Goal: Task Accomplishment & Management: Manage account settings

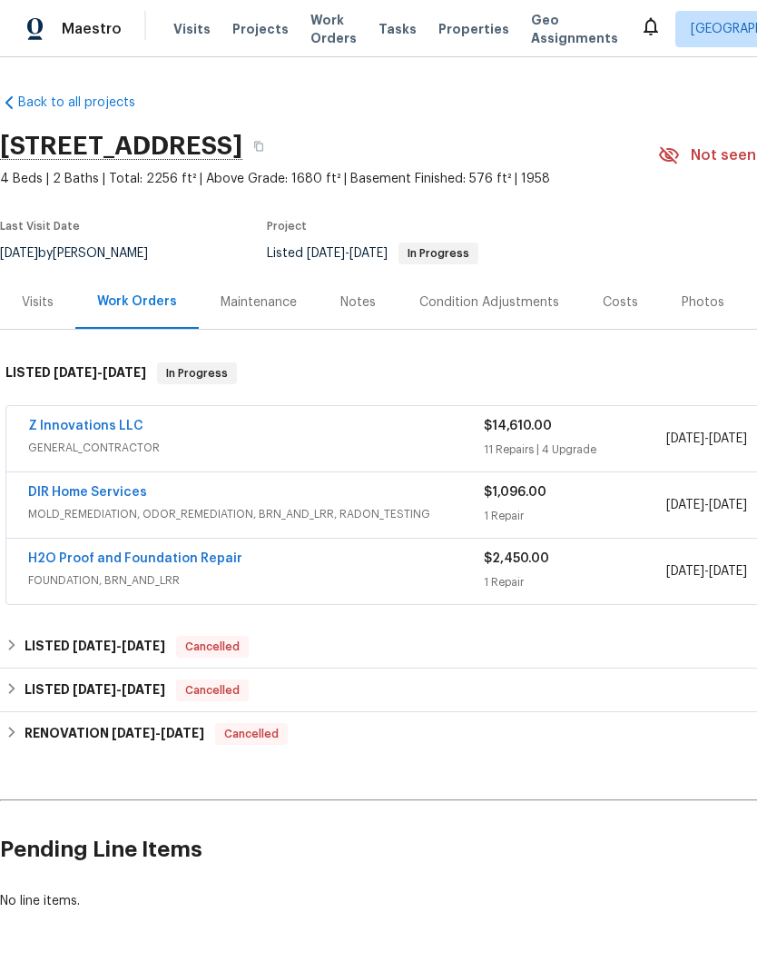
click at [123, 424] on link "Z Innovations LLC" at bounding box center [85, 426] width 115 height 13
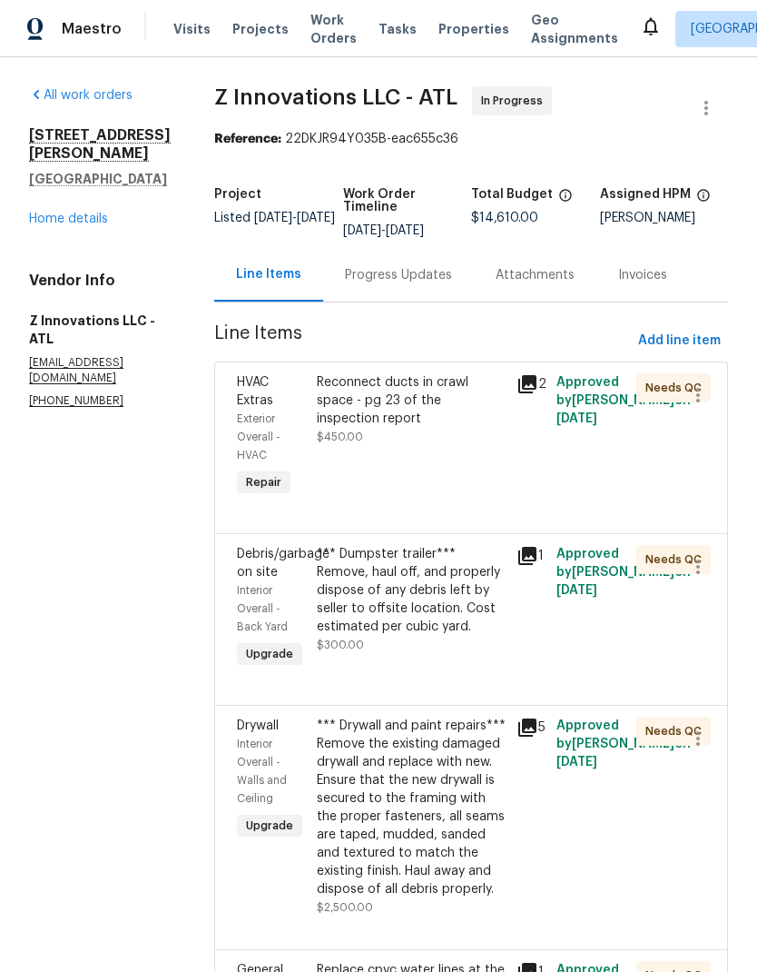
click at [96, 216] on link "Home details" at bounding box center [68, 218] width 79 height 13
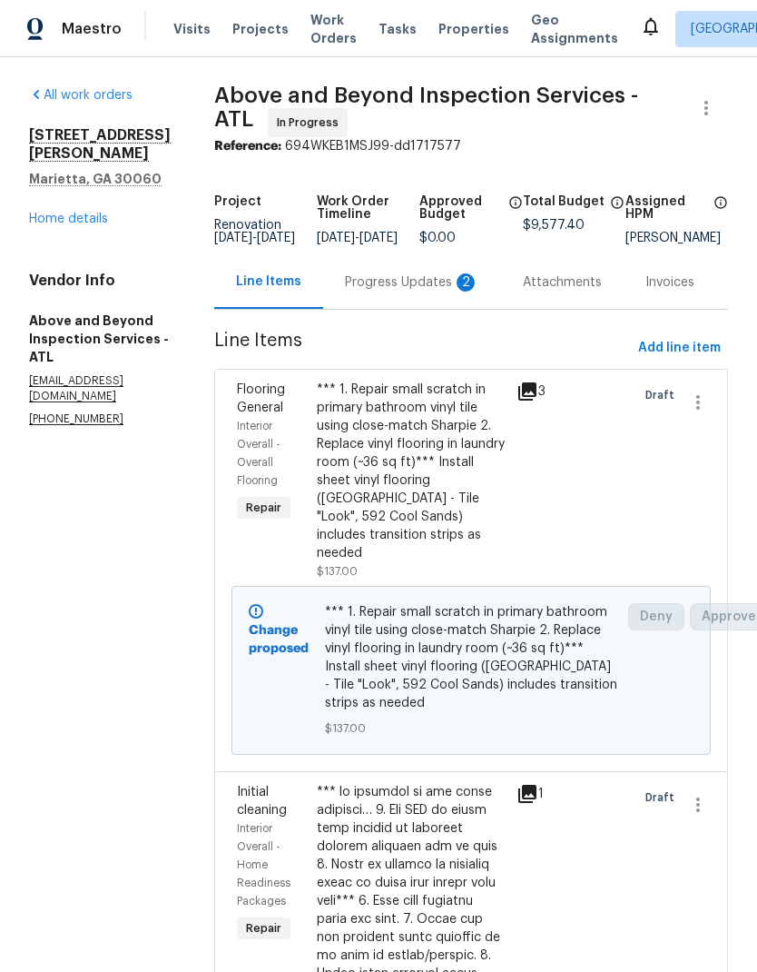
click at [104, 212] on link "Home details" at bounding box center [68, 218] width 79 height 13
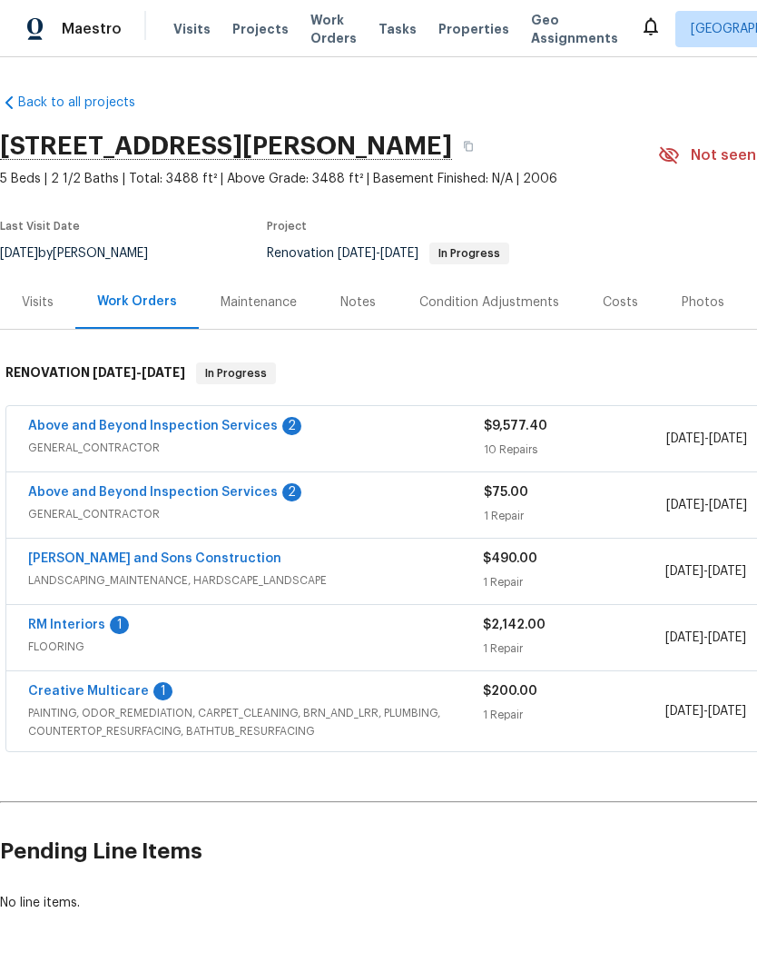
click at [228, 430] on link "Above and Beyond Inspection Services" at bounding box center [153, 426] width 250 height 13
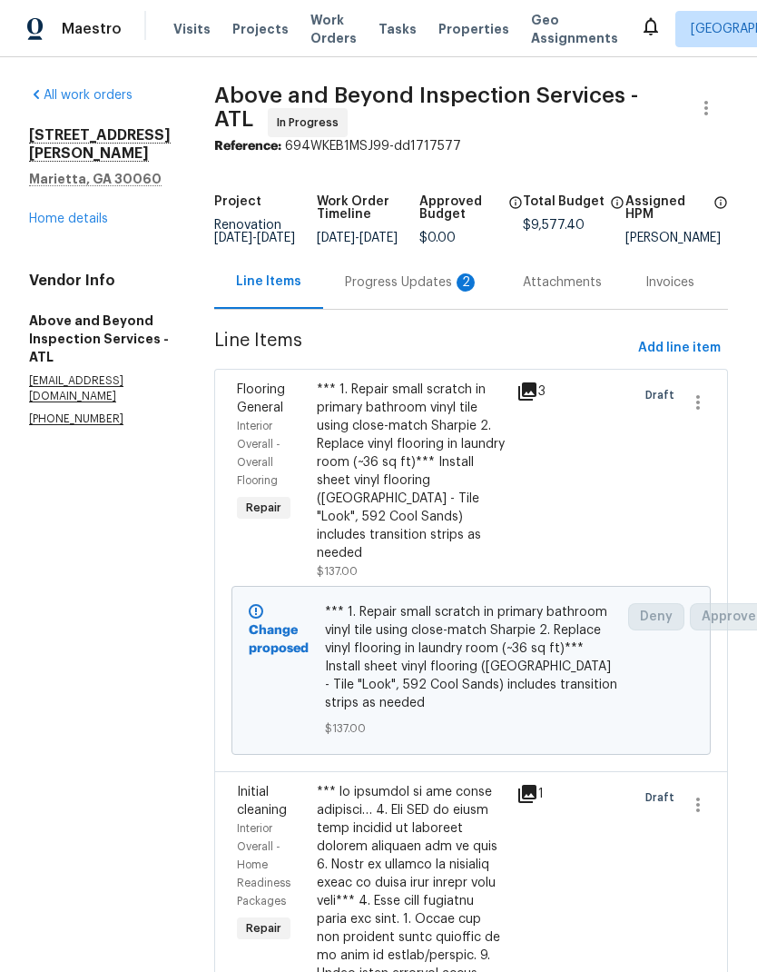
click at [431, 291] on div "Progress Updates 2" at bounding box center [412, 282] width 134 height 18
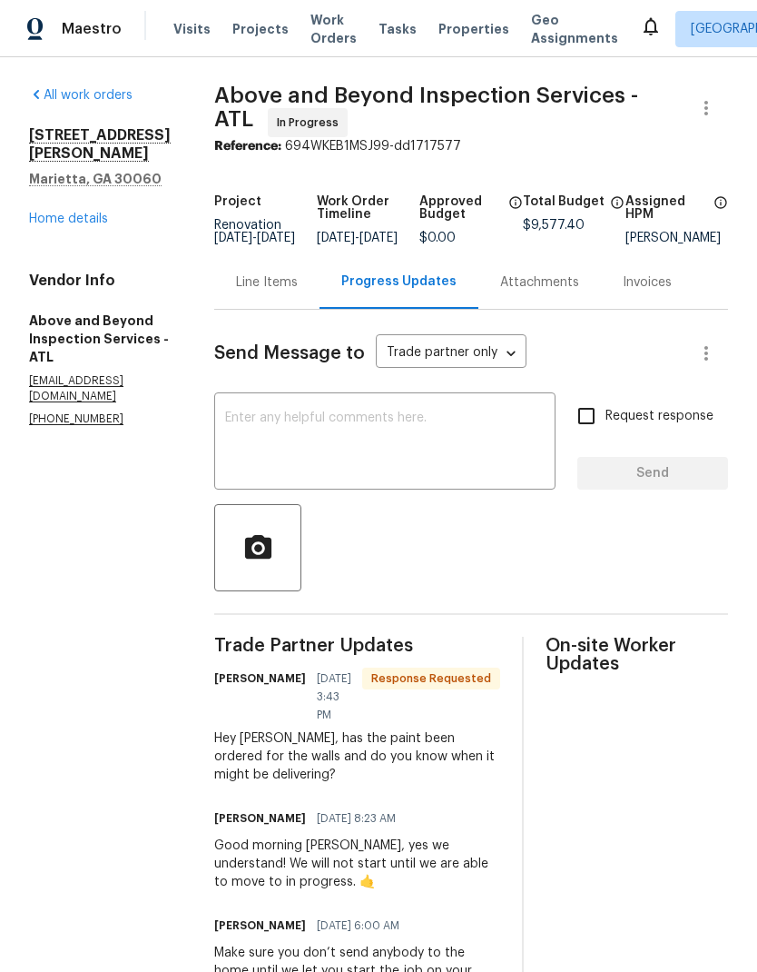
click at [99, 212] on link "Home details" at bounding box center [68, 218] width 79 height 13
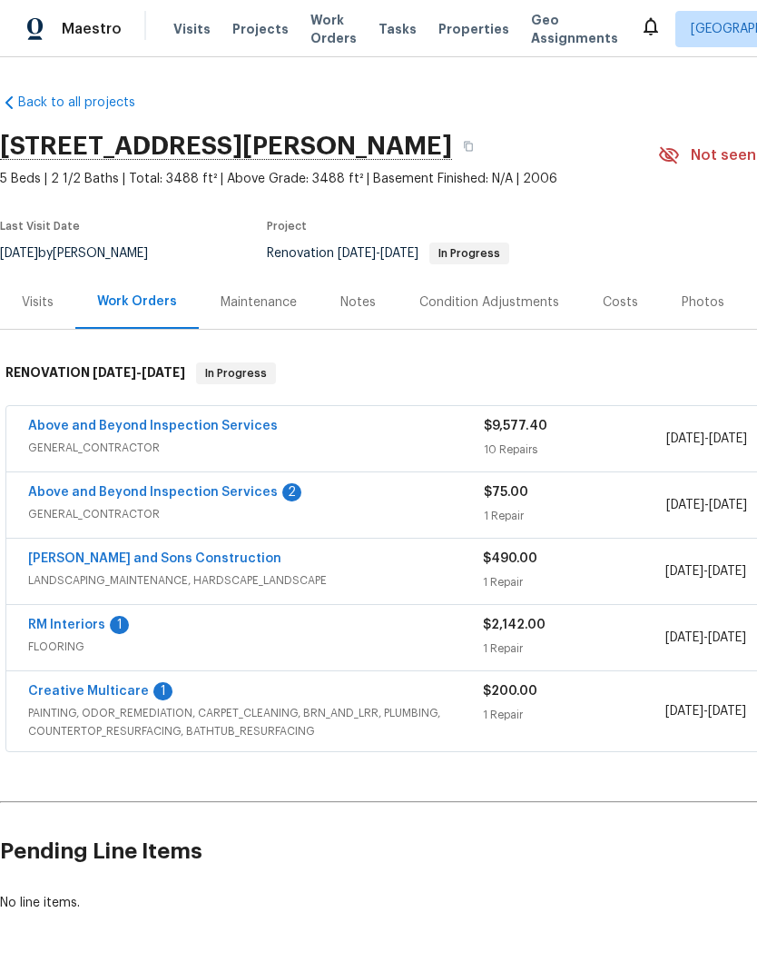
click at [250, 488] on link "Above and Beyond Inspection Services" at bounding box center [153, 492] width 250 height 13
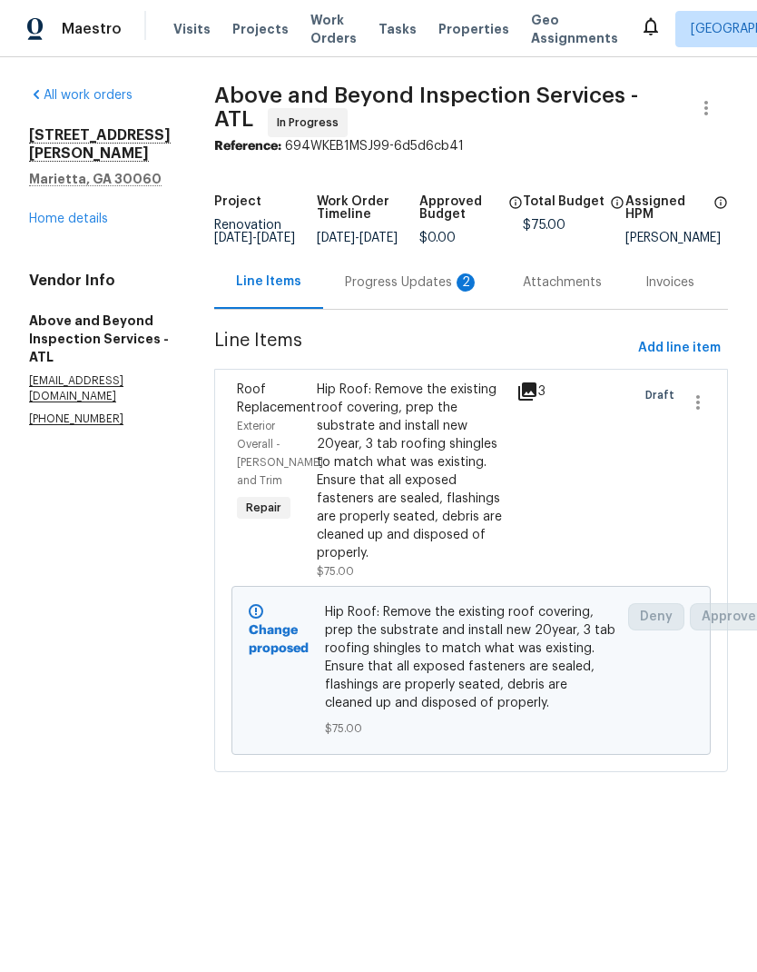
click at [430, 291] on div "Progress Updates 2" at bounding box center [412, 282] width 134 height 18
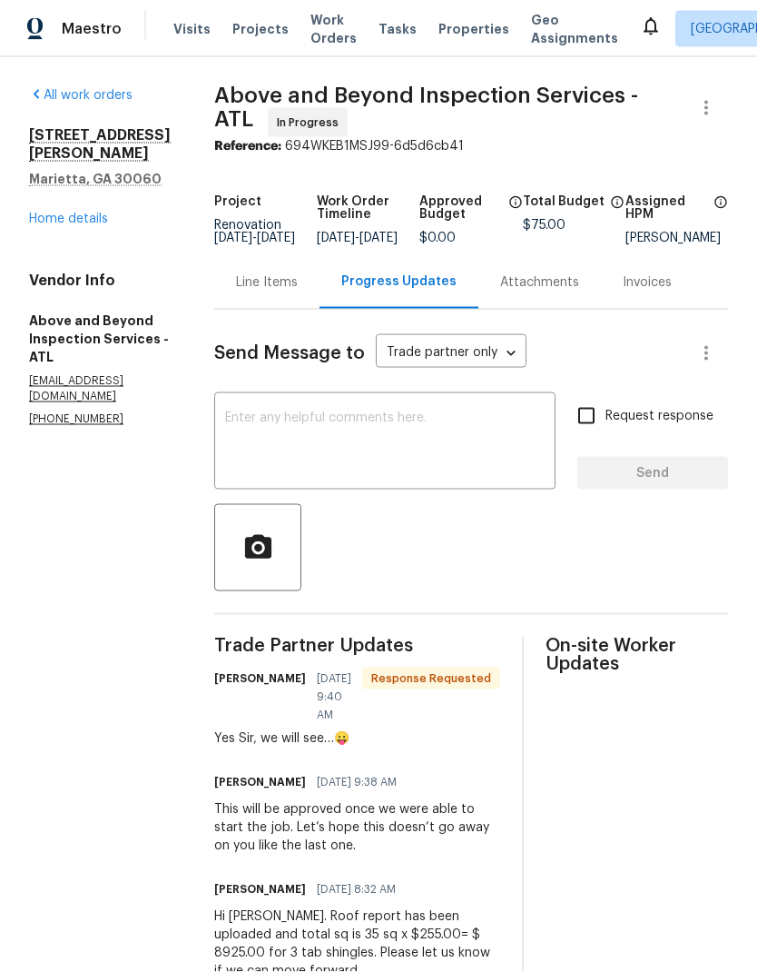
scroll to position [57, 0]
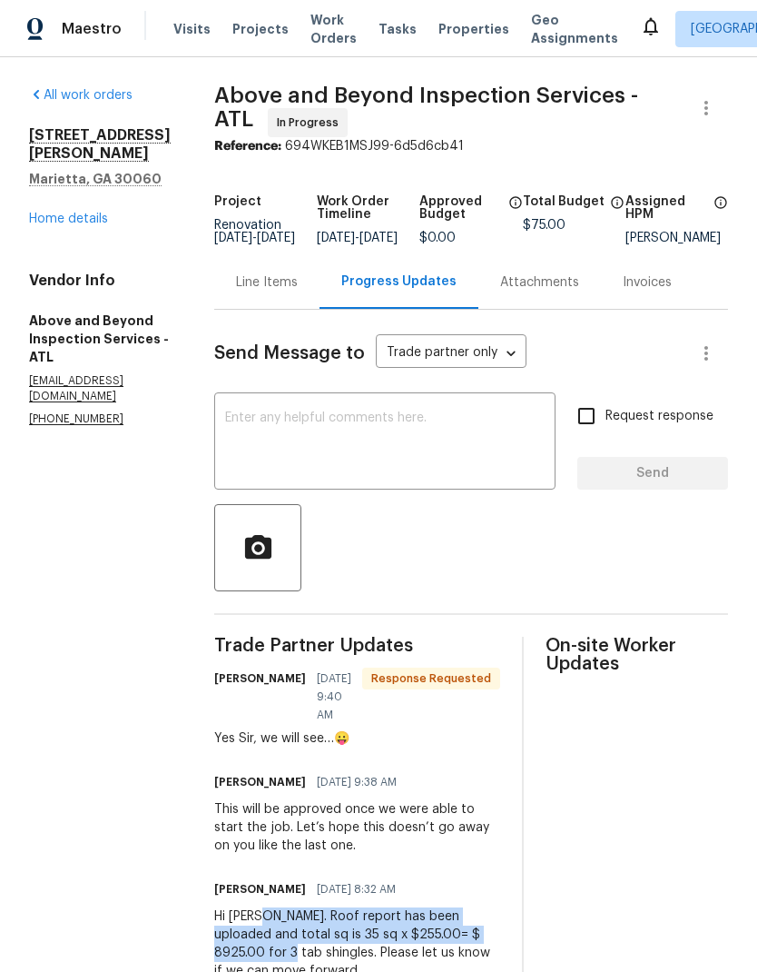
click at [493, 920] on div "Hi Tim. Roof report has been uploaded and total sq is 35 sq x $255.00= $ 8925.0…" at bounding box center [357, 943] width 286 height 73
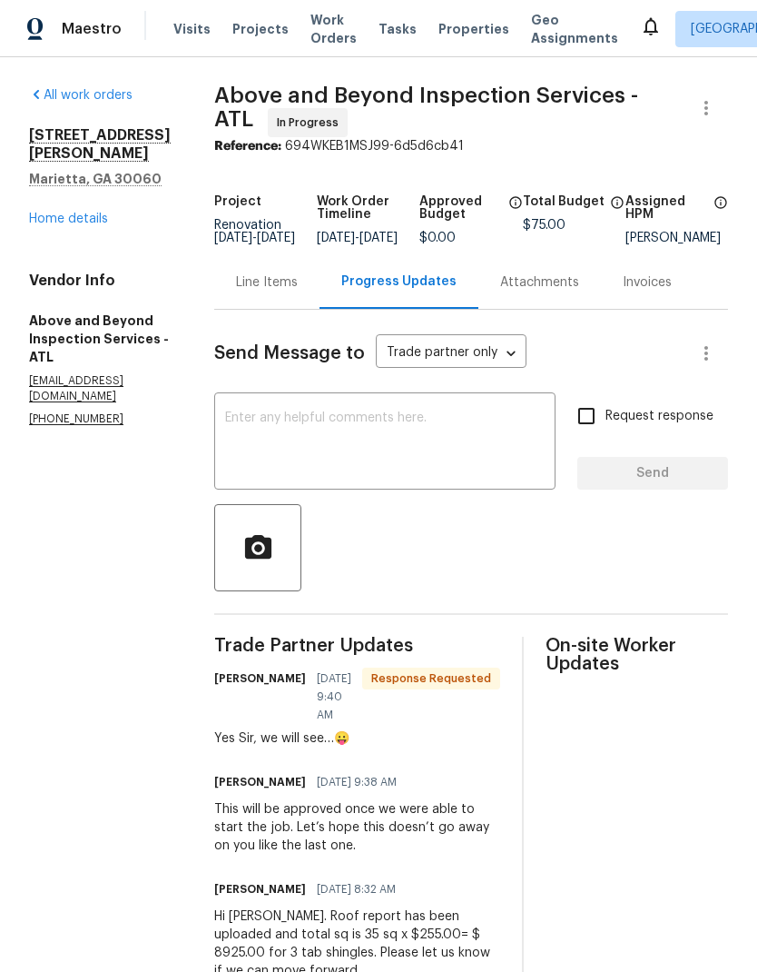
click at [298, 273] on div "Line Items" at bounding box center [267, 282] width 62 height 18
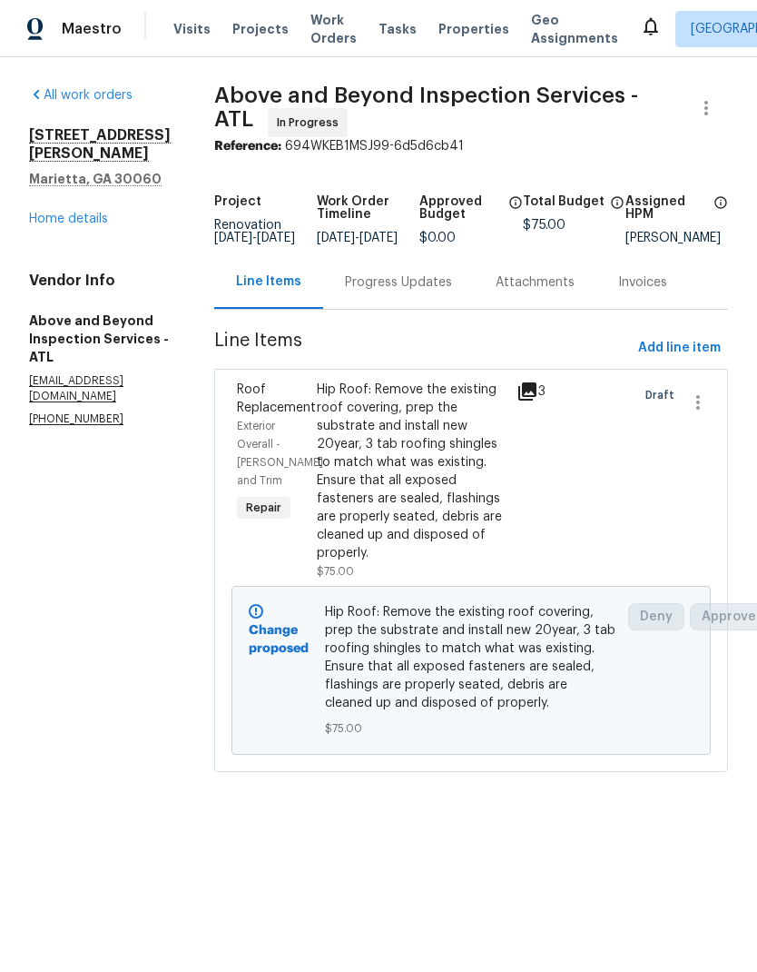
click at [78, 212] on link "Home details" at bounding box center [68, 218] width 79 height 13
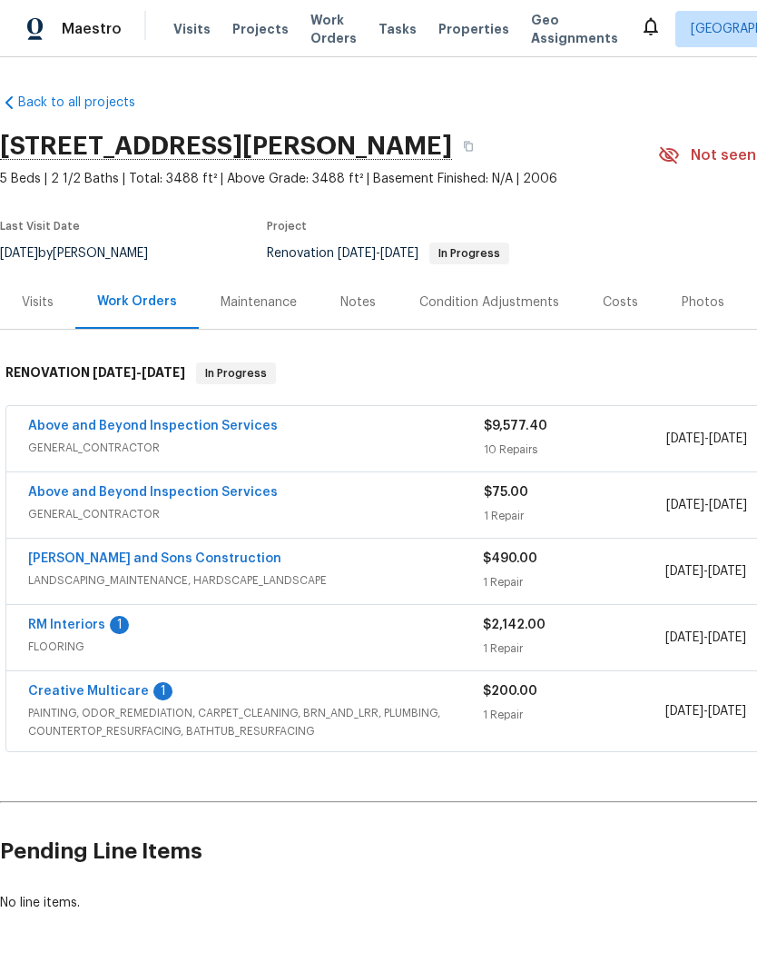
click at [88, 627] on link "RM Interiors" at bounding box center [66, 624] width 77 height 13
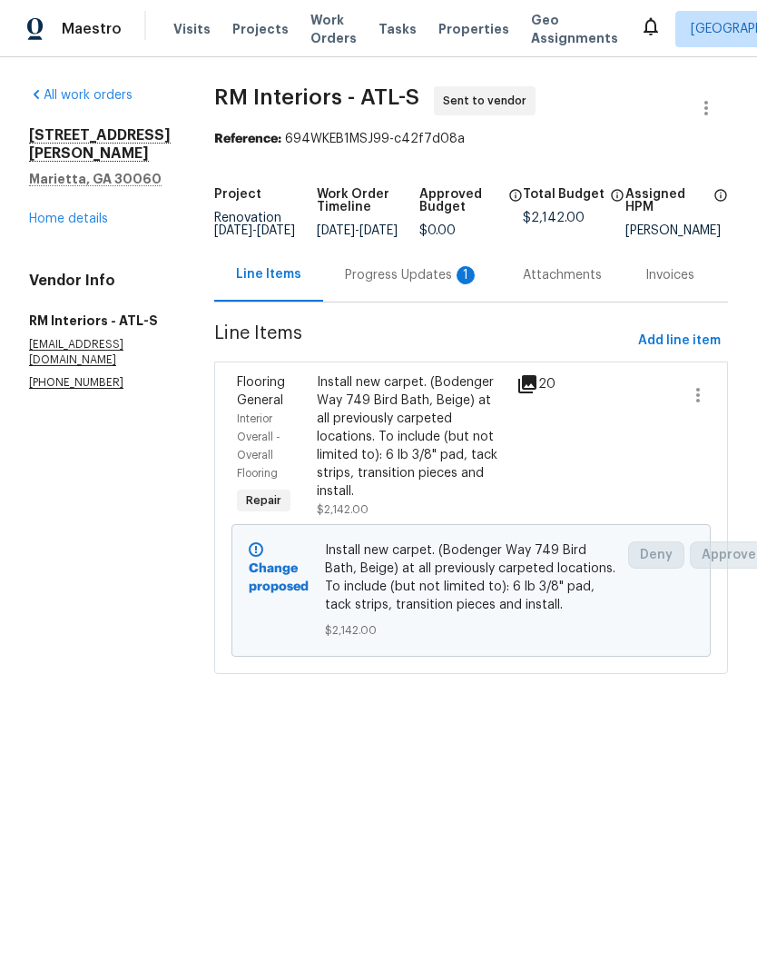
click at [398, 284] on div "Progress Updates 1" at bounding box center [412, 275] width 134 height 18
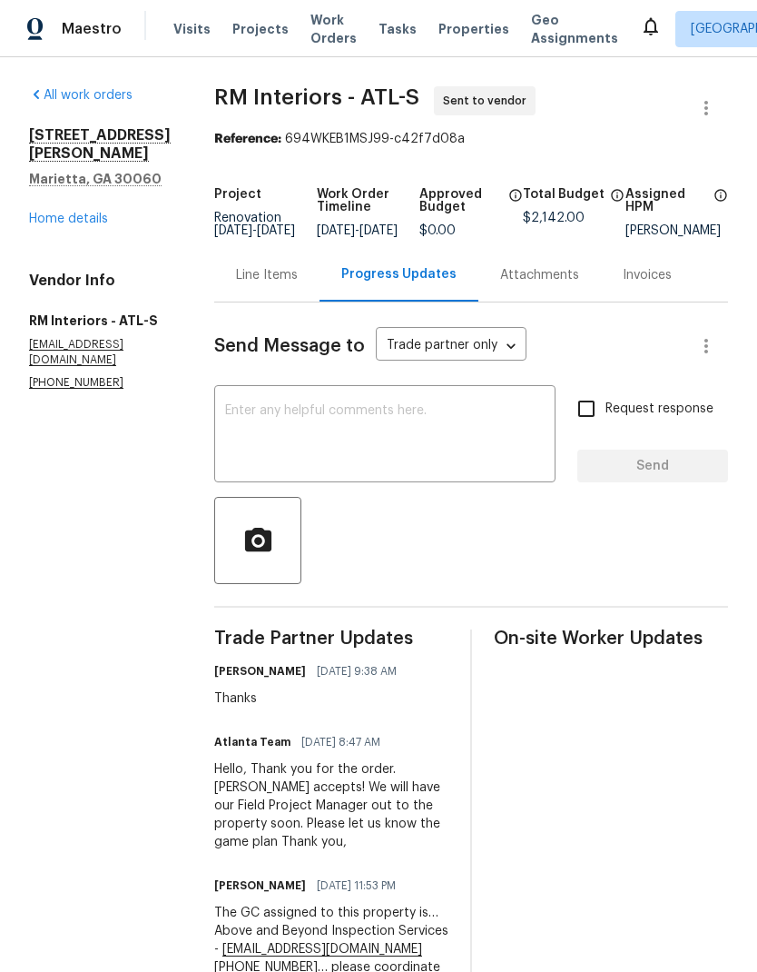
click at [87, 212] on link "Home details" at bounding box center [68, 218] width 79 height 13
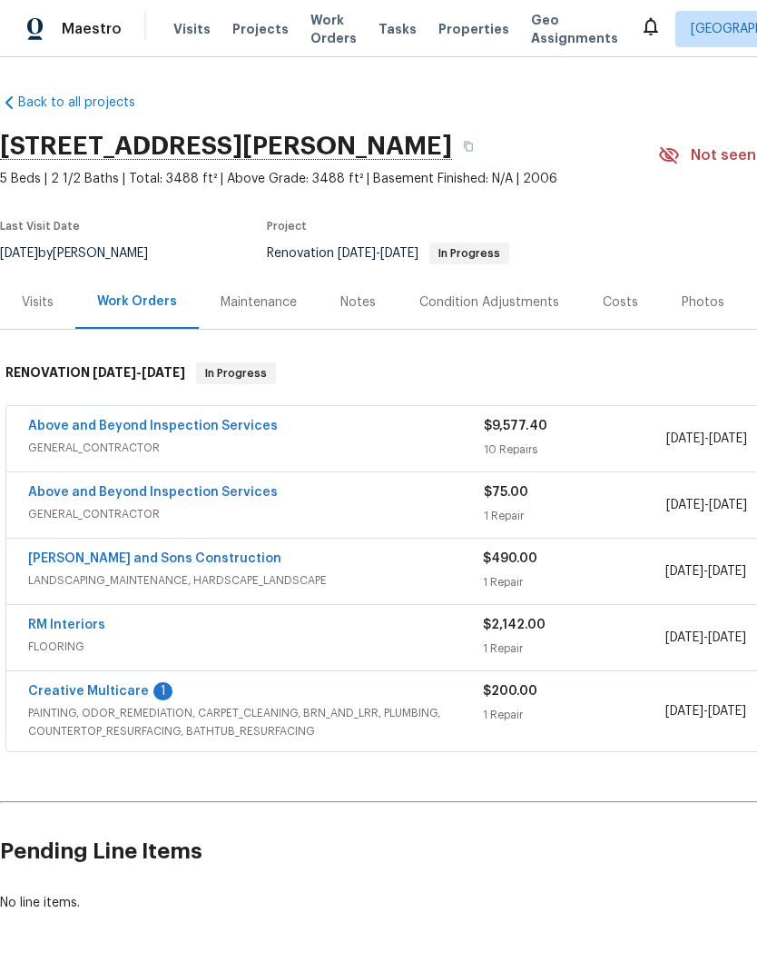
click at [130, 690] on link "Creative Multicare" at bounding box center [88, 691] width 121 height 13
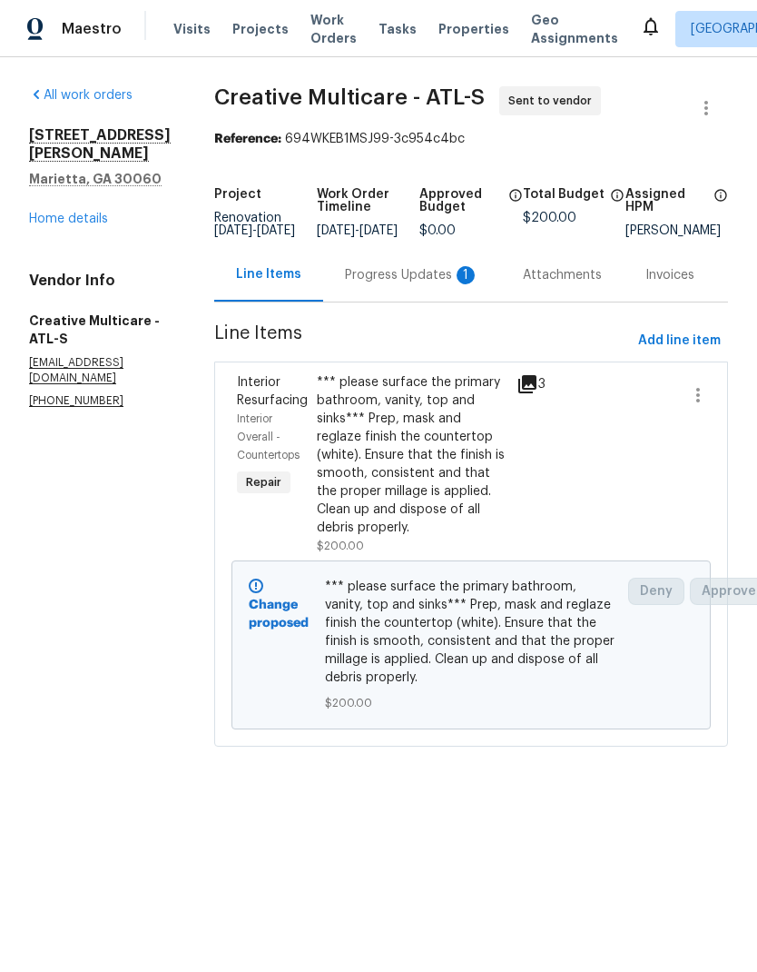
click at [411, 284] on div "Progress Updates 1" at bounding box center [412, 275] width 134 height 18
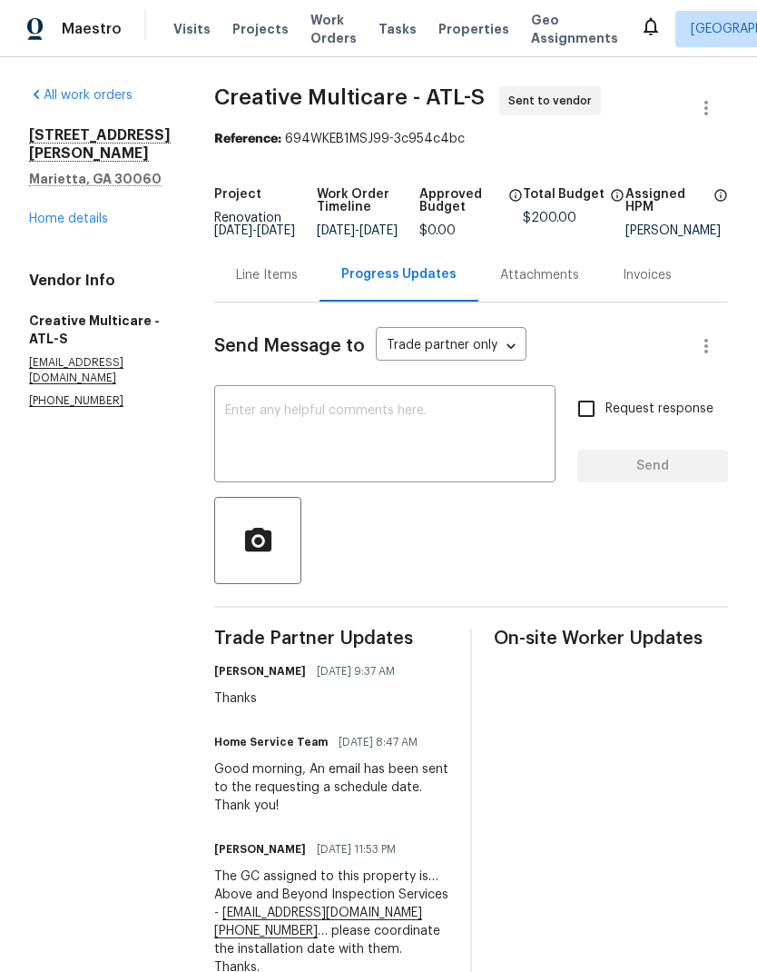
click at [97, 212] on link "Home details" at bounding box center [68, 218] width 79 height 13
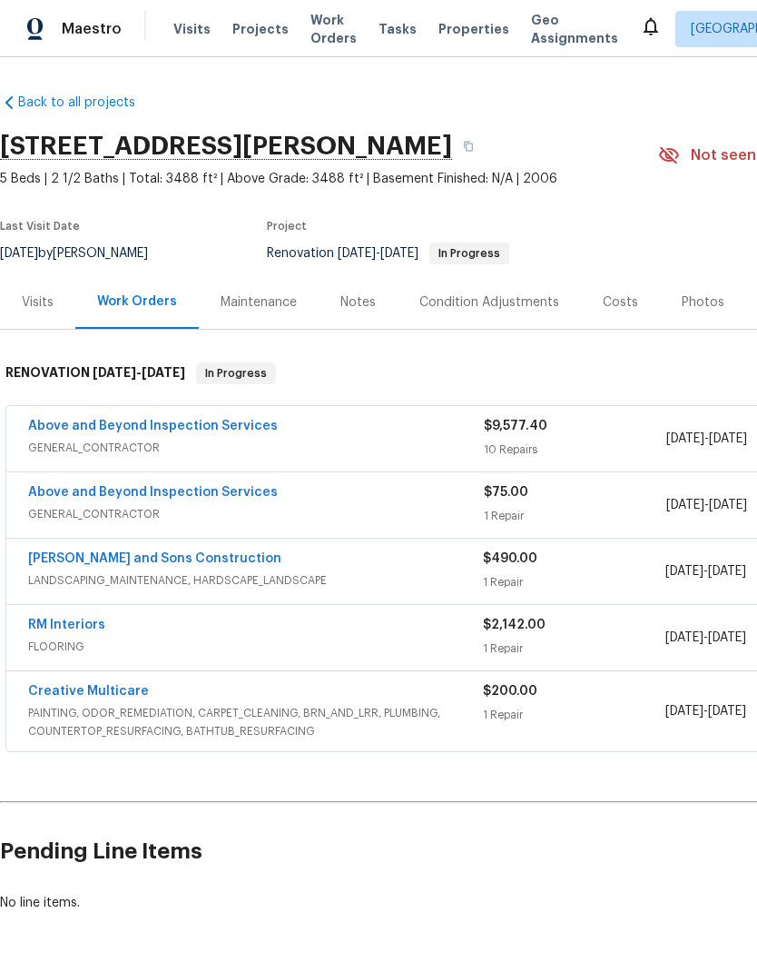
click at [239, 427] on link "Above and Beyond Inspection Services" at bounding box center [153, 426] width 250 height 13
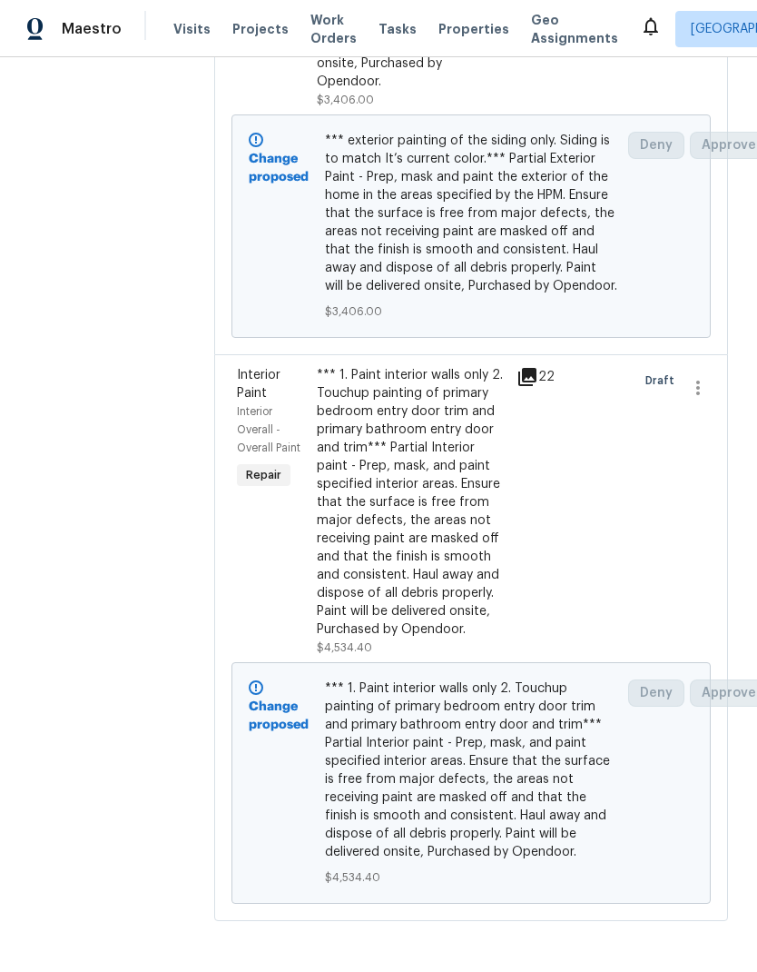
scroll to position [5439, 0]
click at [472, 605] on div "*** 1. Paint interior walls only 2. Touchup painting of primary bedroom entry d…" at bounding box center [411, 502] width 189 height 272
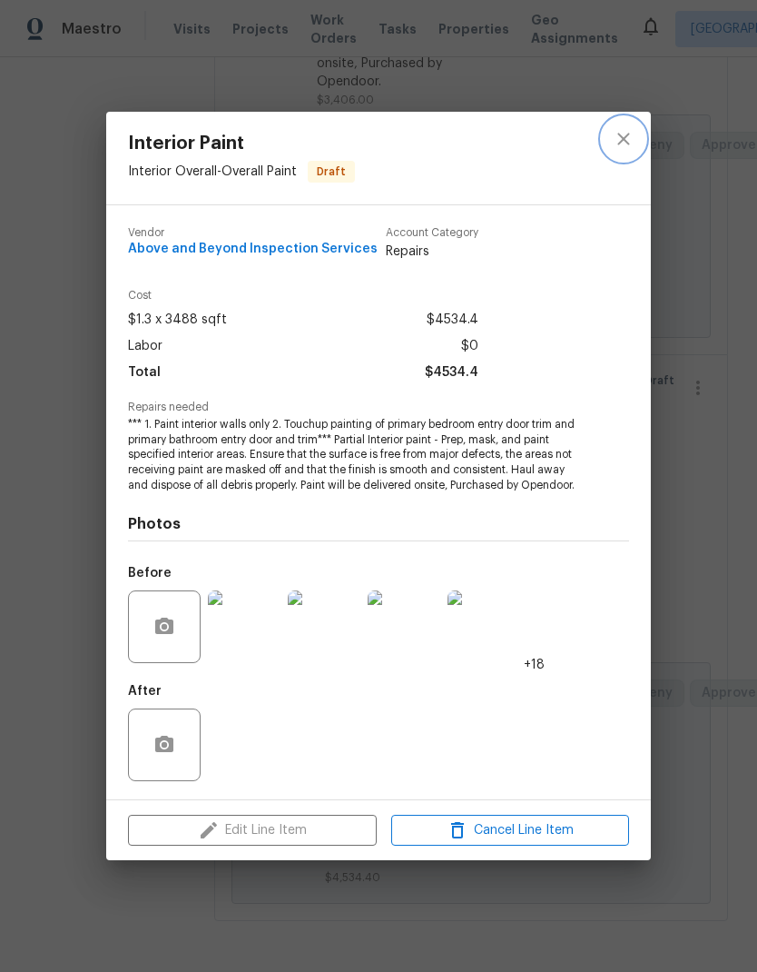
click at [632, 130] on icon "close" at bounding box center [624, 139] width 22 height 22
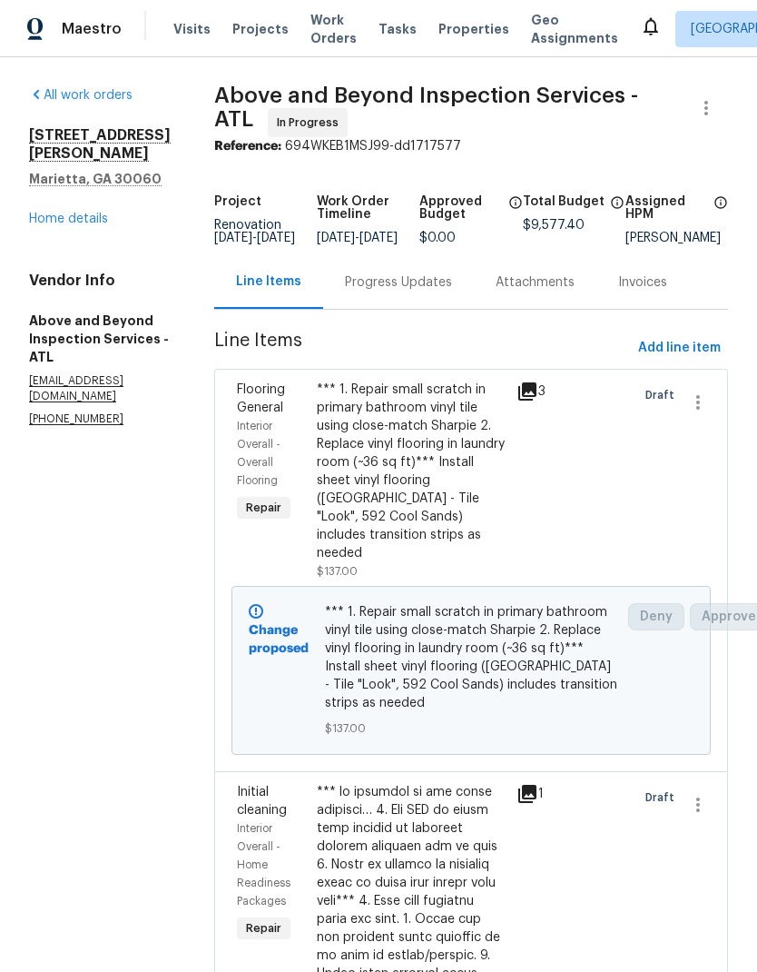
scroll to position [0, 0]
click at [95, 212] on link "Home details" at bounding box center [68, 218] width 79 height 13
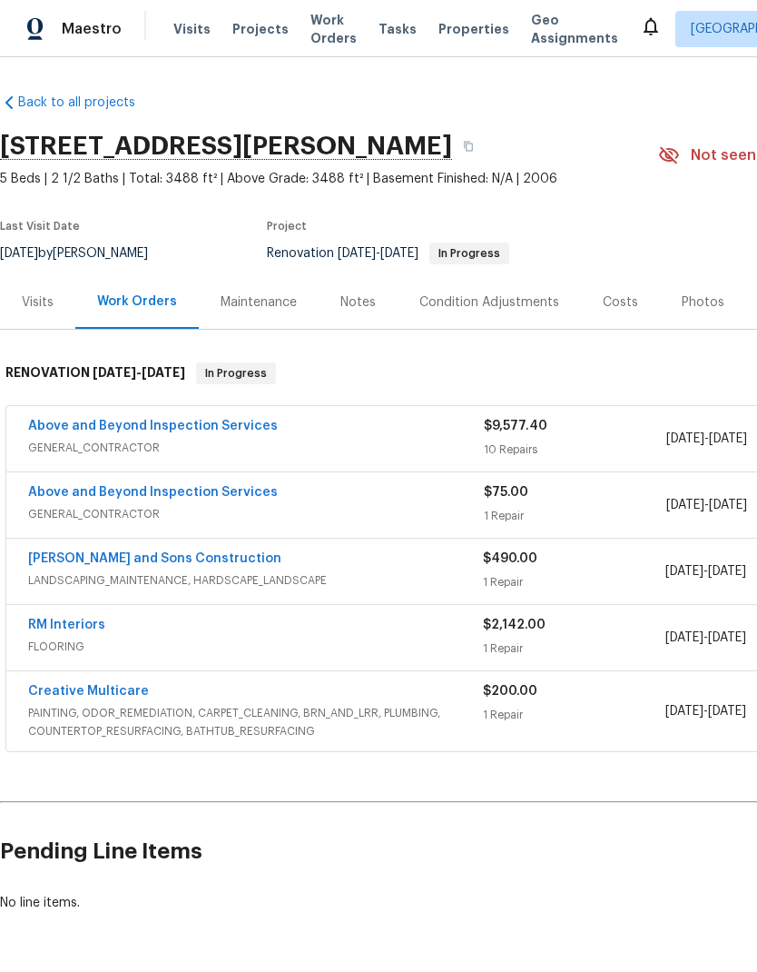
click at [233, 496] on link "Above and Beyond Inspection Services" at bounding box center [153, 492] width 250 height 13
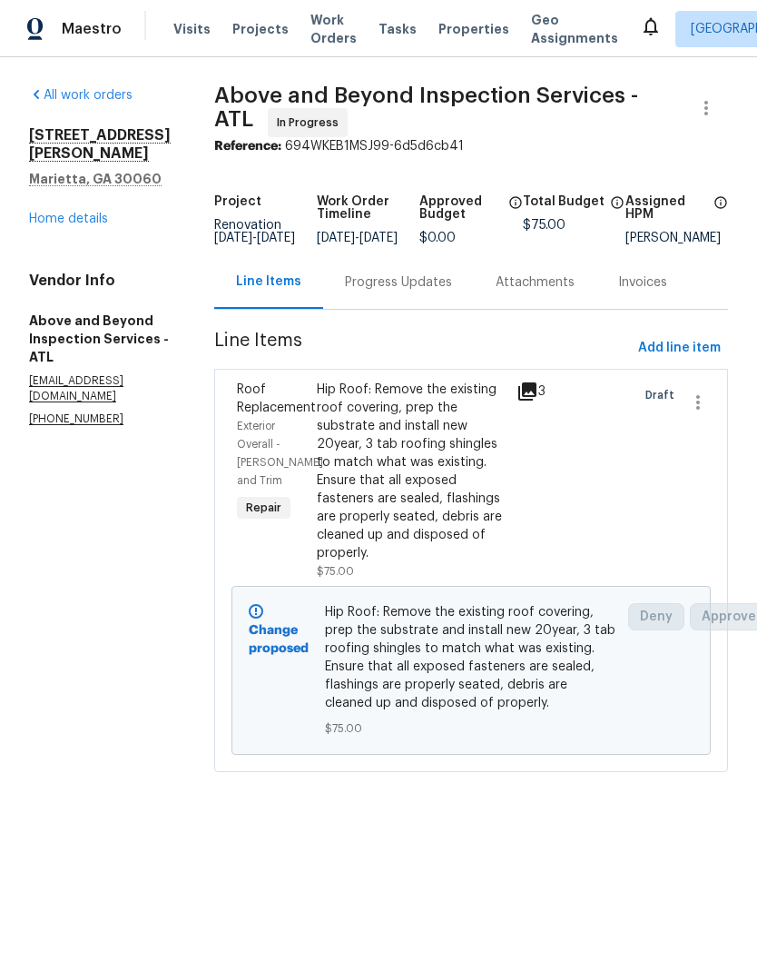
click at [505, 527] on div "Hip Roof: Remove the existing roof covering, prep the substrate and install new…" at bounding box center [411, 471] width 189 height 182
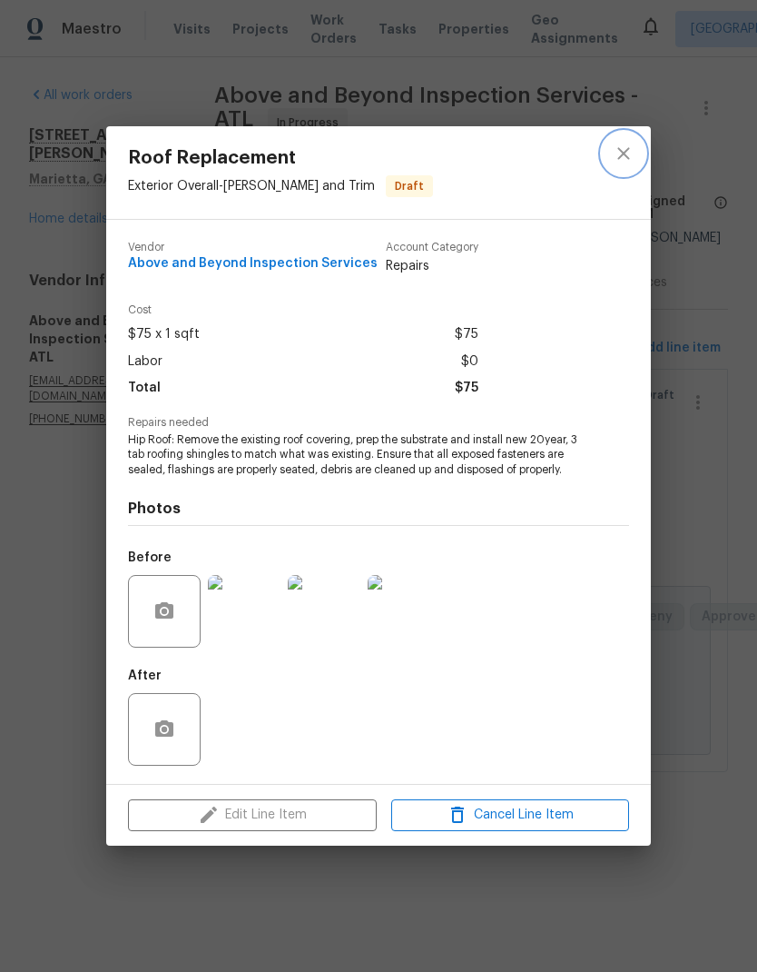
click at [627, 148] on icon "close" at bounding box center [624, 154] width 22 height 22
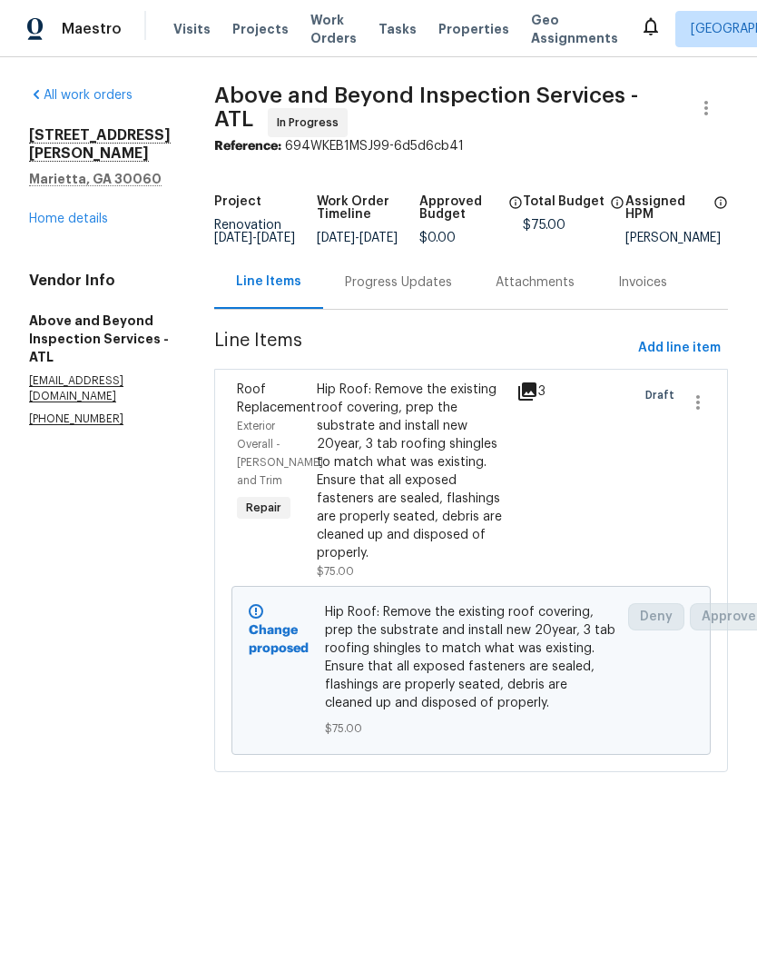
click at [88, 212] on link "Home details" at bounding box center [68, 218] width 79 height 13
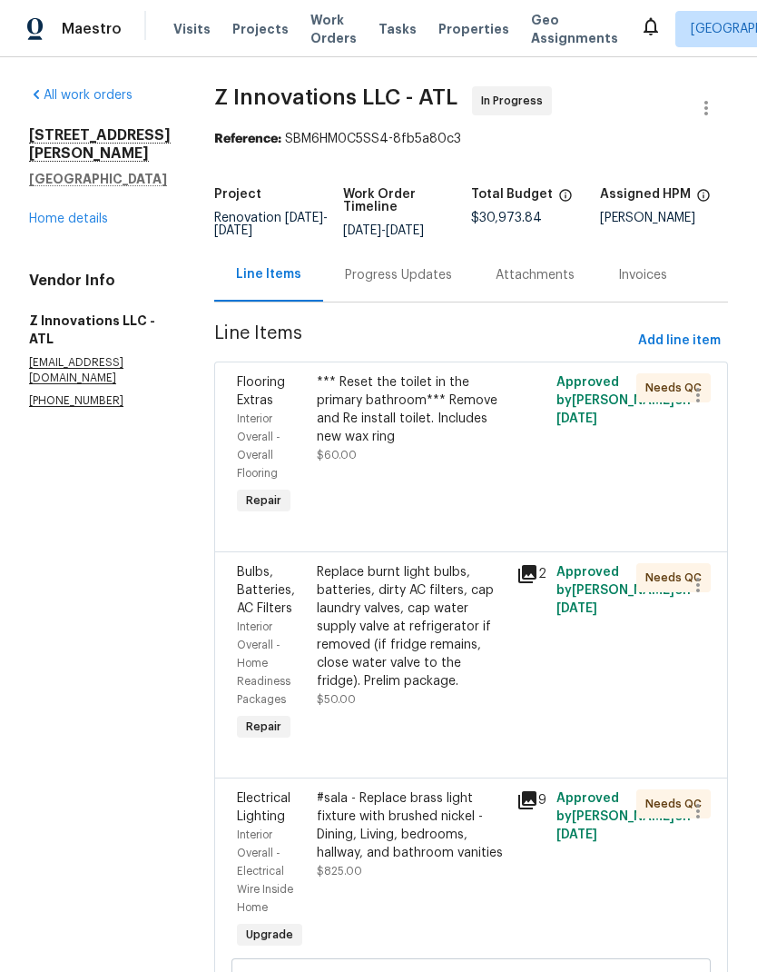
click at [75, 212] on link "Home details" at bounding box center [68, 218] width 79 height 13
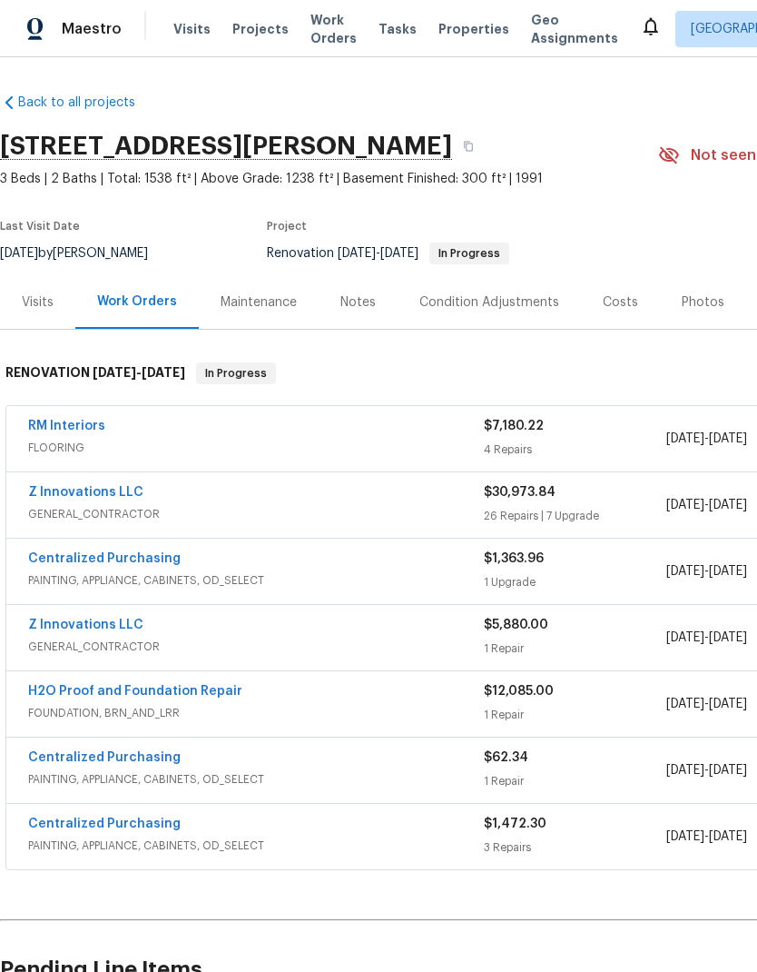
click at [94, 420] on link "RM Interiors" at bounding box center [66, 426] width 77 height 13
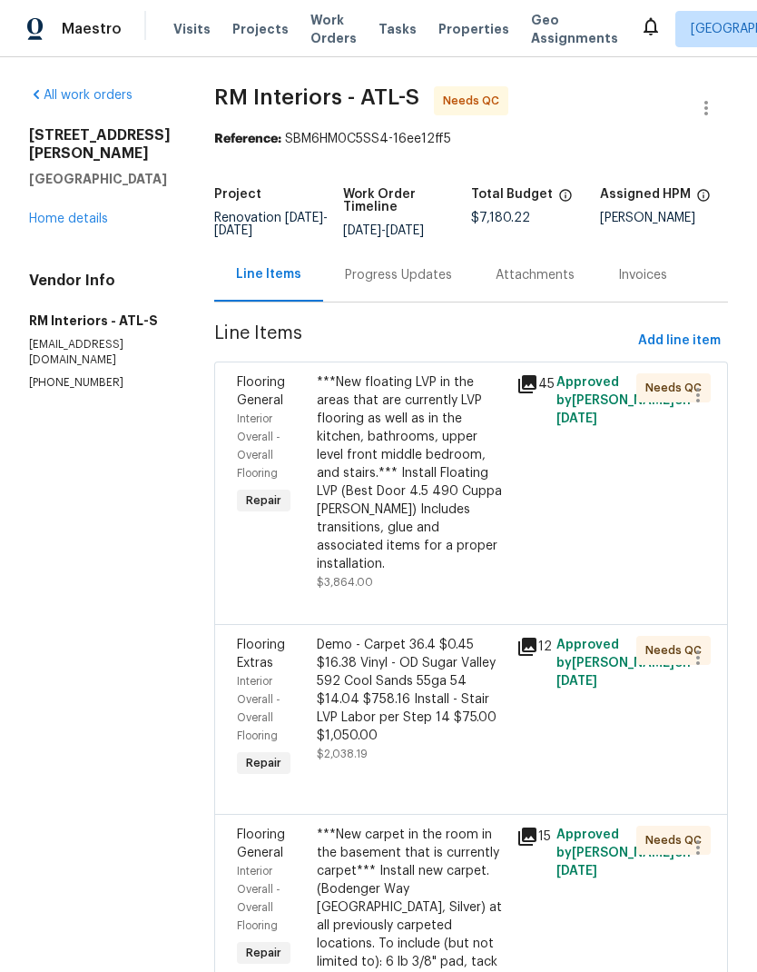
click at [424, 424] on div "***New floating LVP in the areas that are currently LVP flooring as well as in …" at bounding box center [411, 473] width 189 height 200
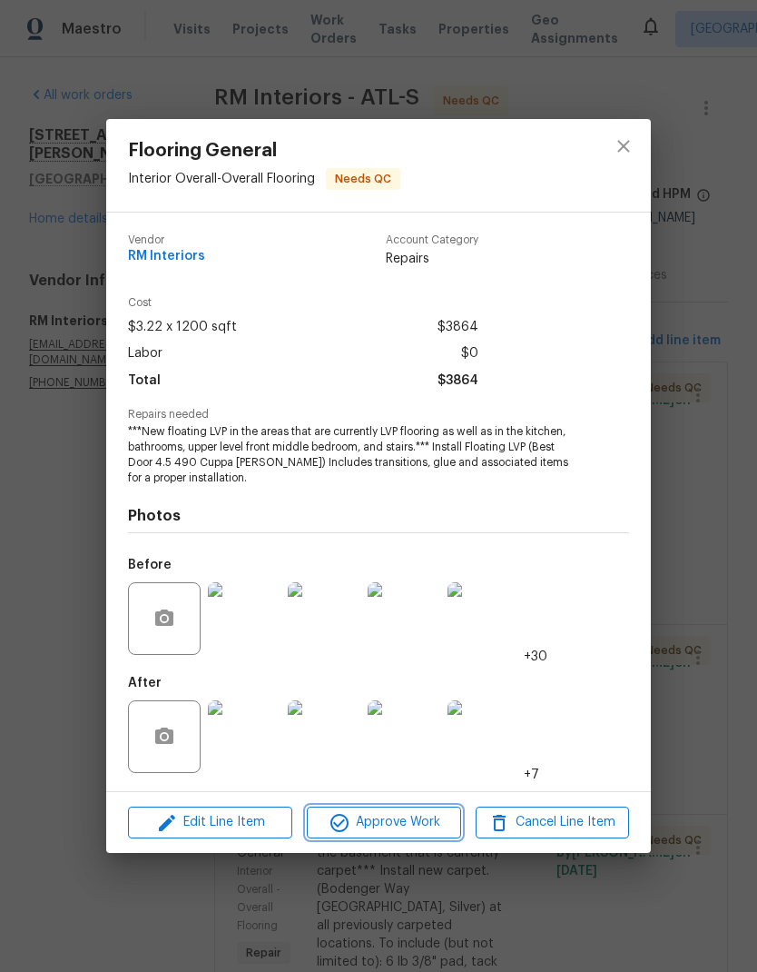
click at [415, 830] on span "Approve Work" at bounding box center [383, 822] width 143 height 23
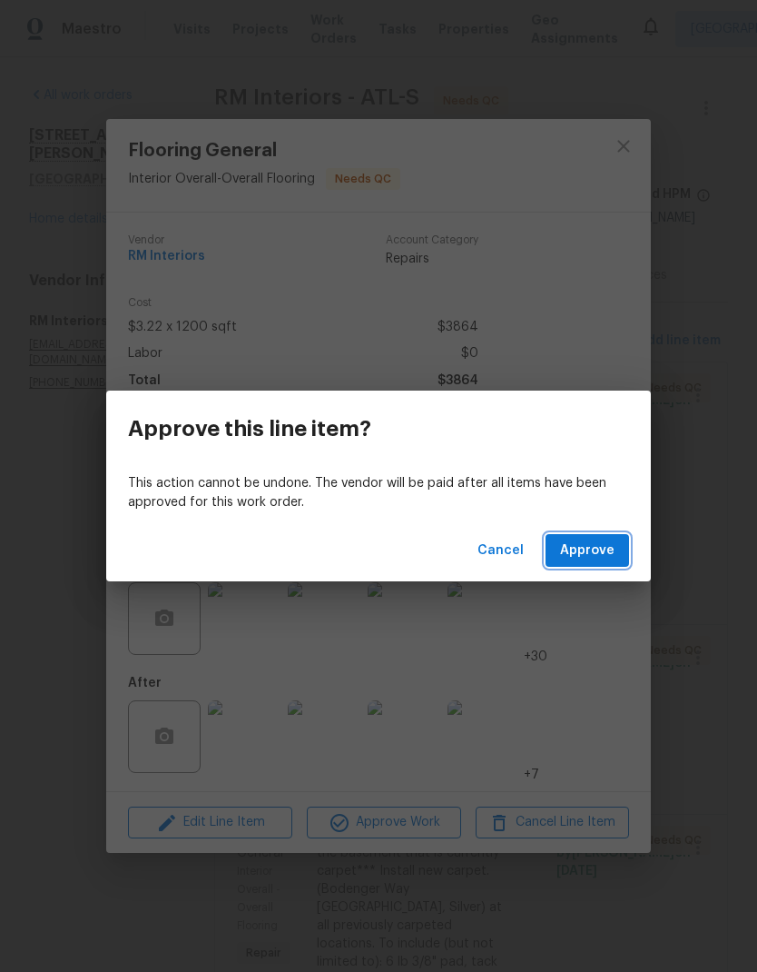
click at [622, 554] on button "Approve" at bounding box center [588, 551] width 84 height 34
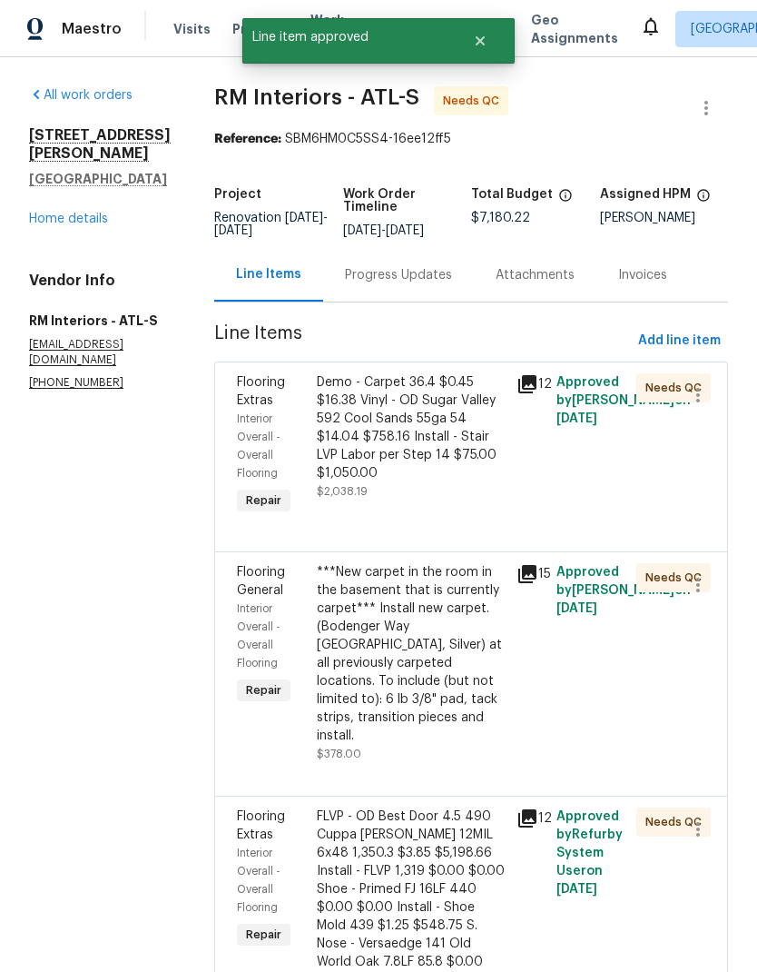
click at [400, 457] on div "Demo - Carpet 36.4 $0.45 $16.38 Vinyl - OD Sugar Valley 592 Cool Sands 55ga 54 …" at bounding box center [411, 427] width 189 height 109
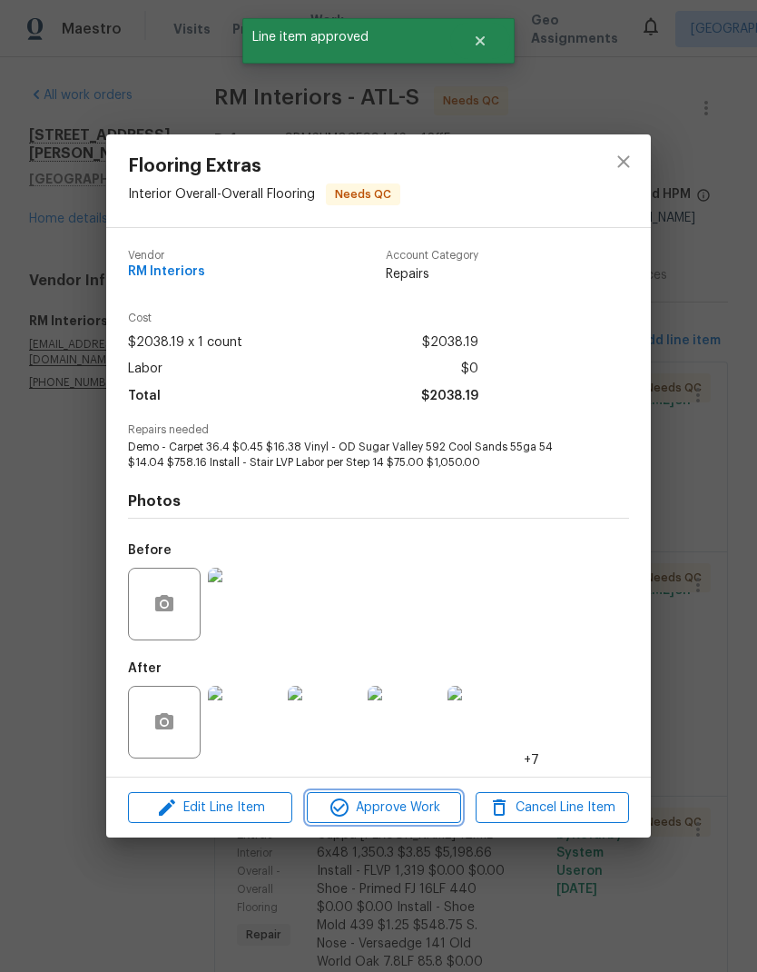
click at [412, 808] on span "Approve Work" at bounding box center [383, 807] width 143 height 23
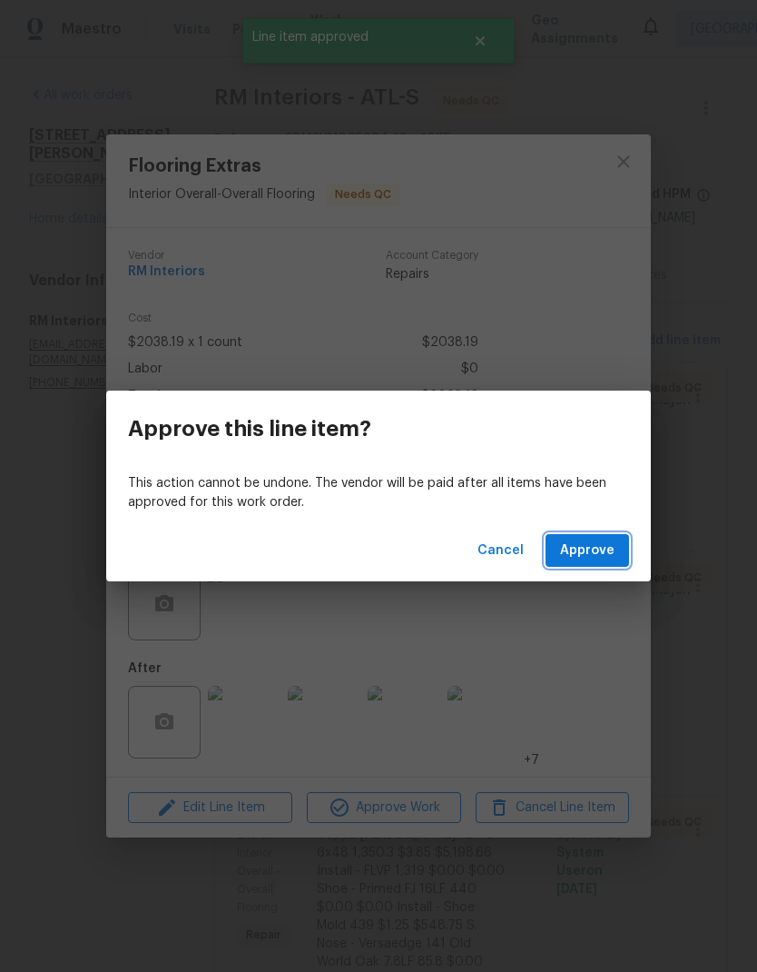
click at [601, 563] on button "Approve" at bounding box center [588, 551] width 84 height 34
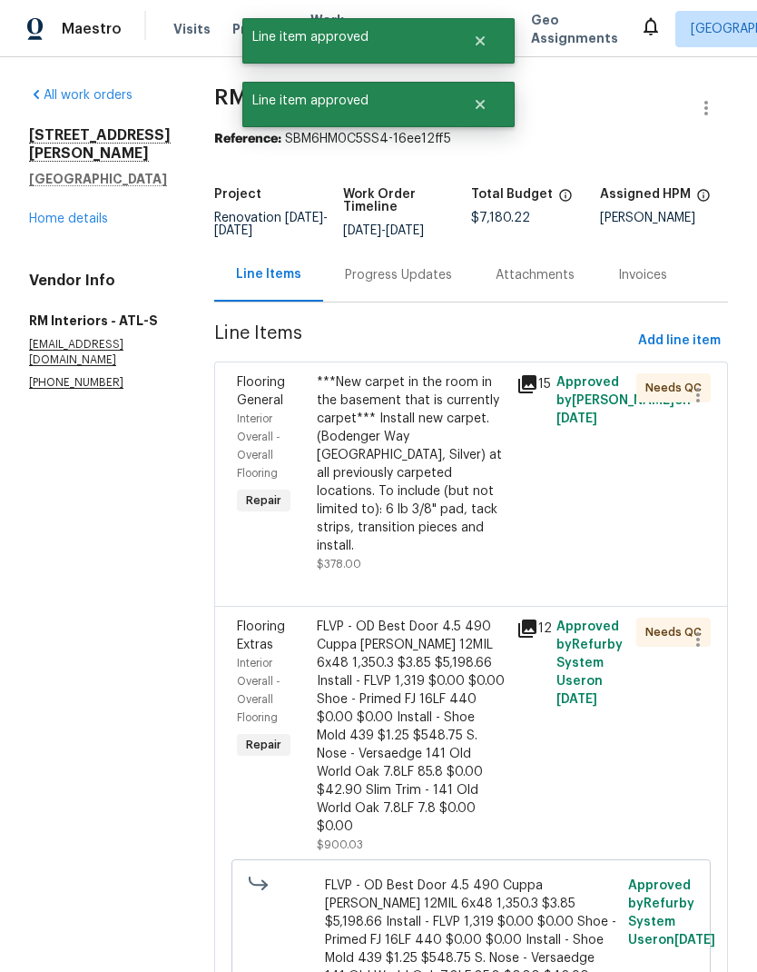
click at [404, 468] on div "***New carpet in the room in the basement that is currently carpet*** Install n…" at bounding box center [411, 464] width 189 height 182
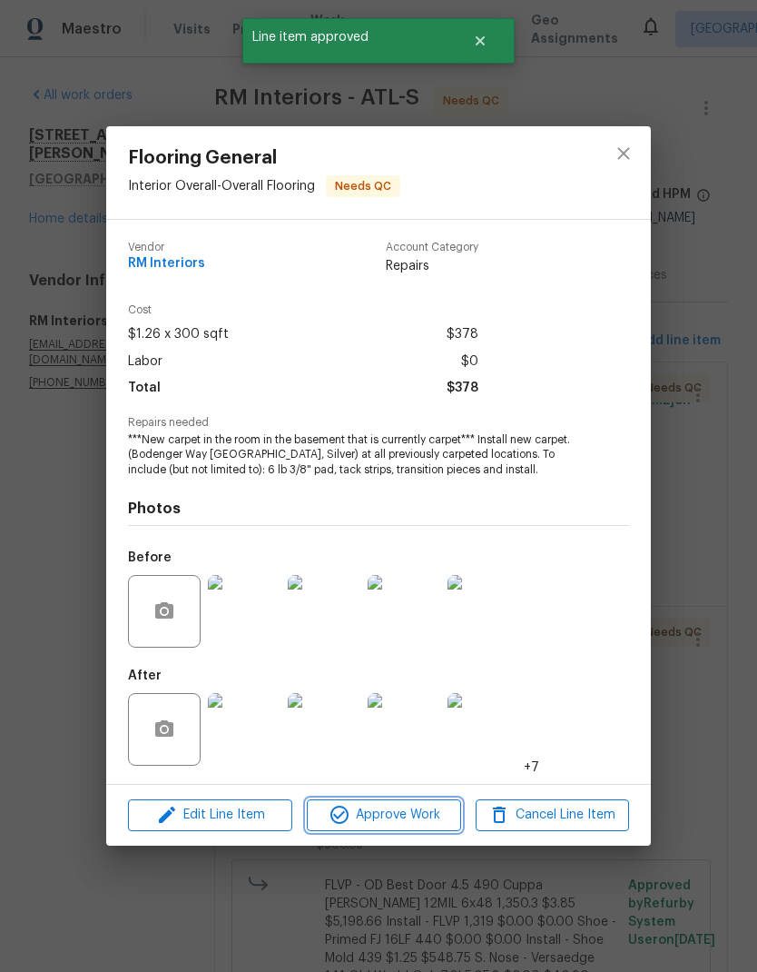
click at [427, 819] on span "Approve Work" at bounding box center [383, 815] width 143 height 23
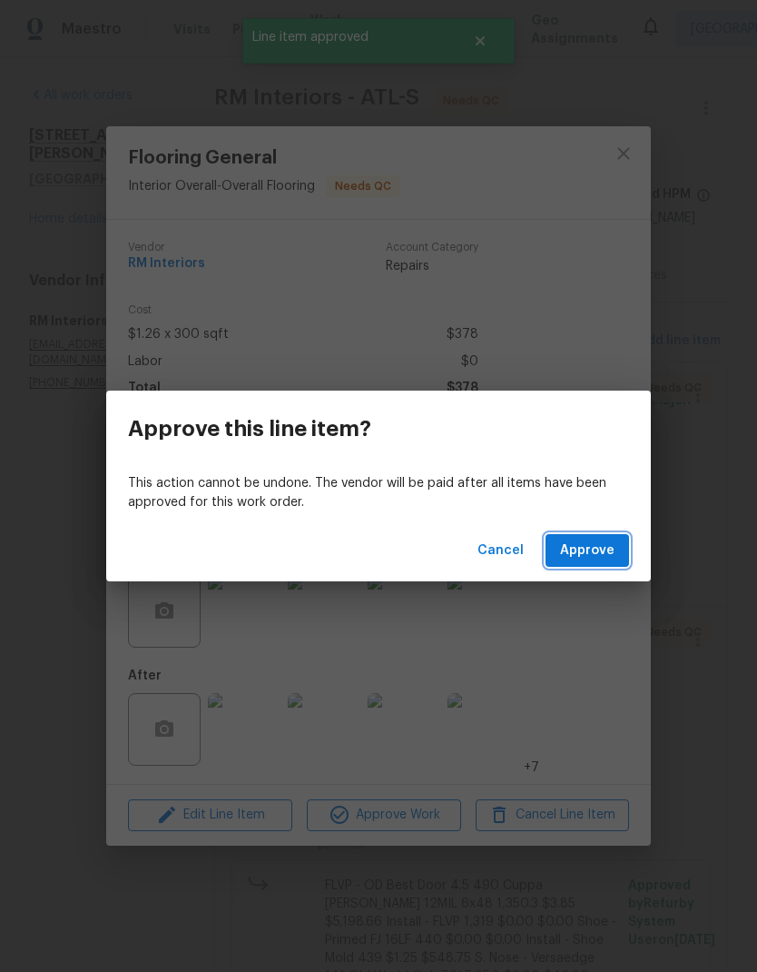
click at [610, 547] on span "Approve" at bounding box center [587, 550] width 54 height 23
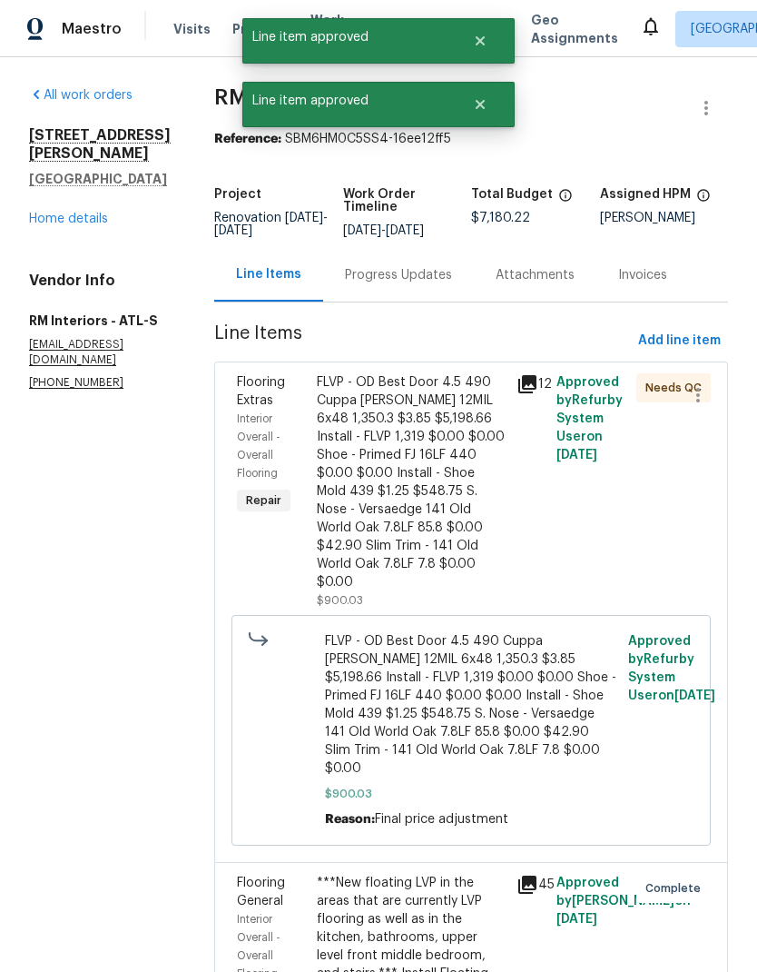
click at [409, 478] on div "FLVP - OD Best Door 4.5 490 Cuppa Joe 12MIL 6x48 1,350.3 $3.85 $5,198.66 Instal…" at bounding box center [411, 482] width 189 height 218
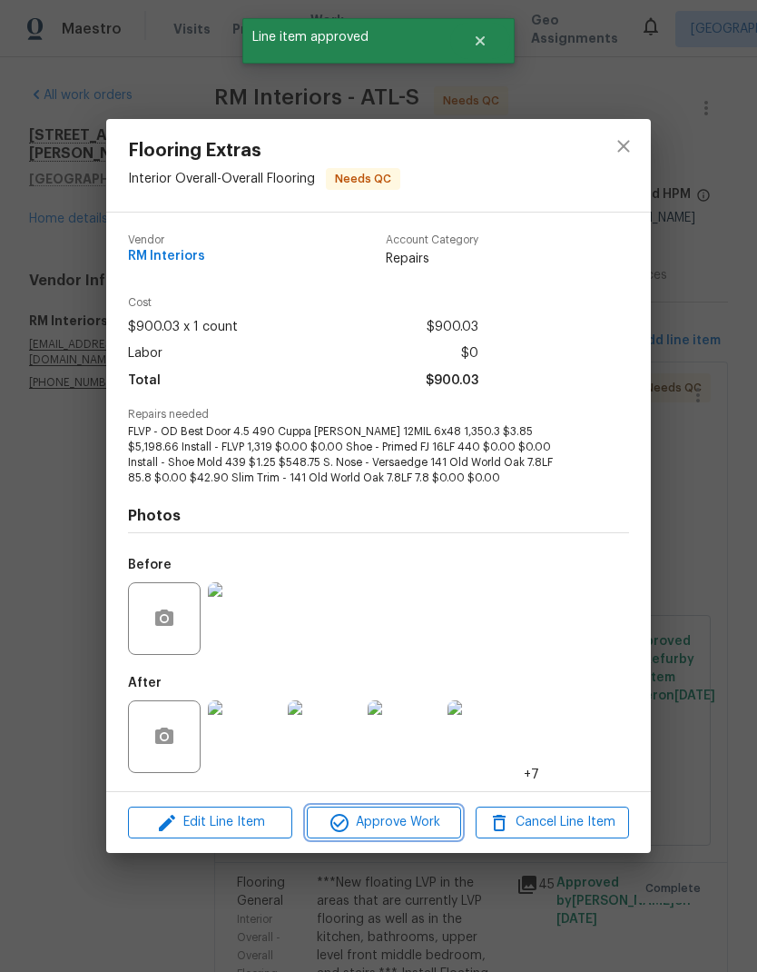
click at [425, 836] on button "Approve Work" at bounding box center [383, 822] width 153 height 32
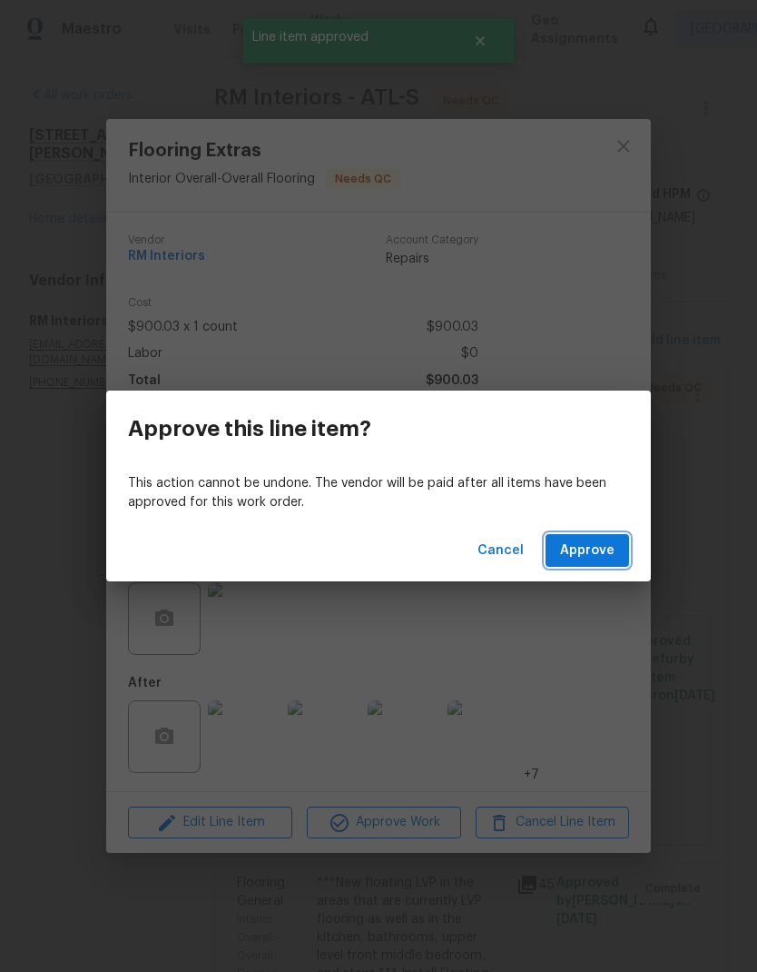
click at [598, 556] on span "Approve" at bounding box center [587, 550] width 54 height 23
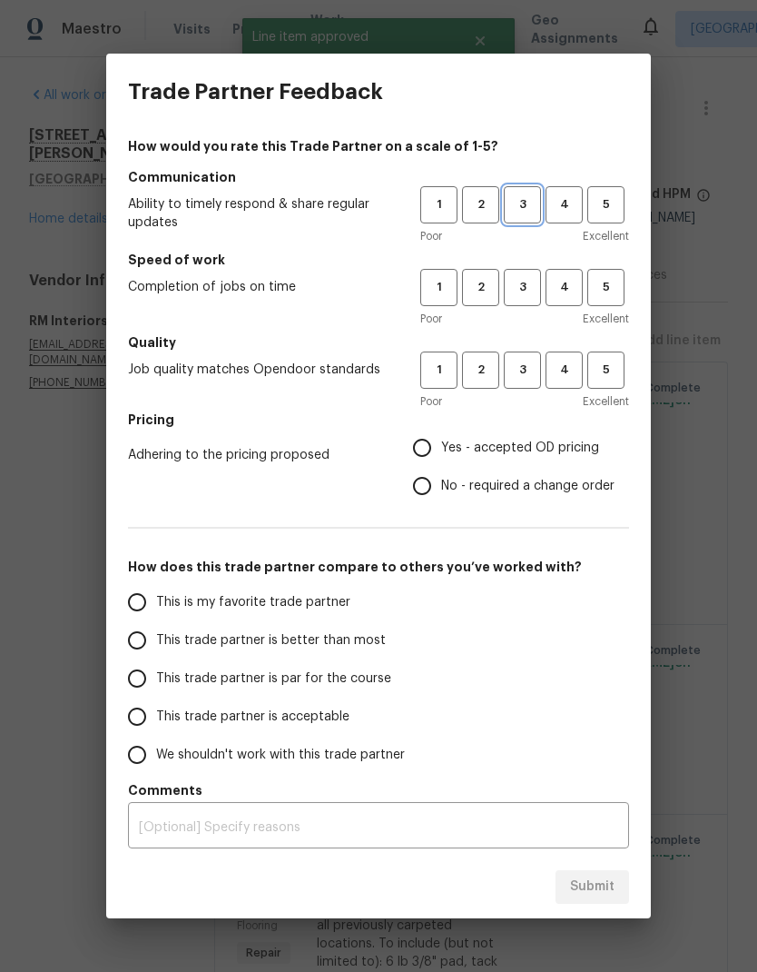
click at [523, 192] on button "3" at bounding box center [522, 204] width 37 height 37
click at [530, 280] on span "3" at bounding box center [523, 287] width 34 height 21
click at [528, 376] on span "3" at bounding box center [523, 370] width 34 height 21
click at [430, 488] on input "No - required a change order" at bounding box center [422, 486] width 38 height 38
radio input "true"
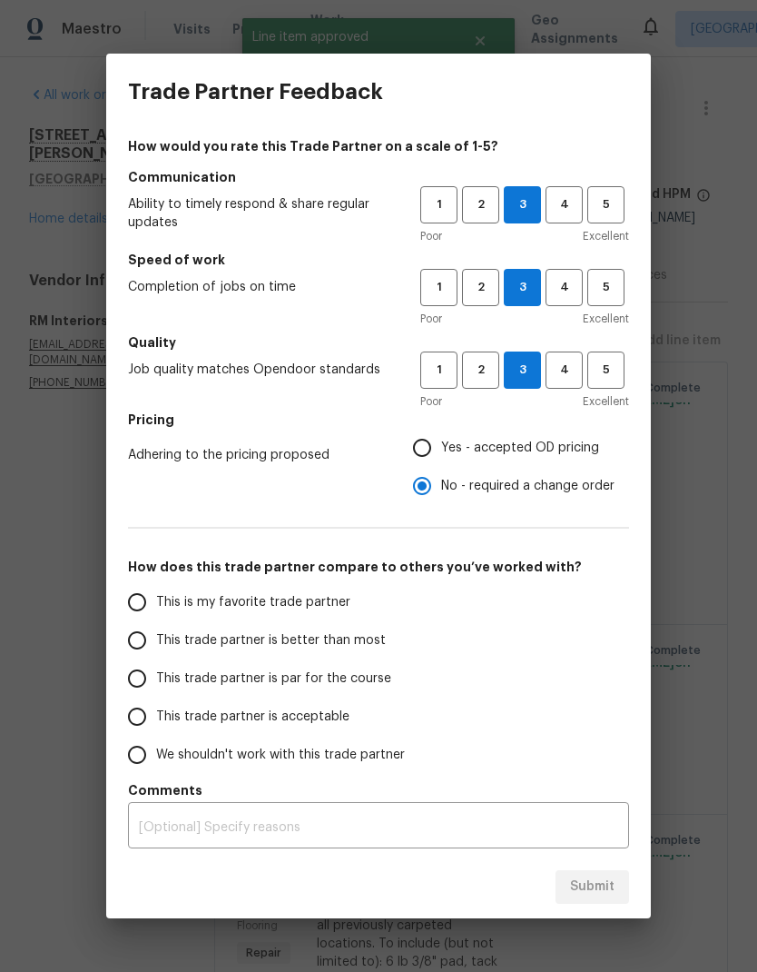
click at [136, 684] on input "This trade partner is par for the course" at bounding box center [137, 678] width 38 height 38
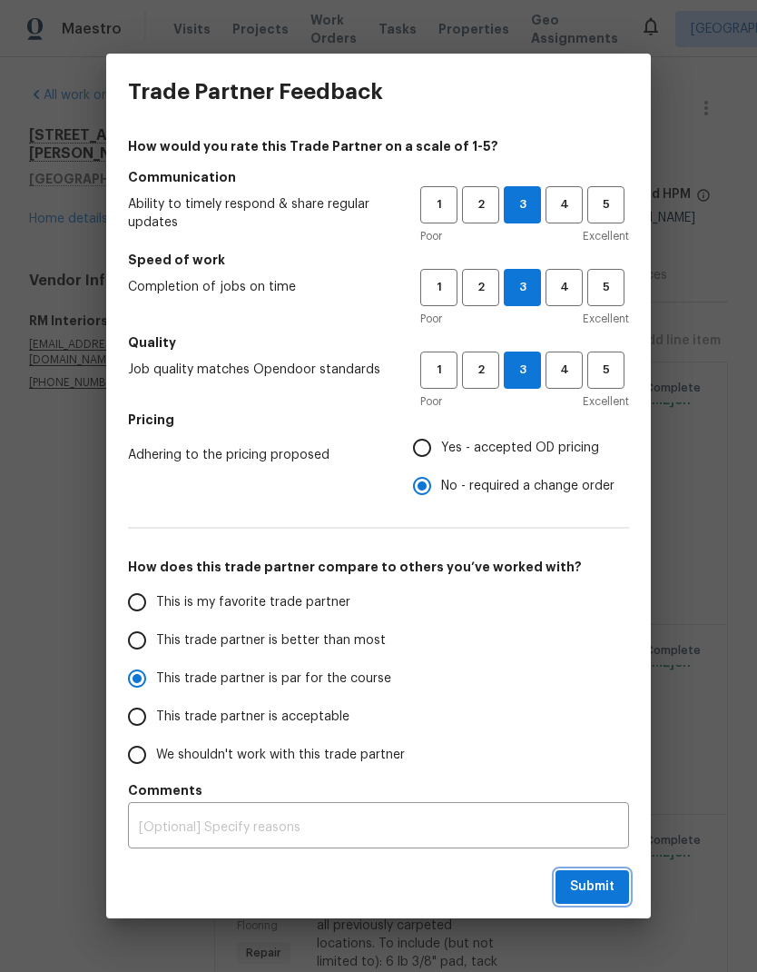
click at [608, 881] on span "Submit" at bounding box center [592, 886] width 44 height 23
radio input "true"
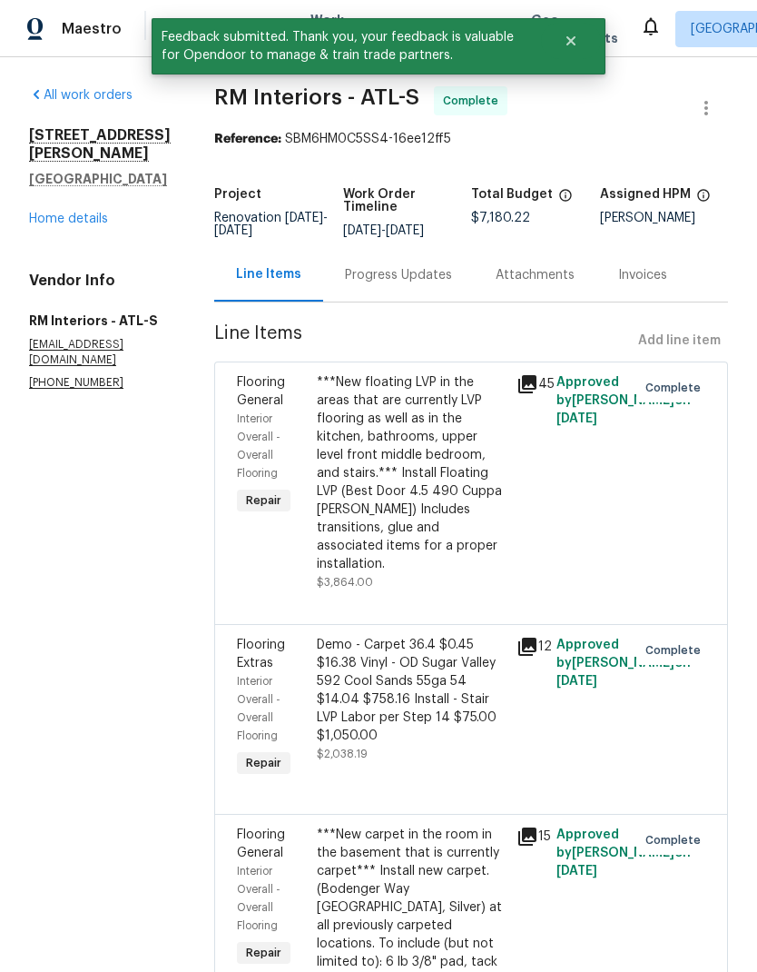
click at [88, 212] on link "Home details" at bounding box center [68, 218] width 79 height 13
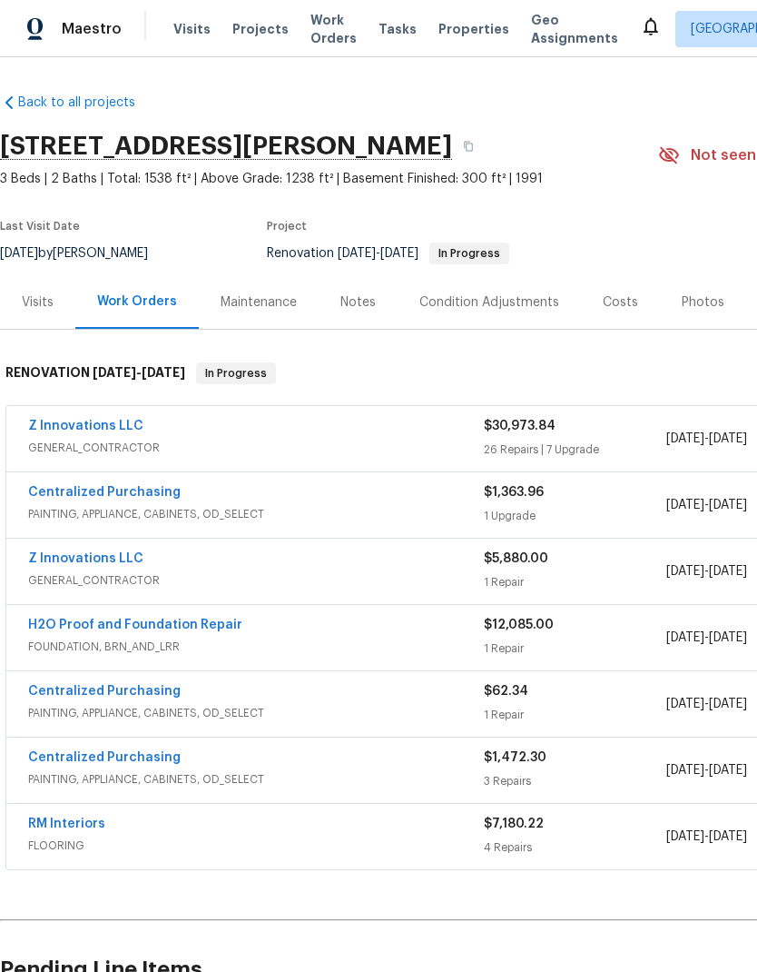
click at [128, 427] on link "Z Innovations LLC" at bounding box center [85, 426] width 115 height 13
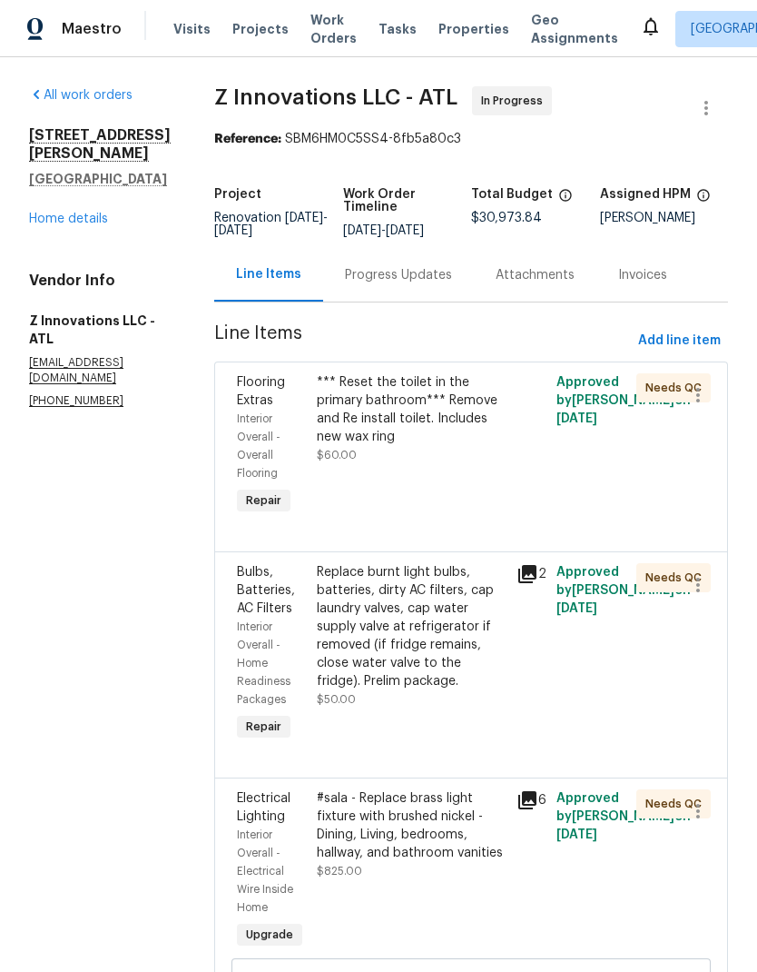
click at [94, 212] on link "Home details" at bounding box center [68, 218] width 79 height 13
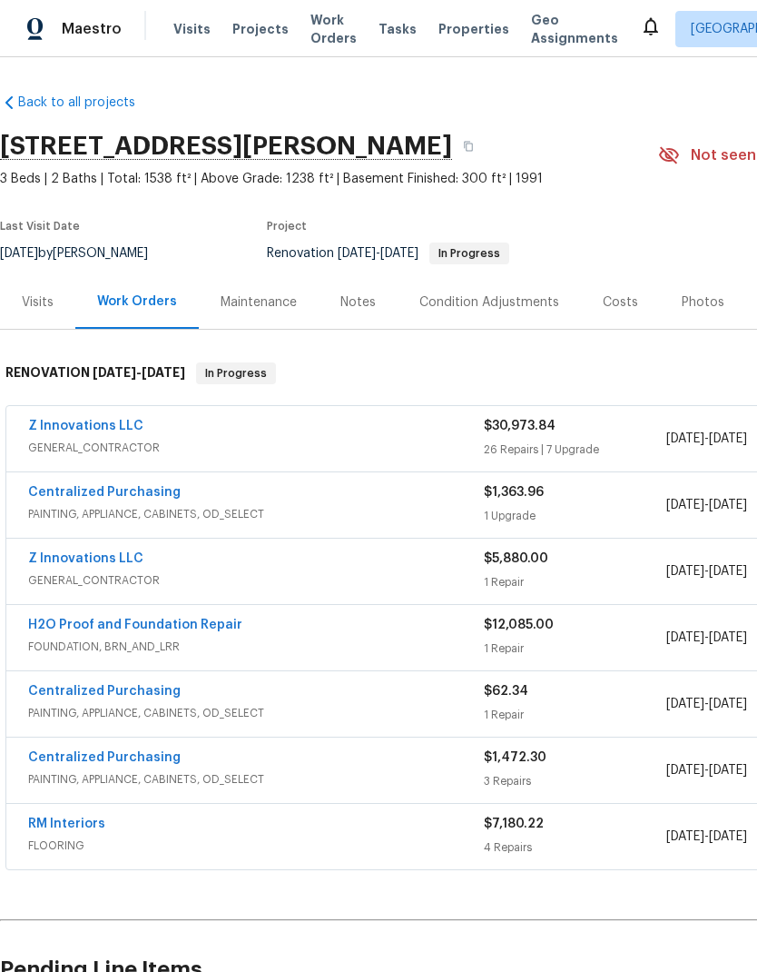
click at [701, 304] on div "Photos" at bounding box center [703, 302] width 43 height 18
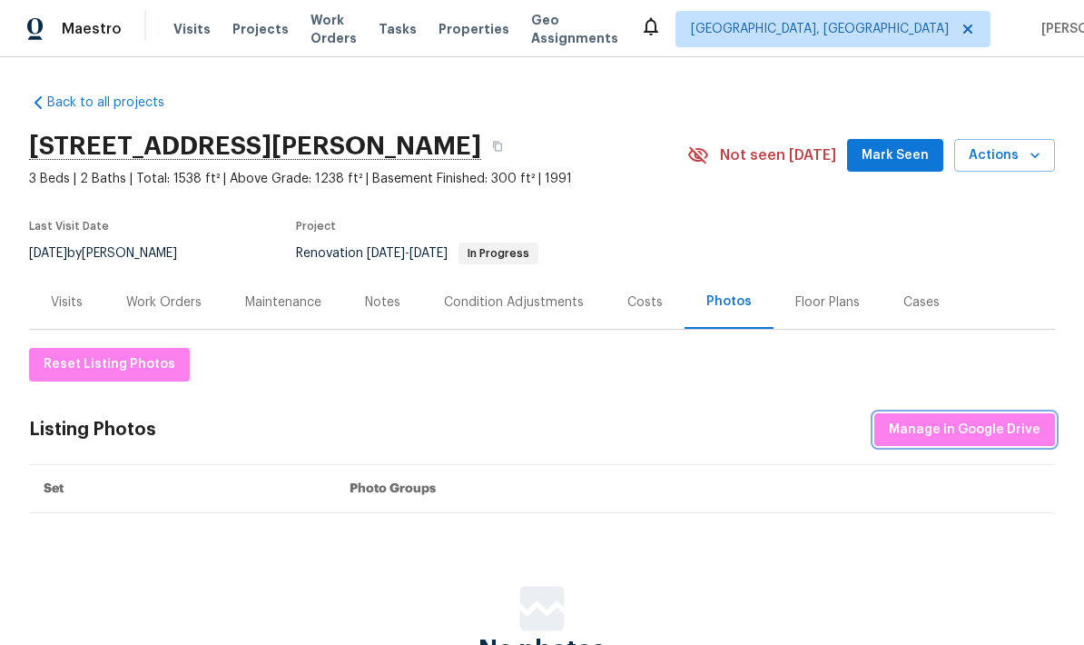
click at [756, 431] on span "Manage in Google Drive" at bounding box center [965, 430] width 152 height 23
click at [756, 415] on button "Manage in Google Drive" at bounding box center [964, 430] width 181 height 34
click at [756, 438] on span "Manage in Google Drive" at bounding box center [965, 430] width 152 height 23
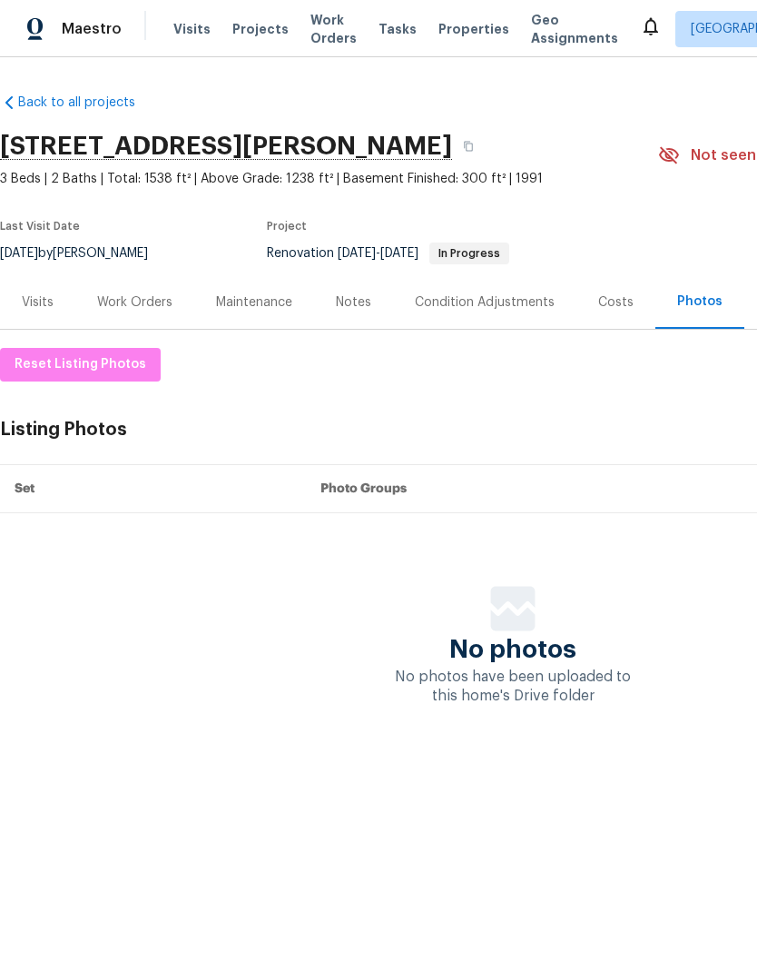
click at [144, 301] on div "Work Orders" at bounding box center [134, 302] width 75 height 18
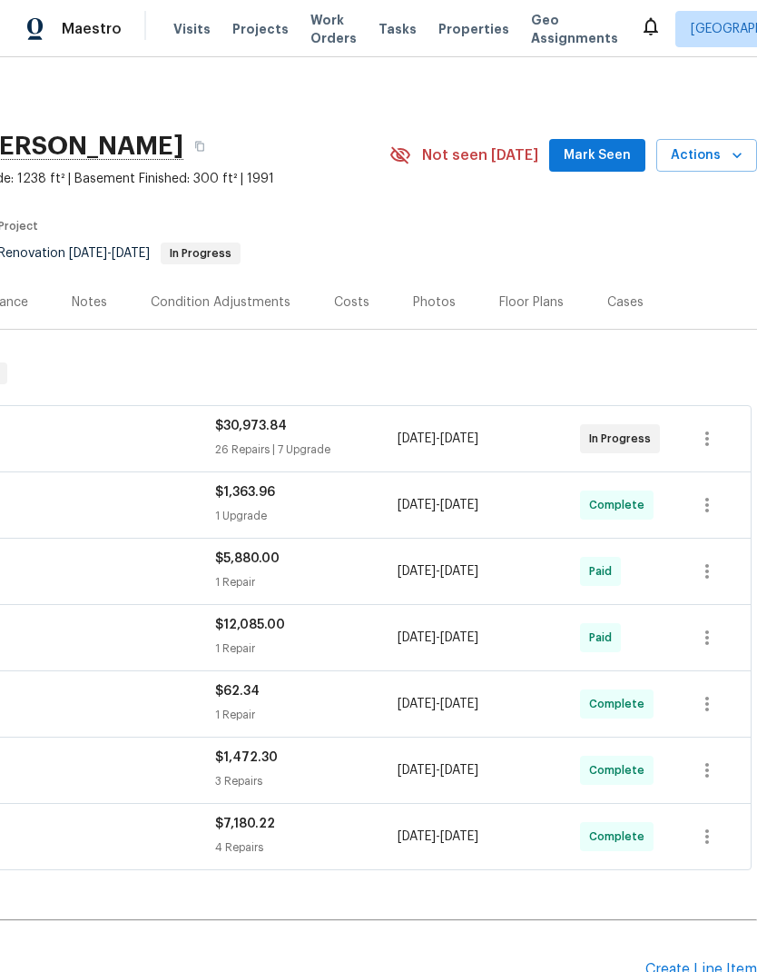
scroll to position [0, 269]
click at [716, 160] on span "Actions" at bounding box center [707, 155] width 72 height 23
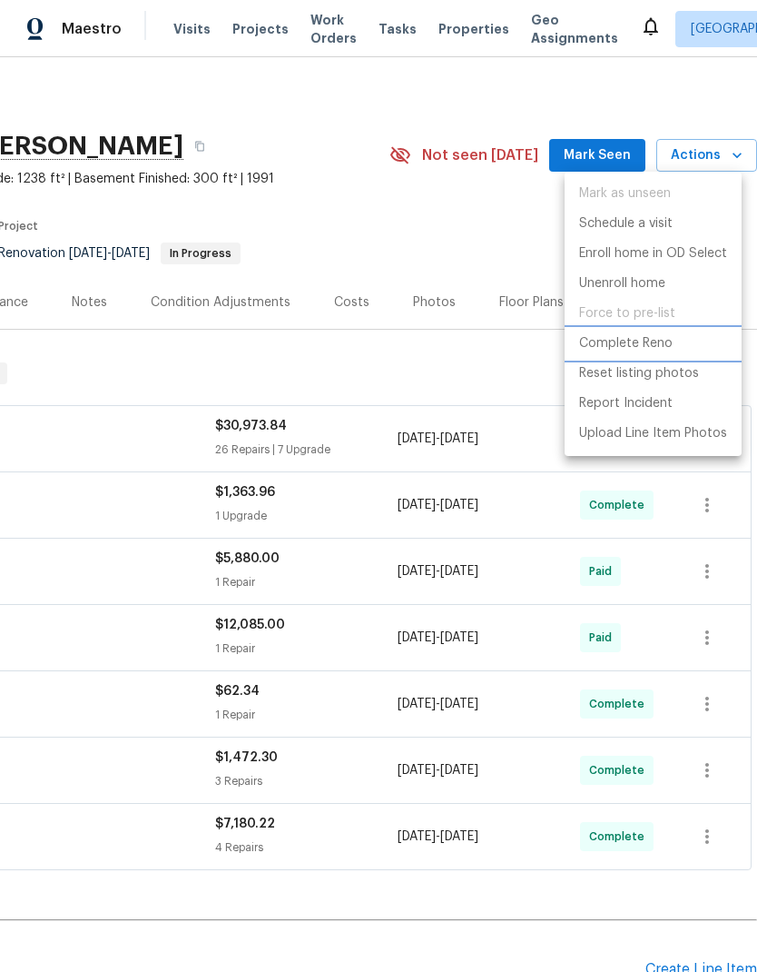
click at [657, 343] on p "Complete Reno" at bounding box center [626, 343] width 94 height 19
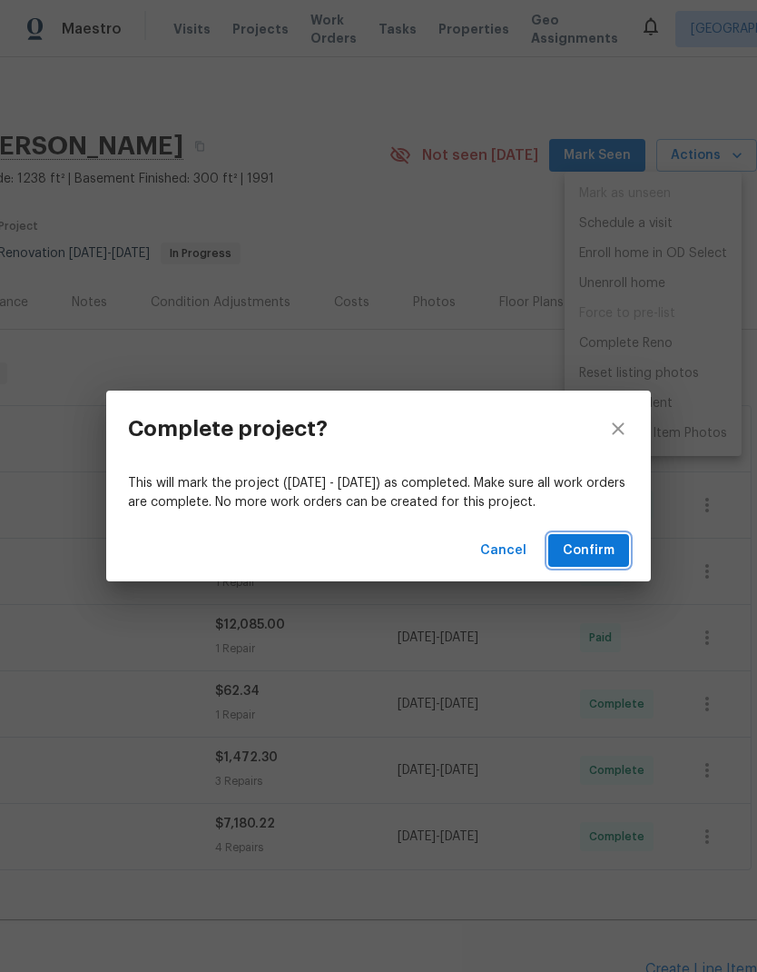
click at [613, 548] on span "Confirm" at bounding box center [589, 550] width 52 height 23
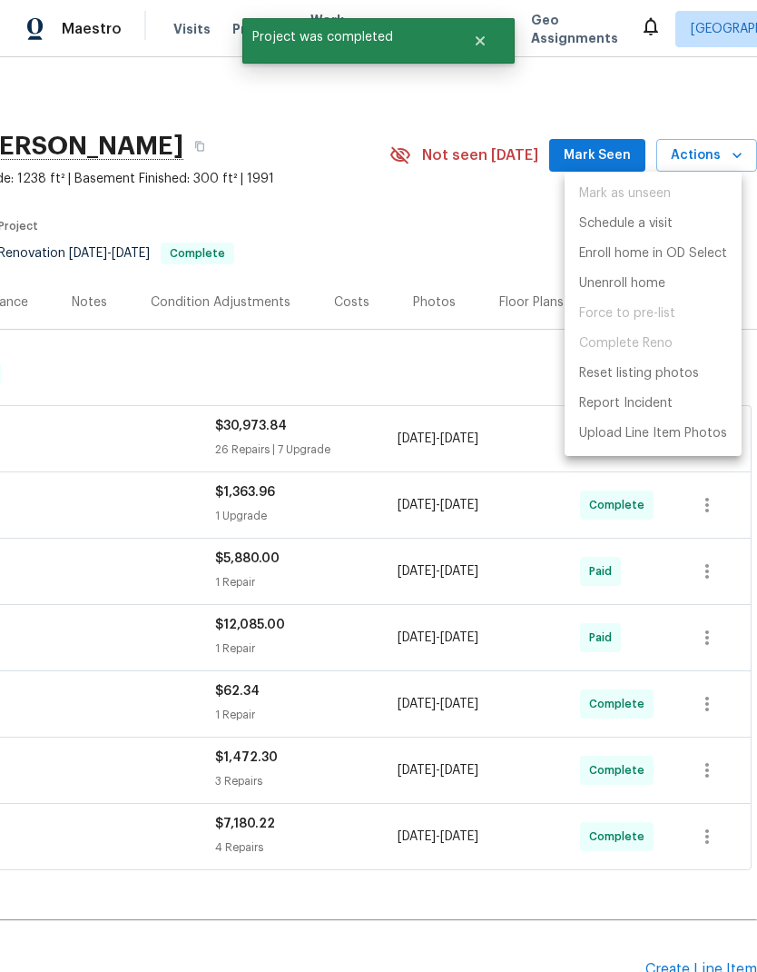
click at [475, 209] on div at bounding box center [378, 486] width 757 height 972
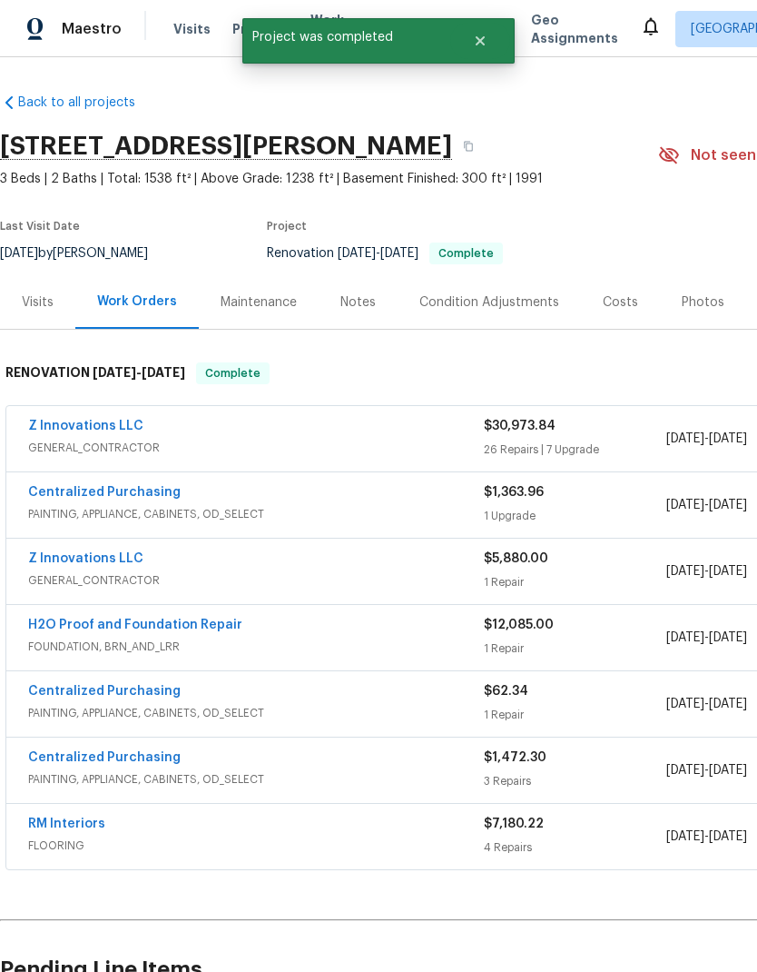
scroll to position [0, 0]
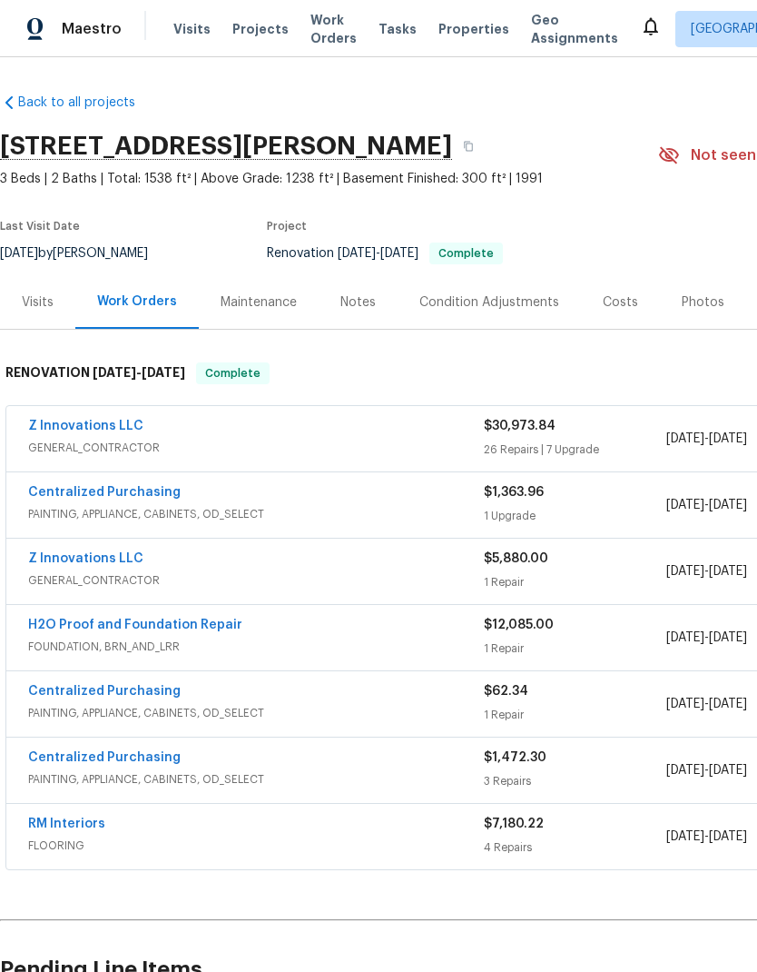
click at [699, 306] on div "Photos" at bounding box center [703, 302] width 43 height 18
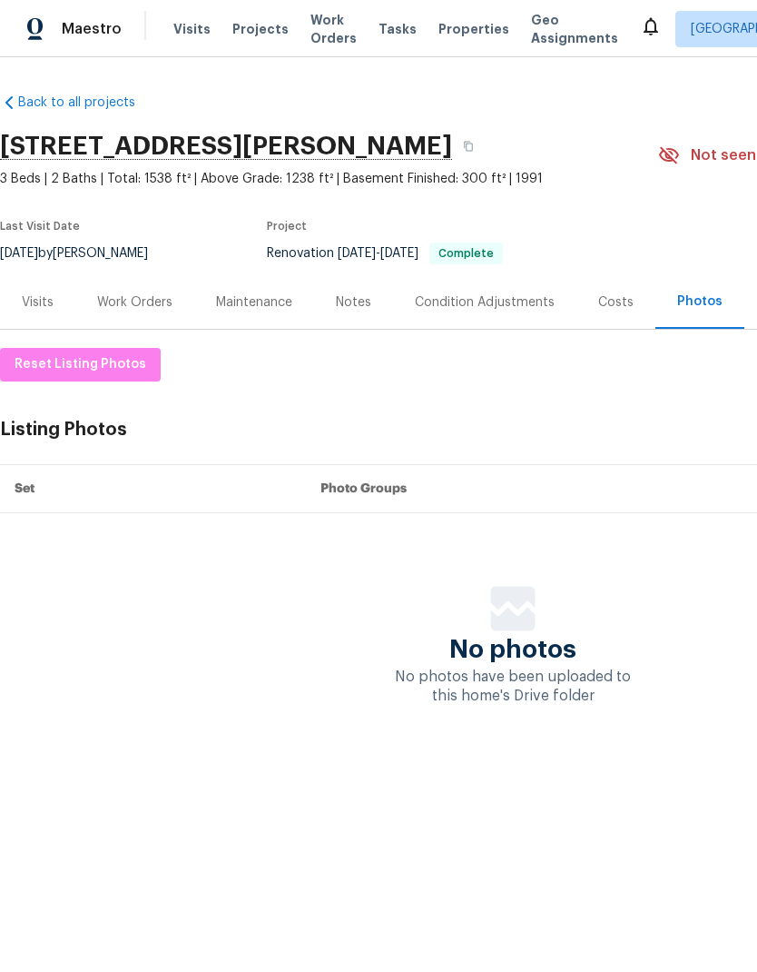
click at [143, 304] on div "Work Orders" at bounding box center [134, 302] width 75 height 18
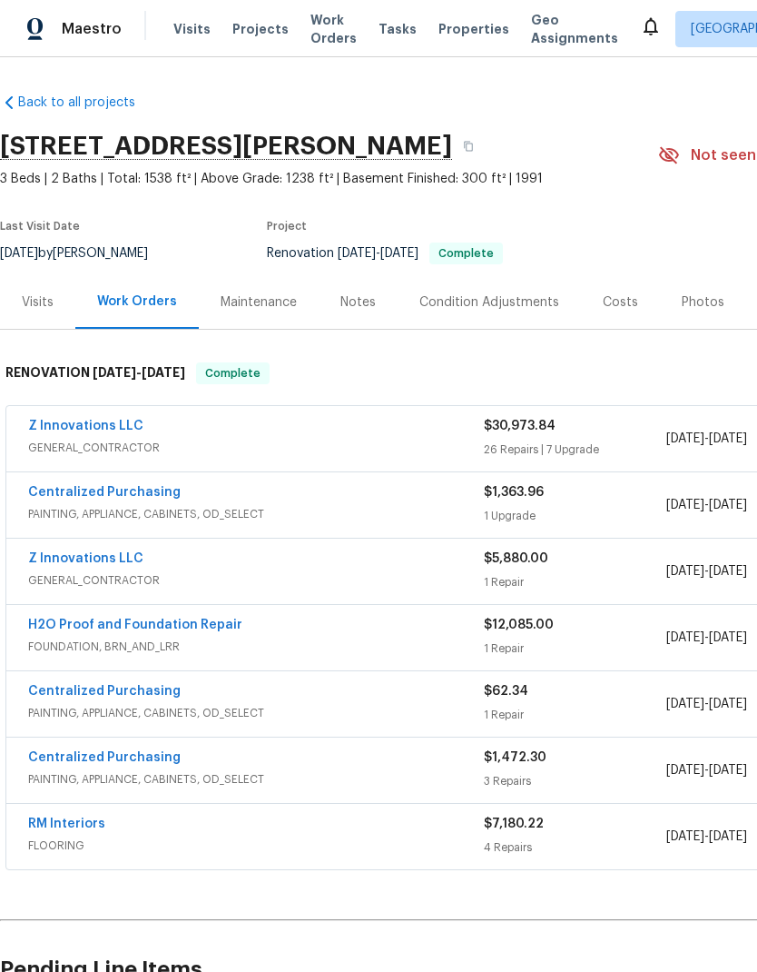
click at [118, 426] on link "Z Innovations LLC" at bounding box center [85, 426] width 115 height 13
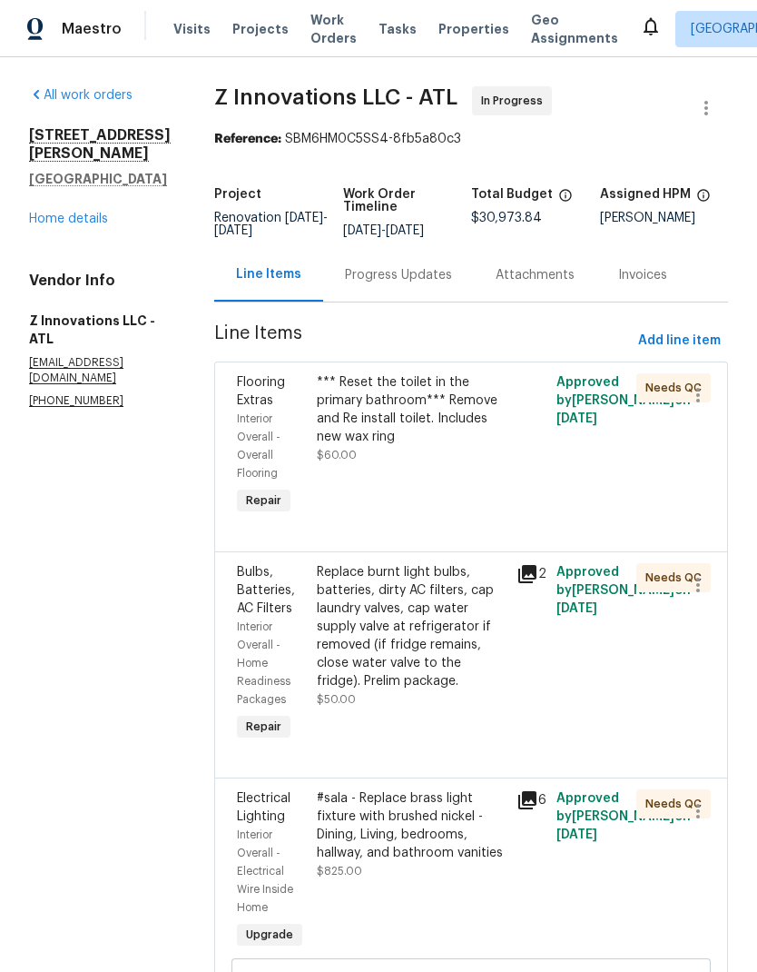
click at [423, 407] on div "*** Reset the toilet in the primary bathroom*** Remove and Re install toilet. I…" at bounding box center [411, 409] width 189 height 73
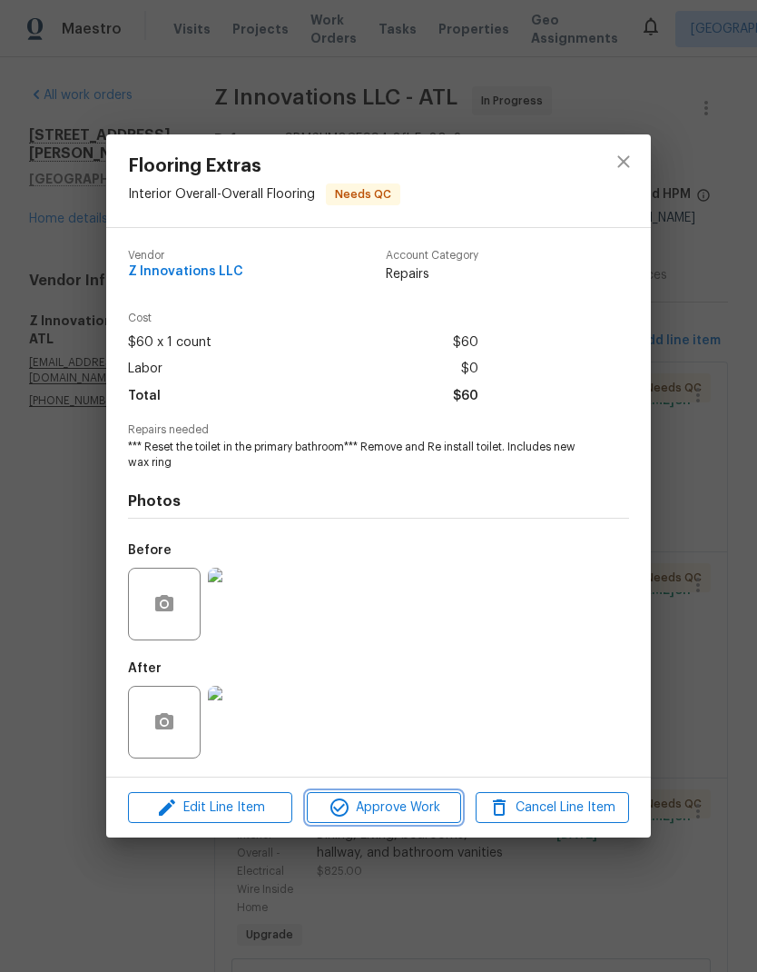
click at [410, 821] on button "Approve Work" at bounding box center [383, 808] width 153 height 32
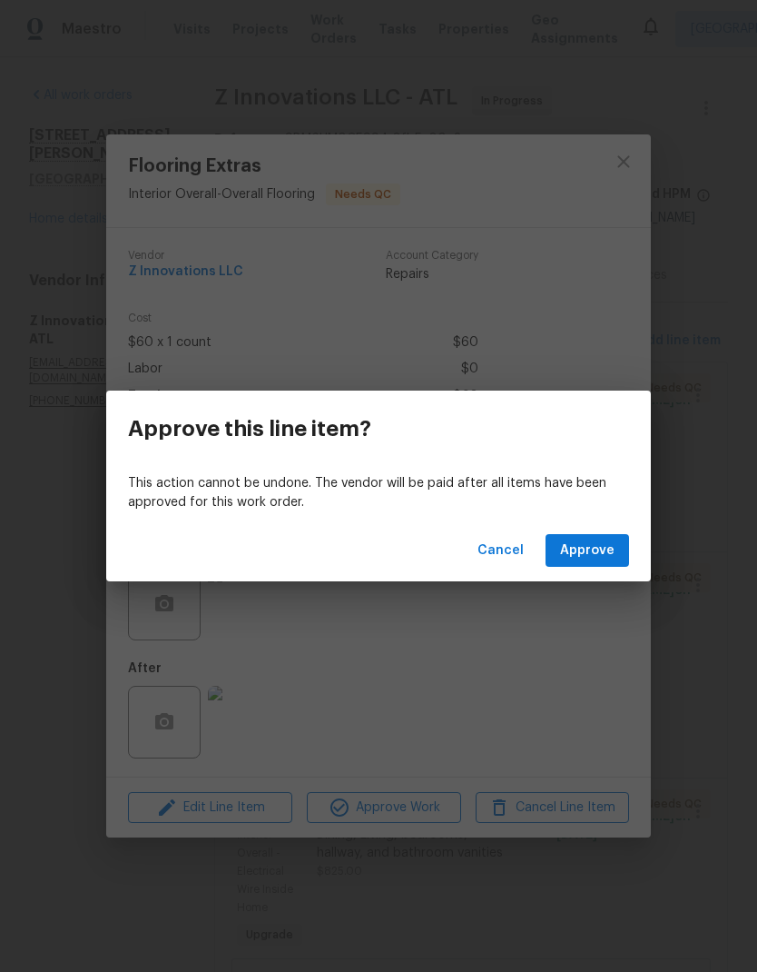
click at [591, 552] on span "Approve" at bounding box center [587, 550] width 54 height 23
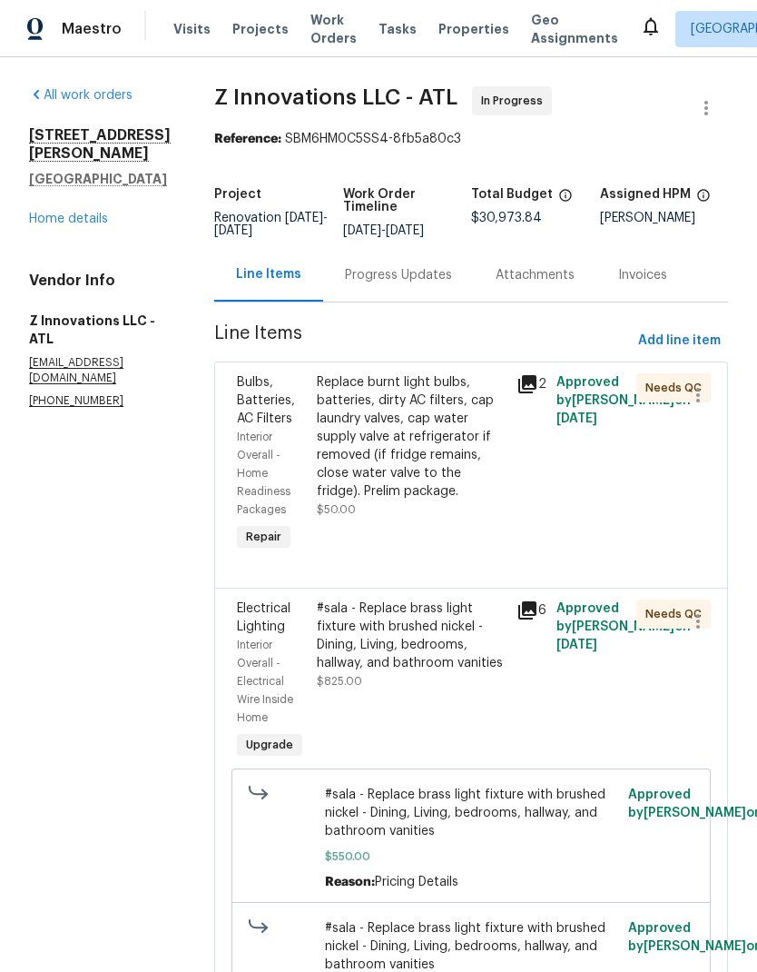
click at [397, 479] on div "Replace burnt light bulbs, batteries, dirty AC filters, cap laundry valves, cap…" at bounding box center [411, 436] width 189 height 127
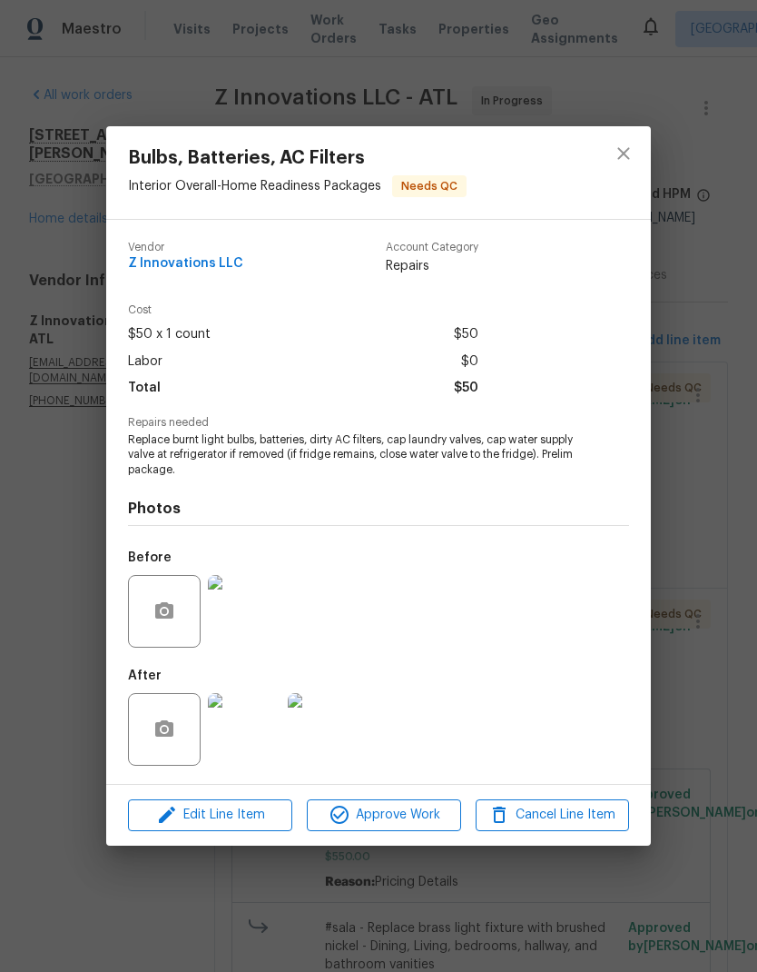
click at [417, 822] on span "Approve Work" at bounding box center [383, 815] width 143 height 23
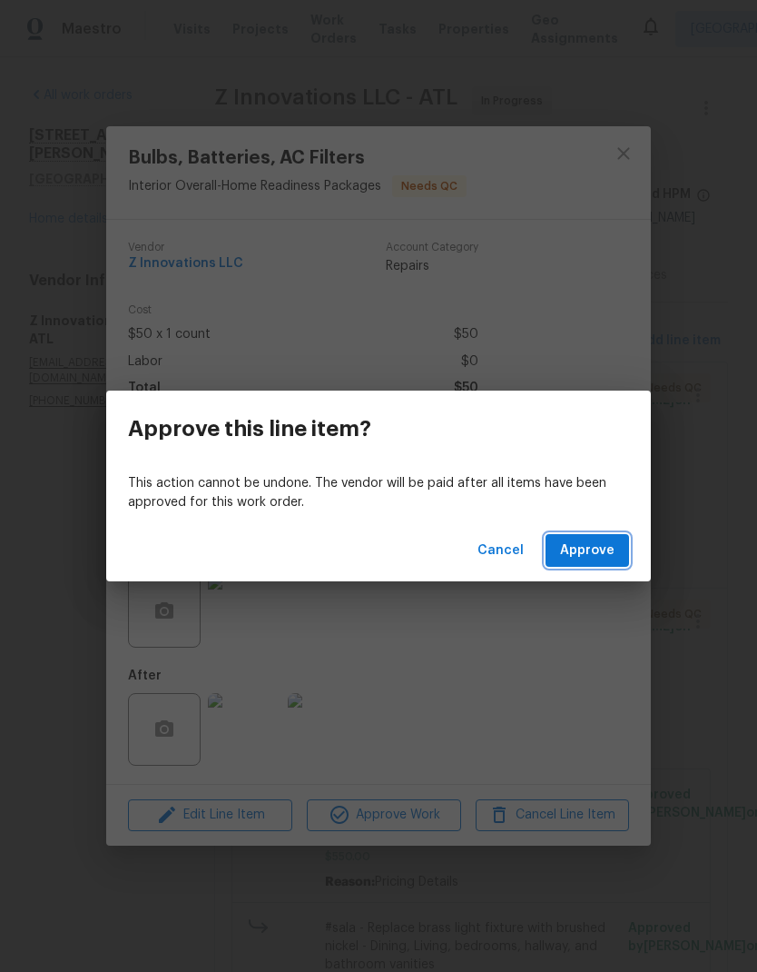
click at [593, 557] on span "Approve" at bounding box center [587, 550] width 54 height 23
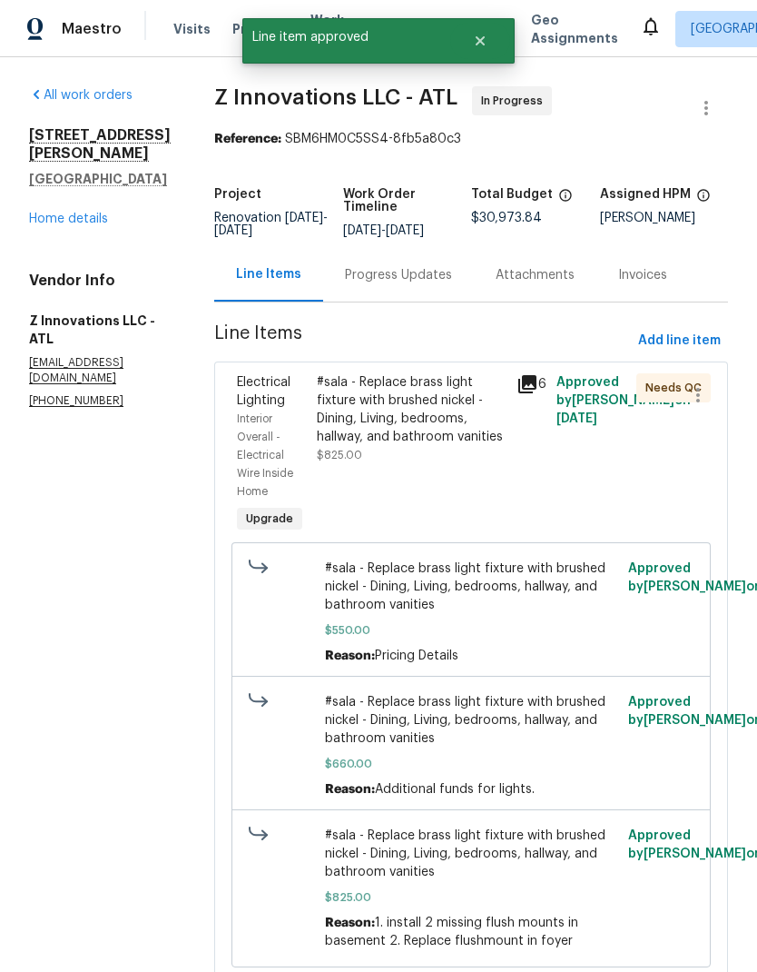
click at [440, 430] on div "#sala - Replace brass light fixture with brushed nickel - Dining, Living, bedro…" at bounding box center [411, 409] width 189 height 73
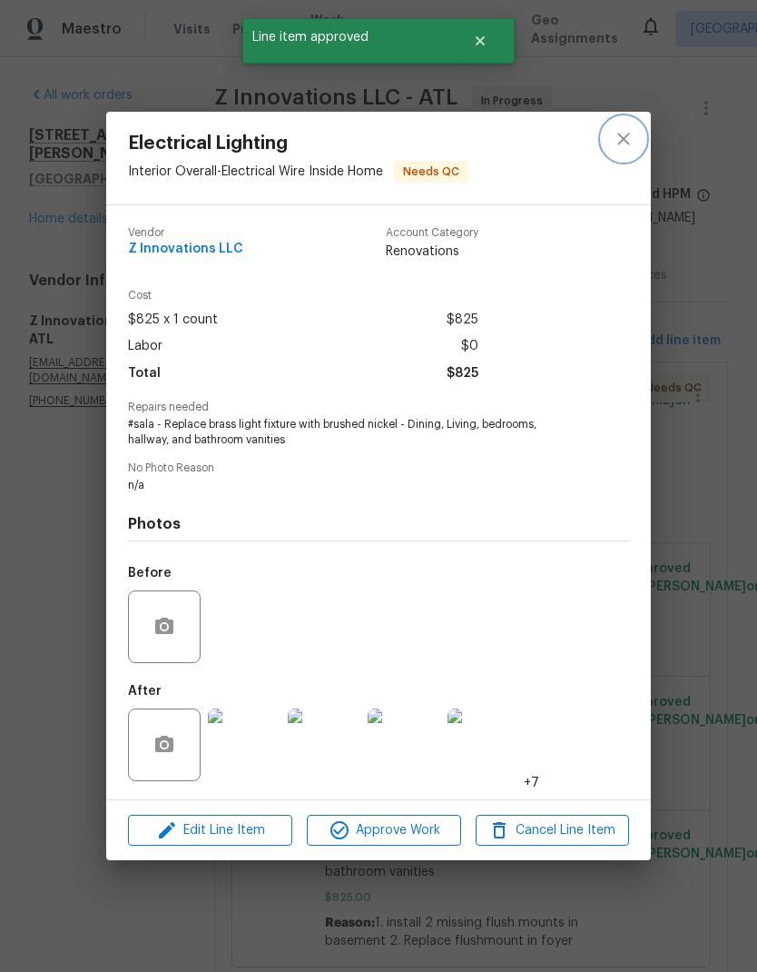
click at [625, 141] on icon "close" at bounding box center [624, 139] width 22 height 22
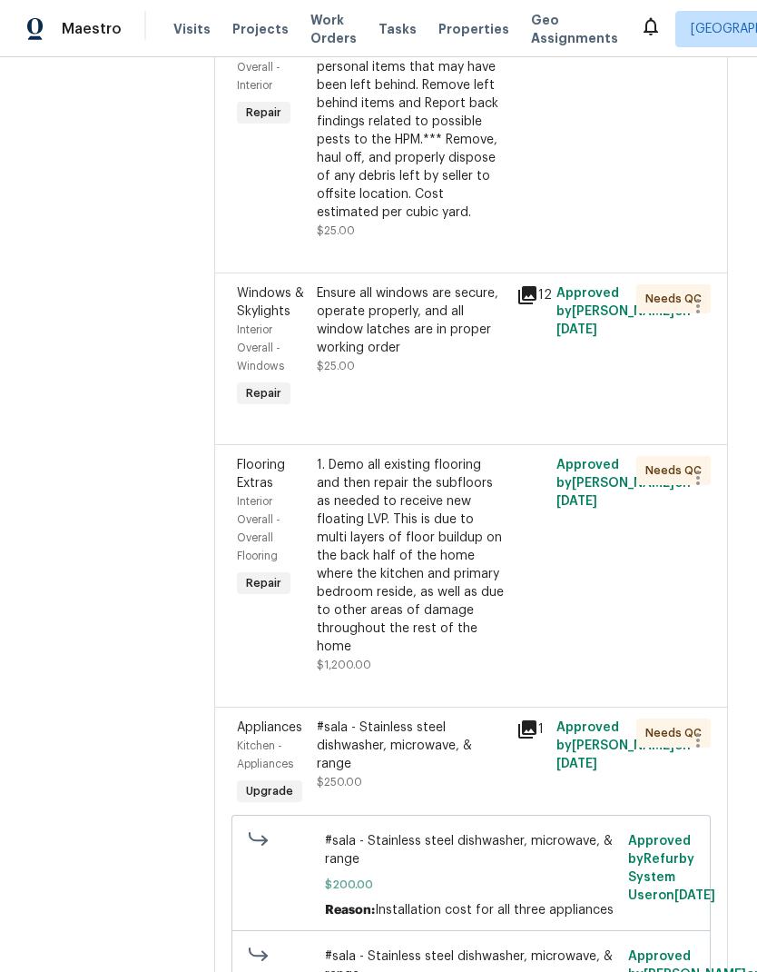
scroll to position [1925, 0]
click at [376, 290] on div "Ensure all windows are secure, operate properly, and all window latches are in …" at bounding box center [411, 321] width 189 height 73
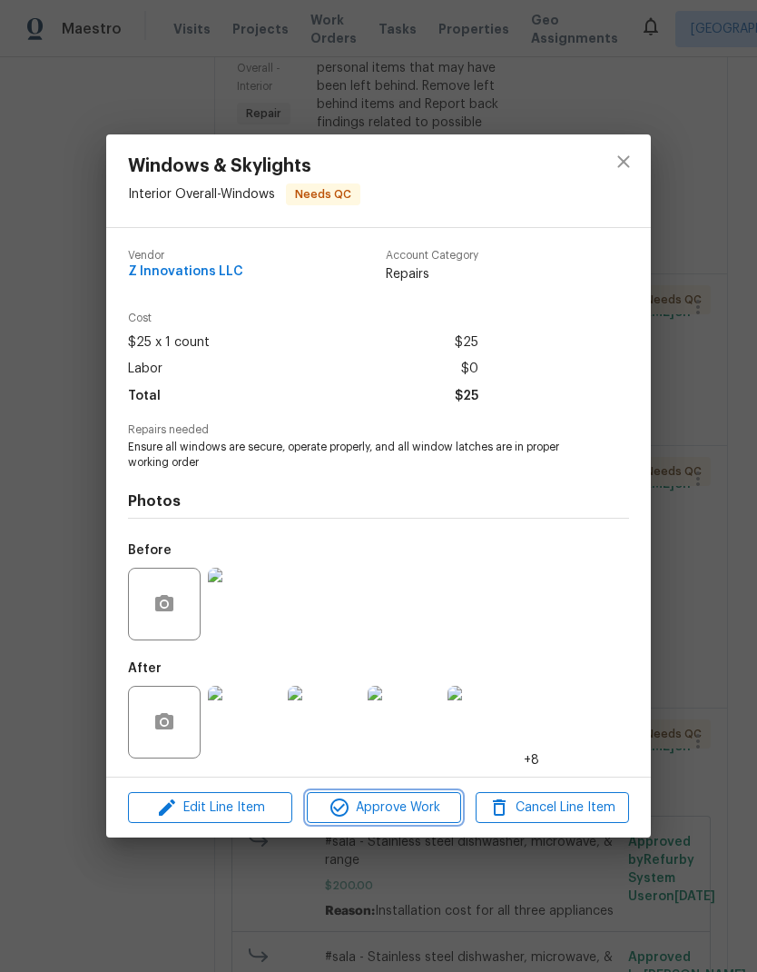
click at [413, 811] on span "Approve Work" at bounding box center [383, 807] width 143 height 23
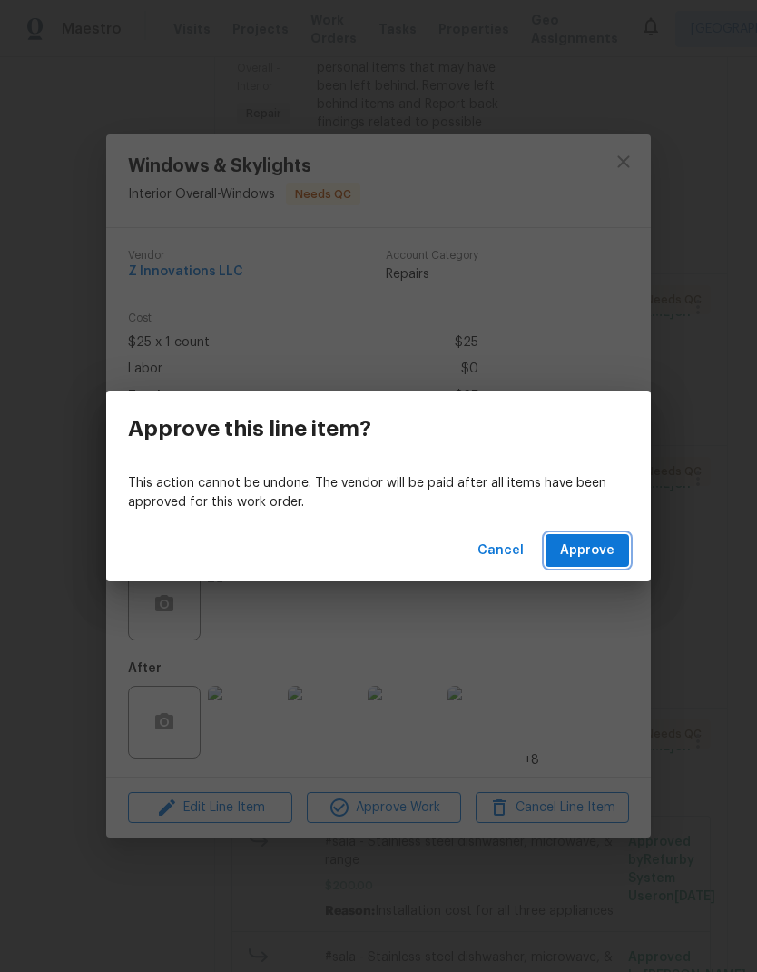
click at [605, 556] on span "Approve" at bounding box center [587, 550] width 54 height 23
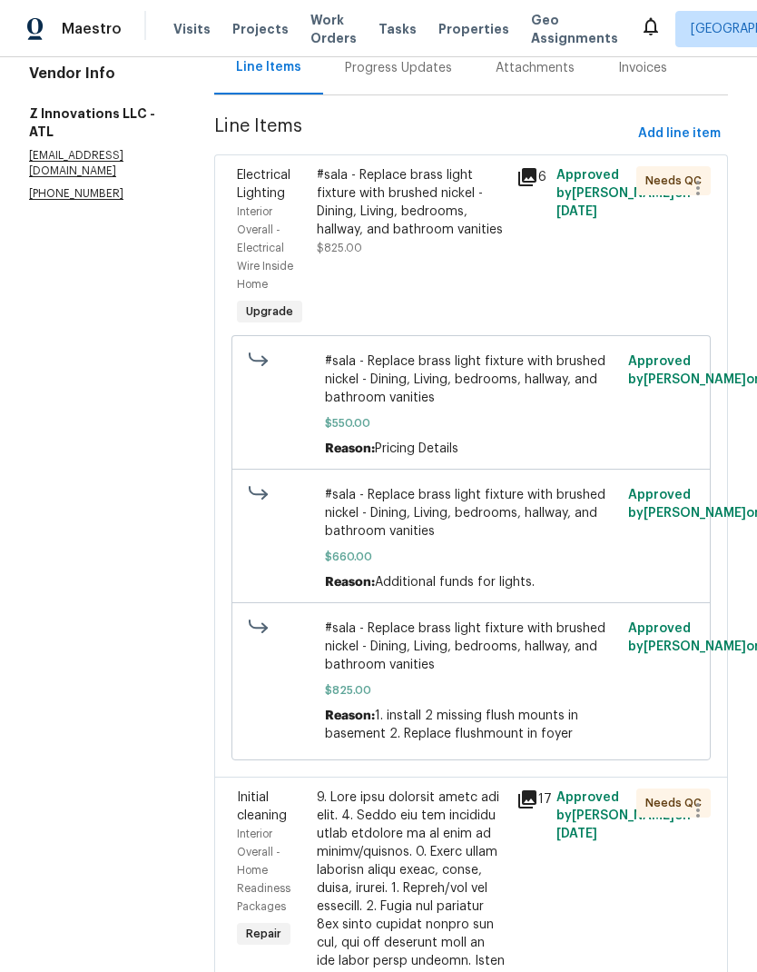
scroll to position [196, 0]
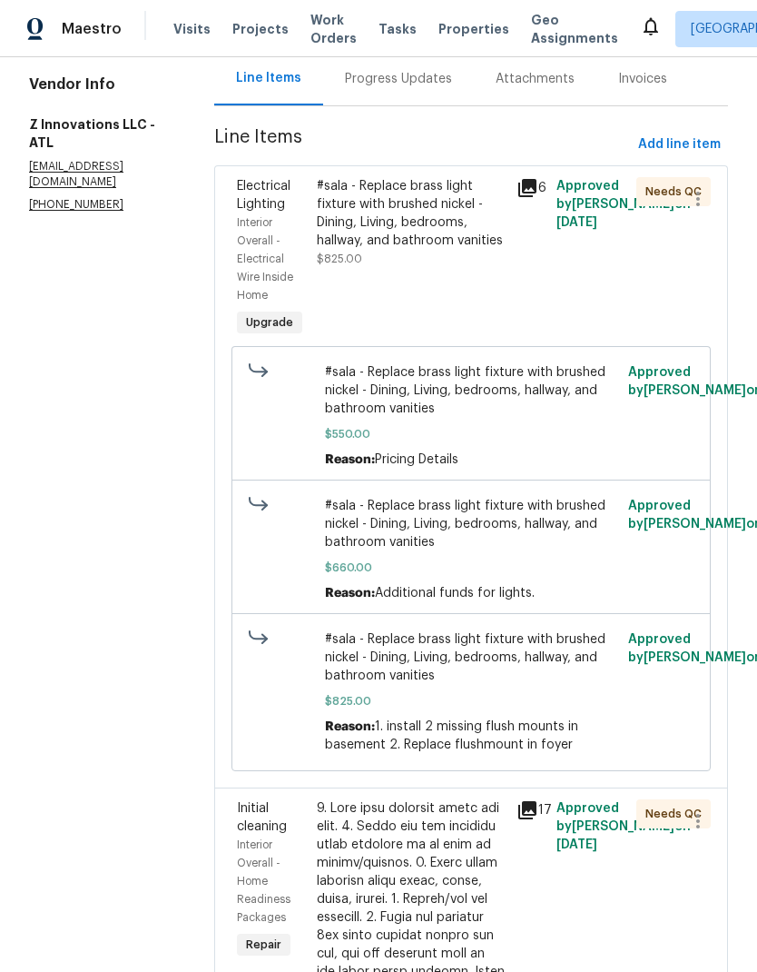
click at [431, 222] on div "#sala - Replace brass light fixture with brushed nickel - Dining, Living, bedro…" at bounding box center [411, 213] width 189 height 73
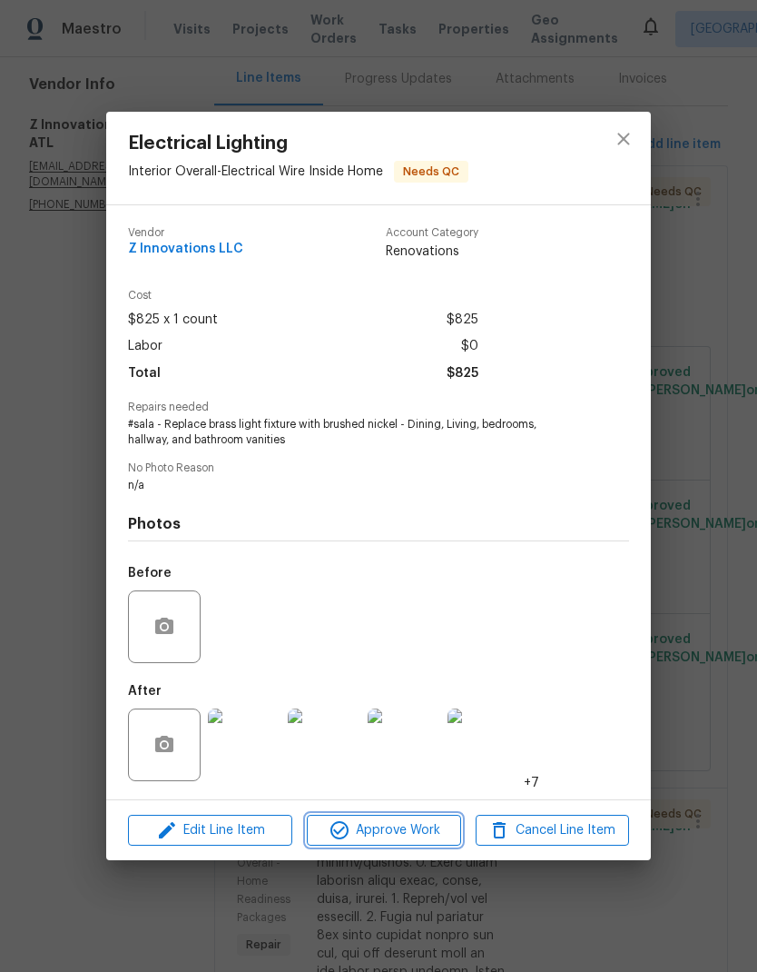
click at [403, 835] on span "Approve Work" at bounding box center [383, 830] width 143 height 23
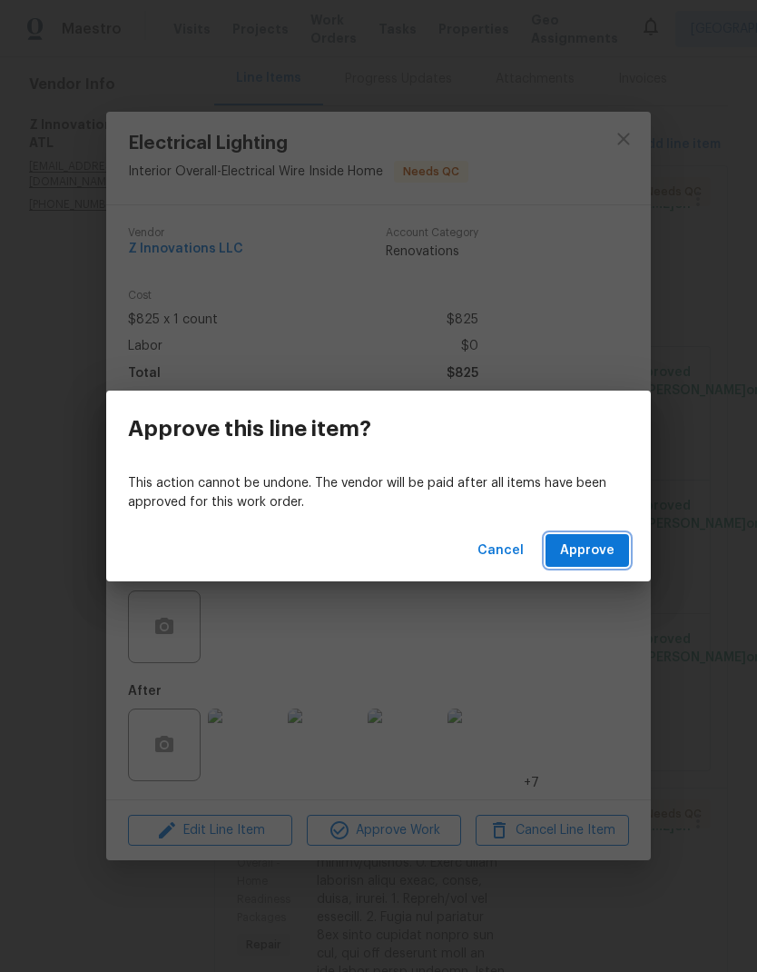
click at [605, 552] on span "Approve" at bounding box center [587, 550] width 54 height 23
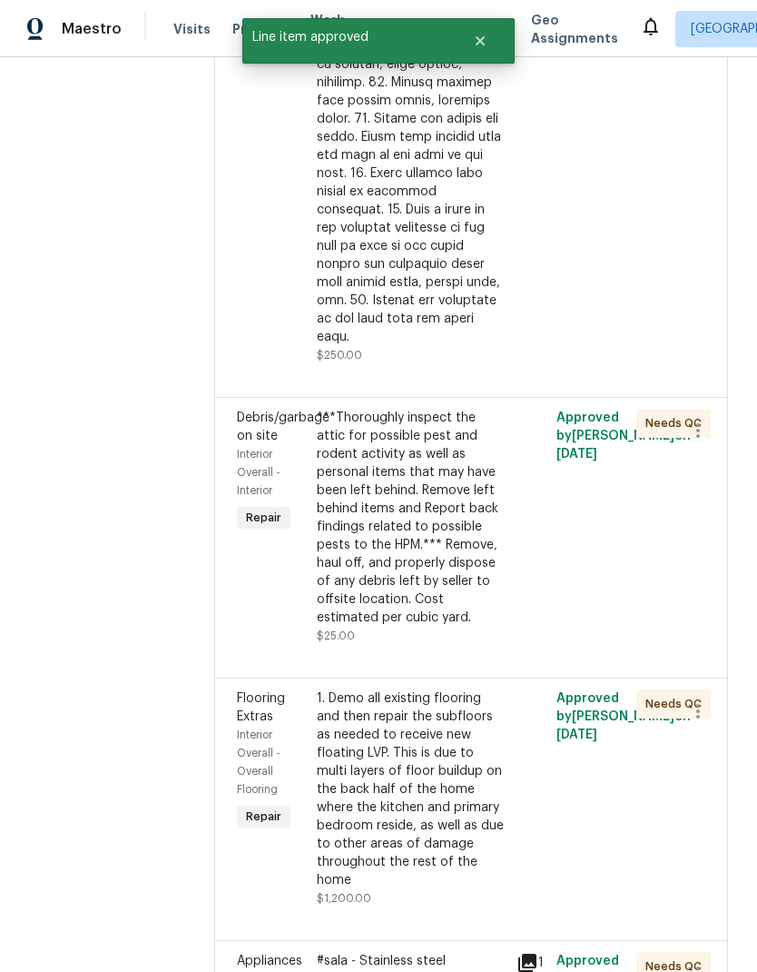
scroll to position [927, 0]
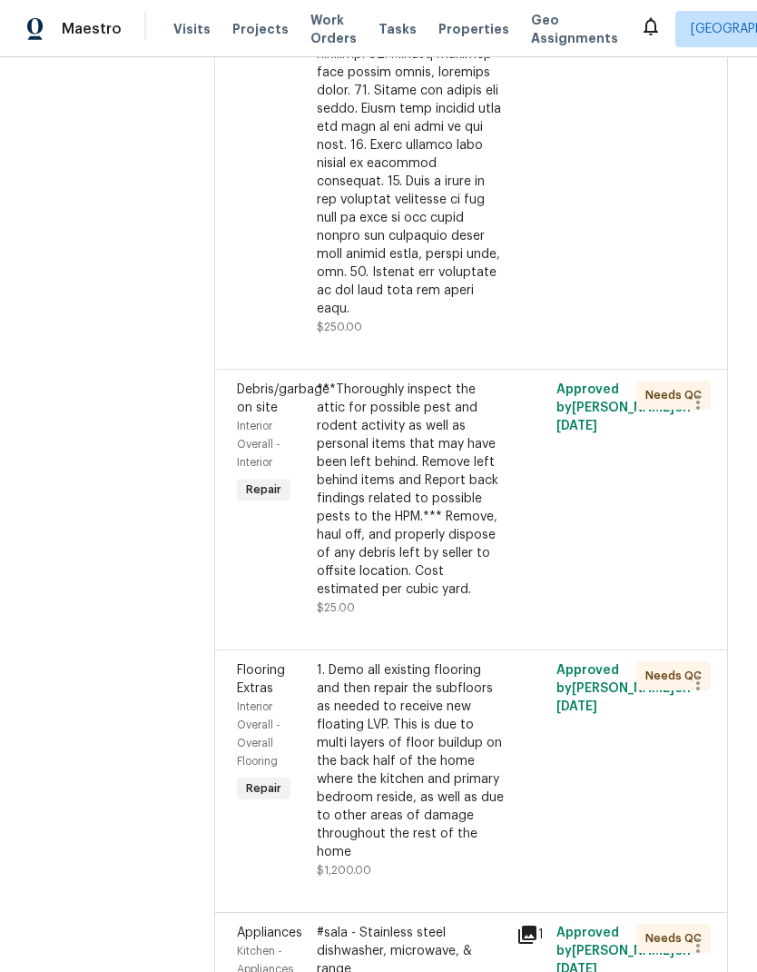
click at [429, 505] on div "***Thoroughly inspect the attic for possible pest and rodent activity as well a…" at bounding box center [411, 489] width 189 height 218
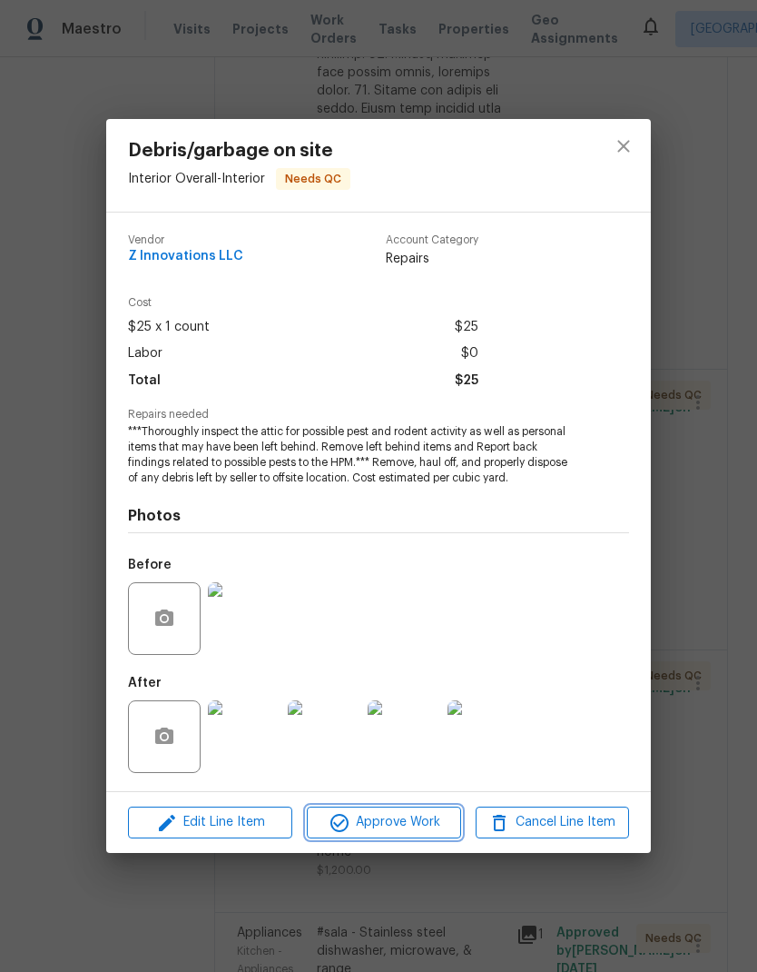
click at [435, 819] on span "Approve Work" at bounding box center [383, 822] width 143 height 23
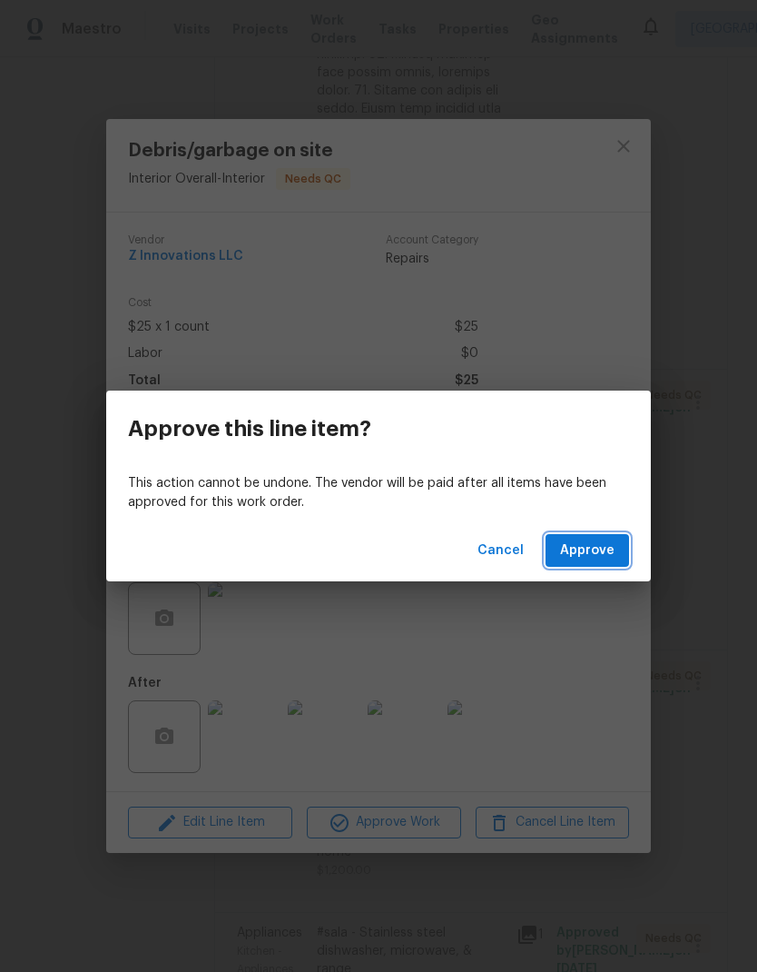
click at [599, 542] on span "Approve" at bounding box center [587, 550] width 54 height 23
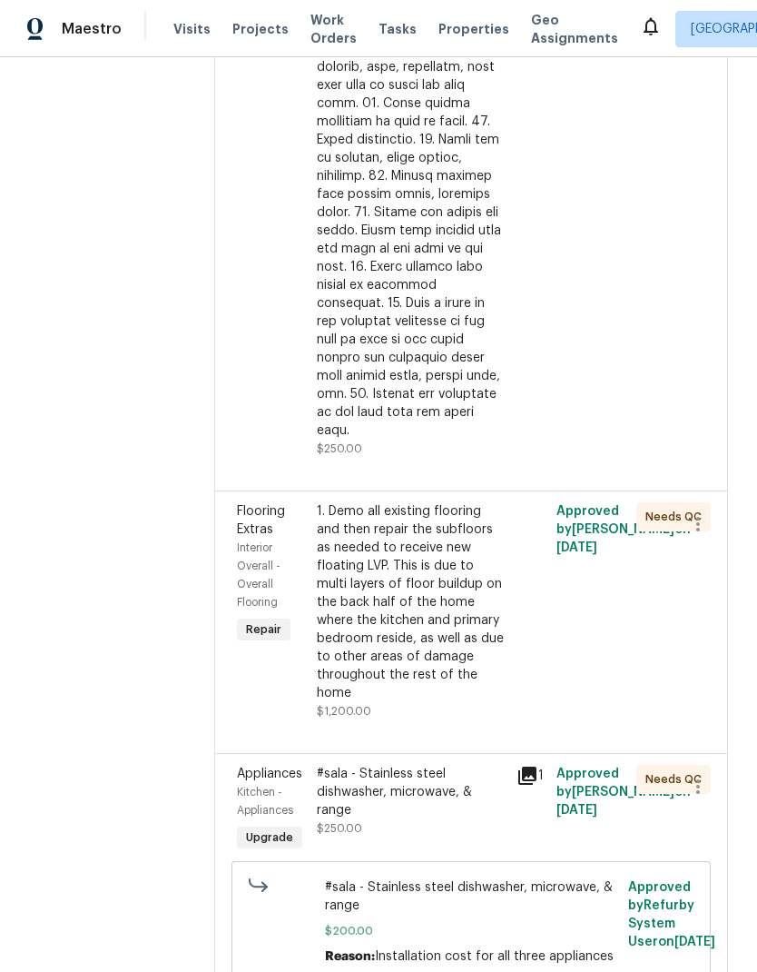
scroll to position [807, 0]
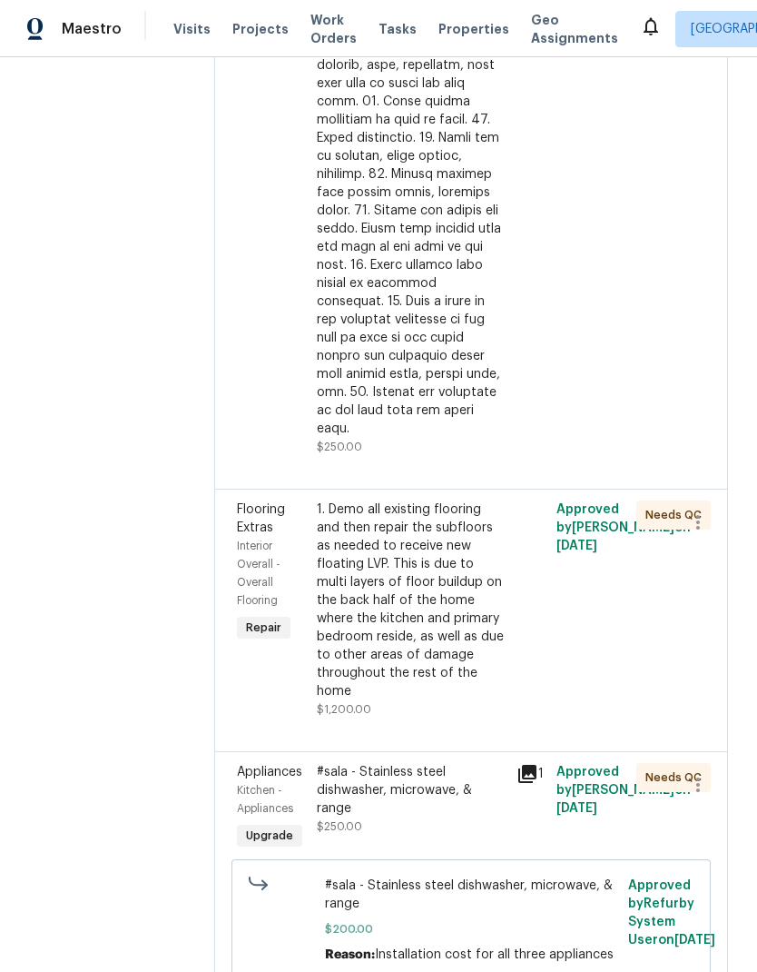
click at [439, 579] on div "1. Demo all existing flooring and then repair the subfloors as needed to receiv…" at bounding box center [411, 600] width 189 height 200
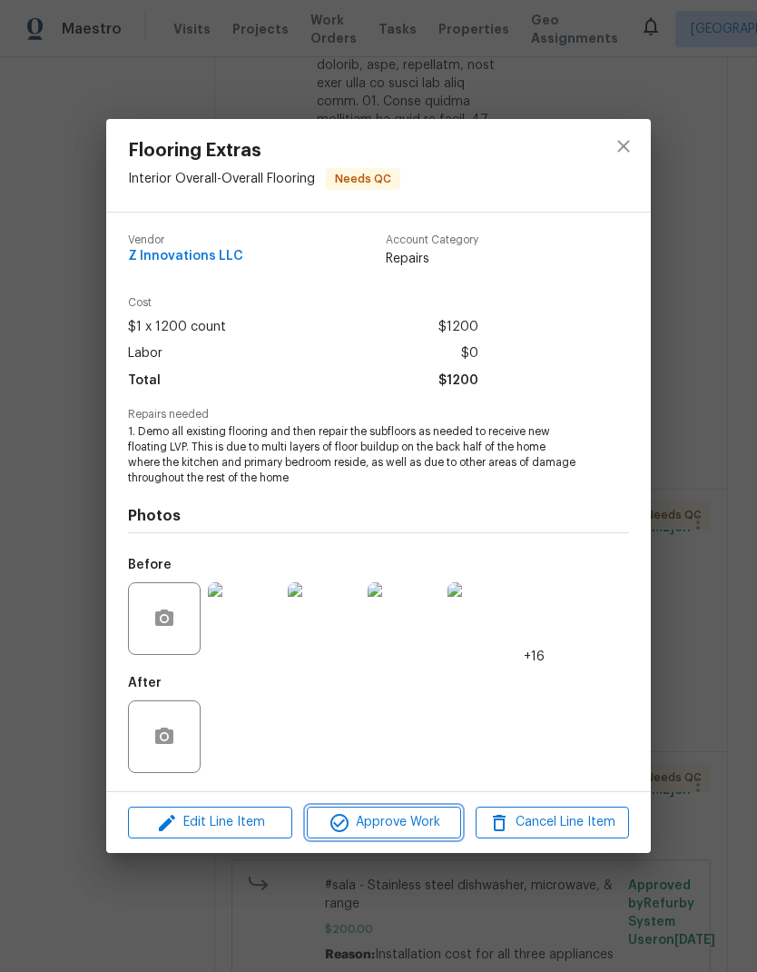
click at [431, 836] on button "Approve Work" at bounding box center [383, 822] width 153 height 32
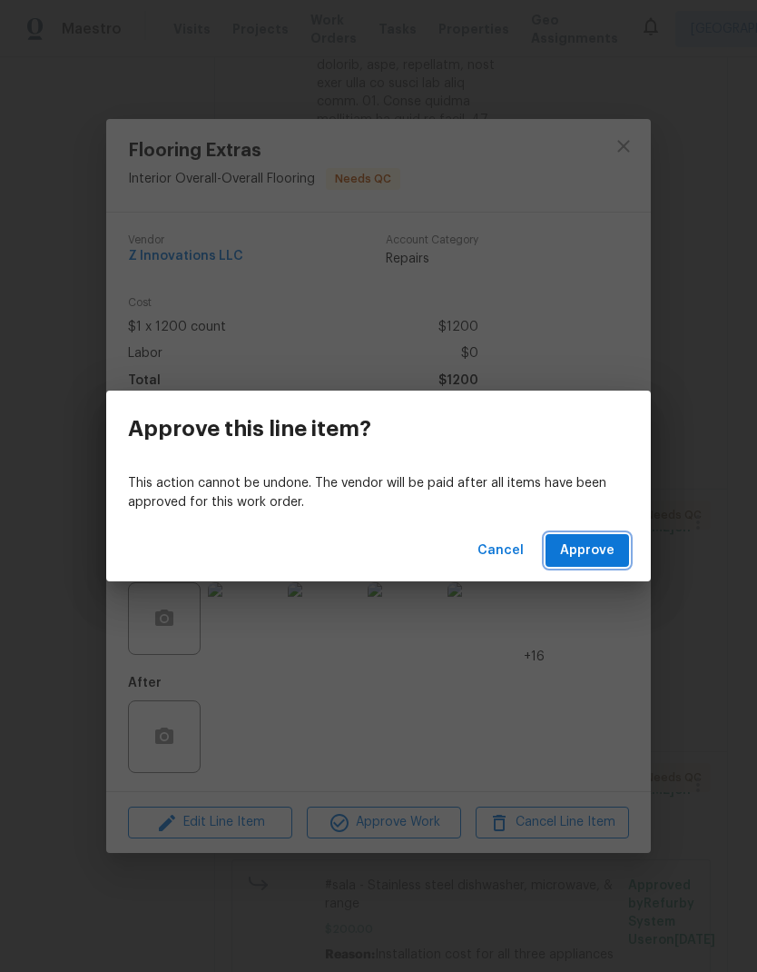
click at [603, 554] on span "Approve" at bounding box center [587, 550] width 54 height 23
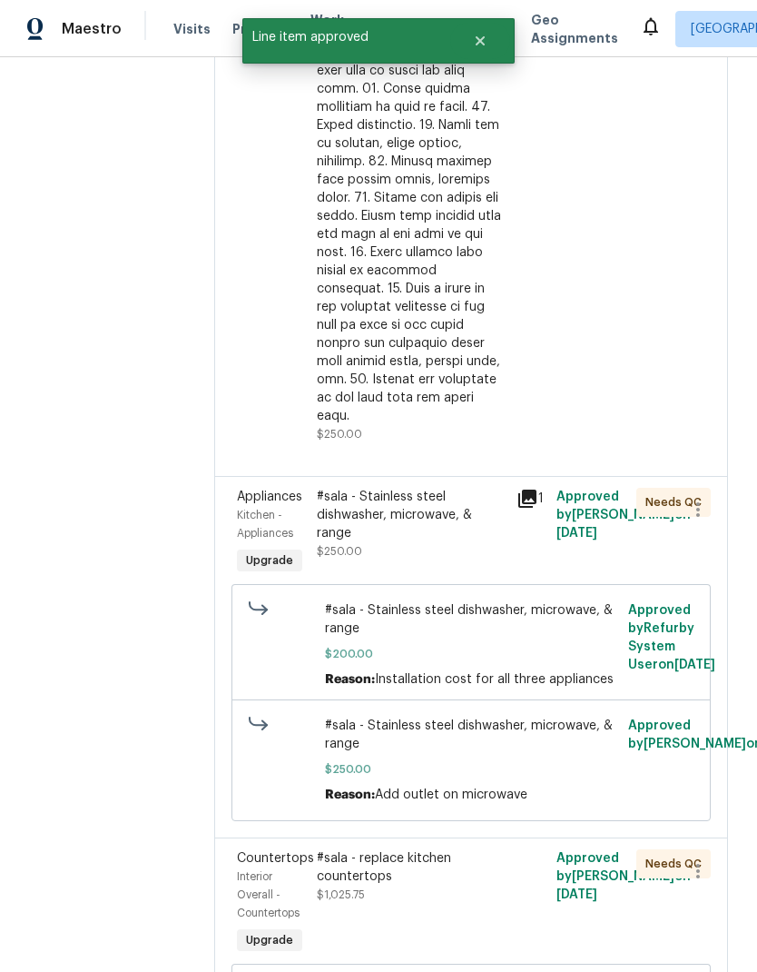
scroll to position [821, 0]
click at [404, 487] on div "#sala - Stainless steel dishwasher, microwave, & range" at bounding box center [411, 514] width 189 height 54
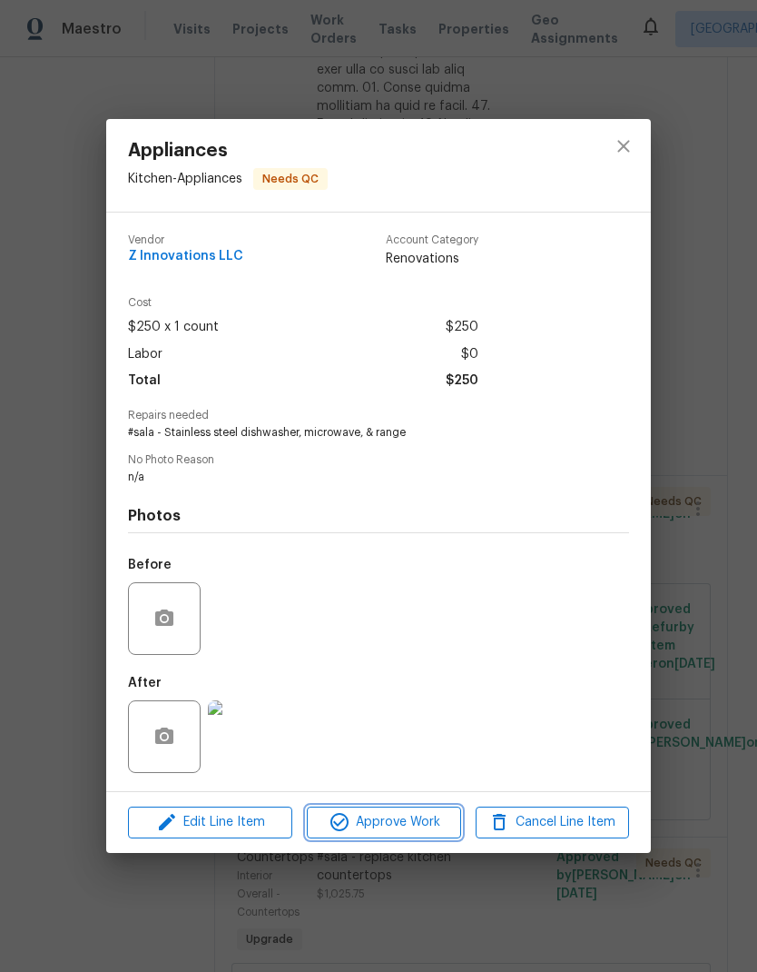
click at [420, 826] on span "Approve Work" at bounding box center [383, 822] width 143 height 23
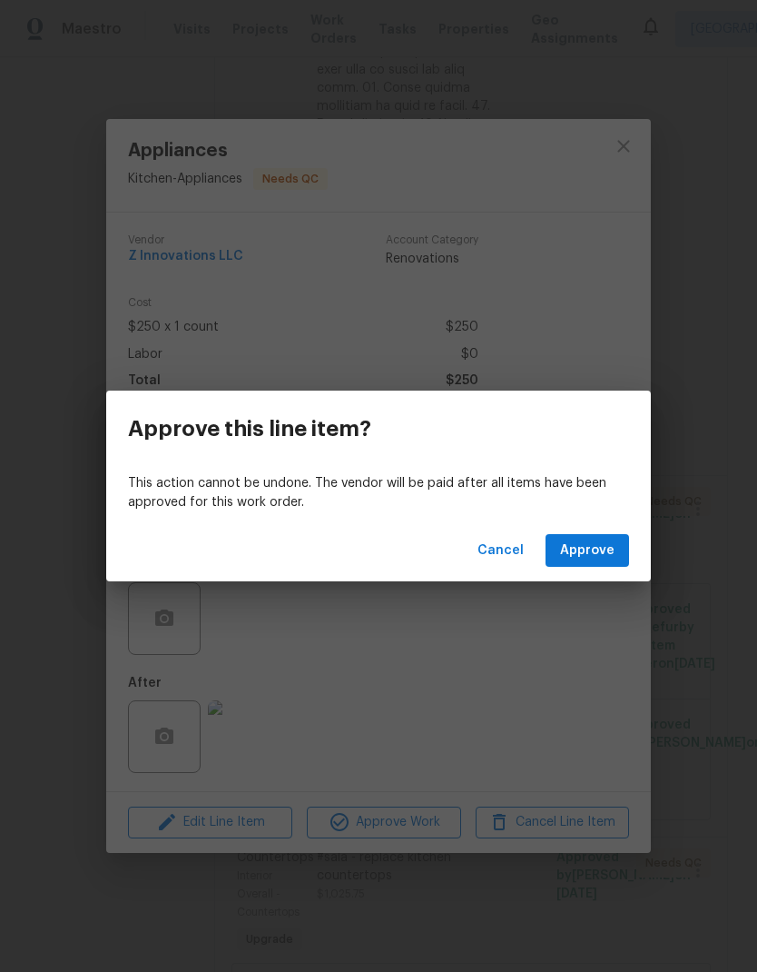
click at [603, 550] on span "Approve" at bounding box center [587, 550] width 54 height 23
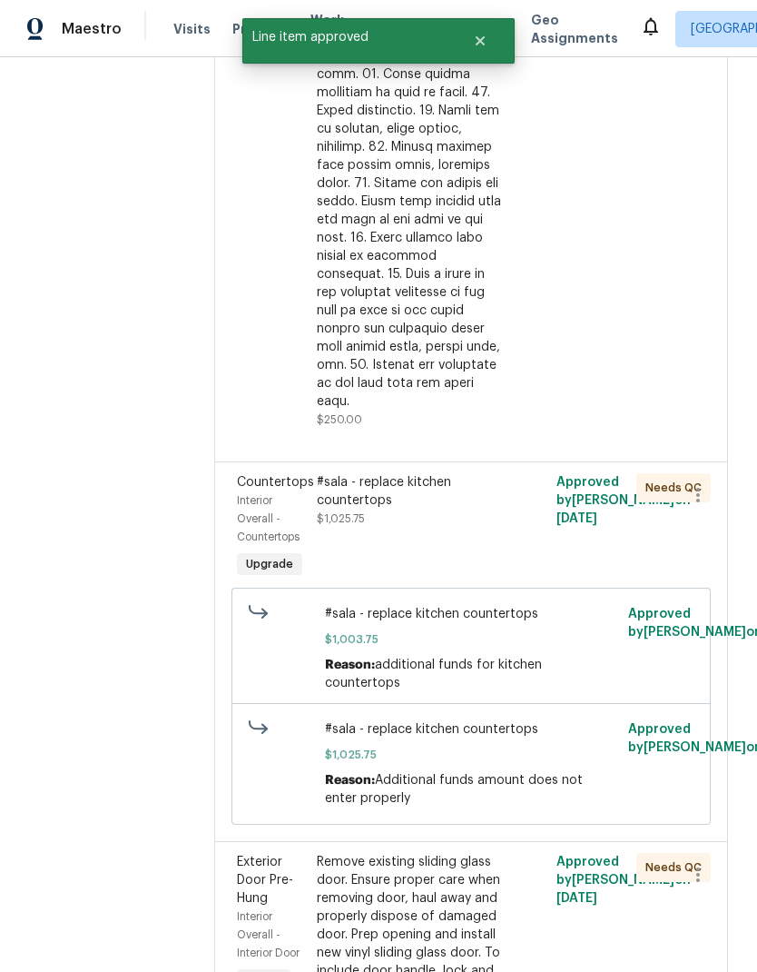
scroll to position [835, 0]
click at [361, 474] on div "#sala - replace kitchen countertops $1,025.75" at bounding box center [411, 499] width 189 height 54
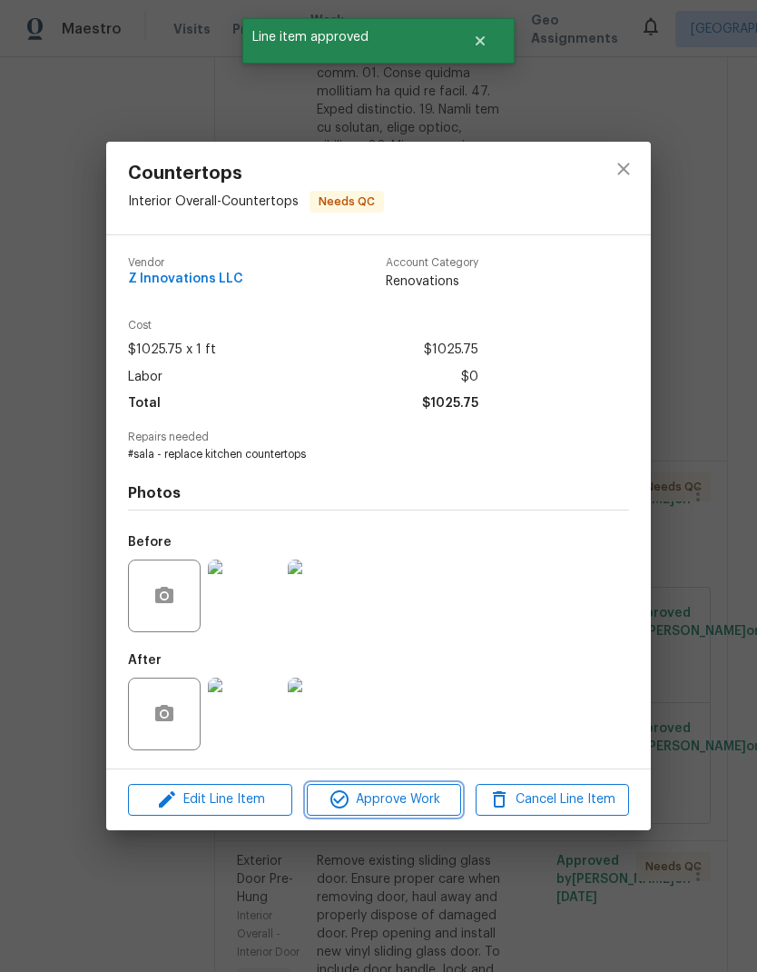
click at [421, 809] on span "Approve Work" at bounding box center [383, 799] width 143 height 23
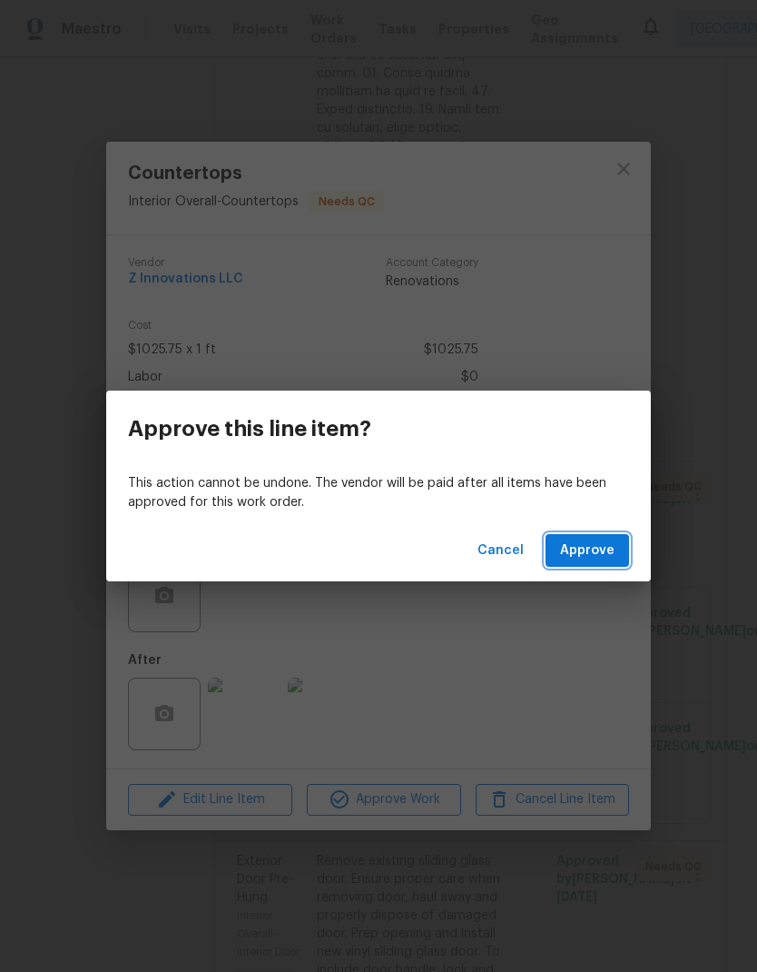
click at [625, 548] on button "Approve" at bounding box center [588, 551] width 84 height 34
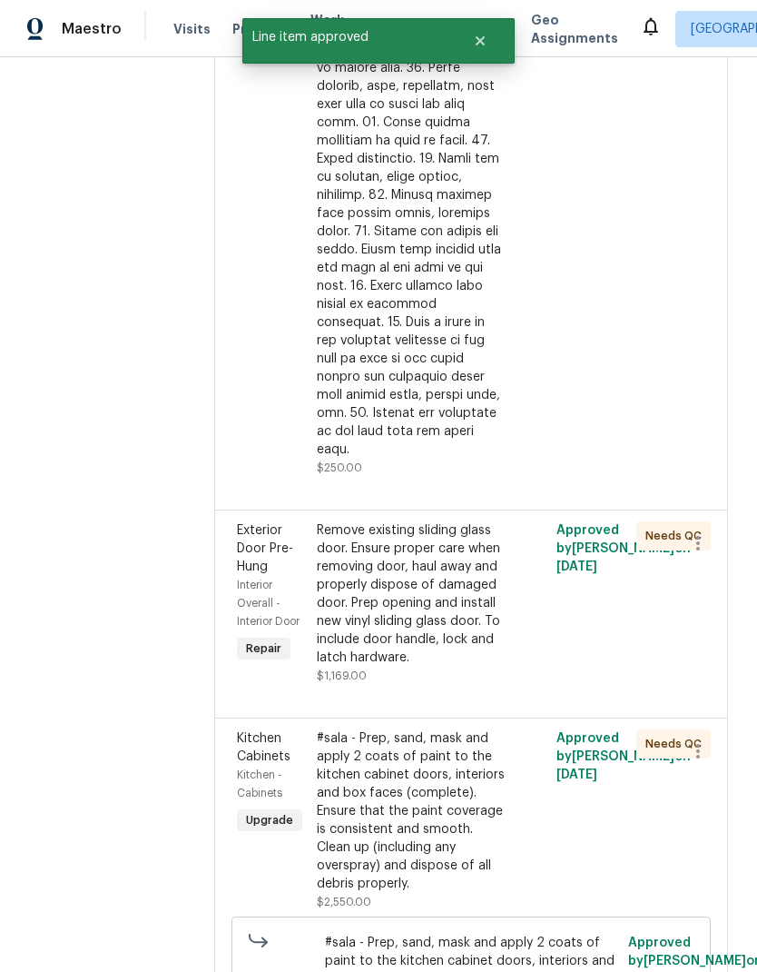
scroll to position [815, 0]
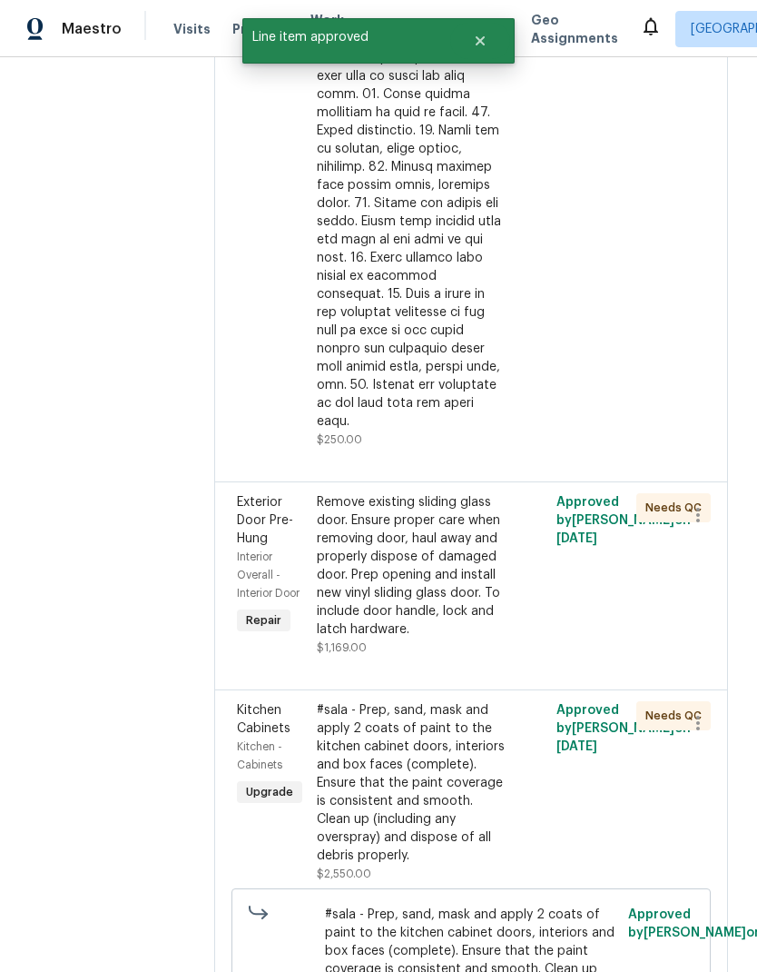
click at [399, 561] on div "Remove existing sliding glass door. Ensure proper care when removing door, haul…" at bounding box center [411, 565] width 189 height 145
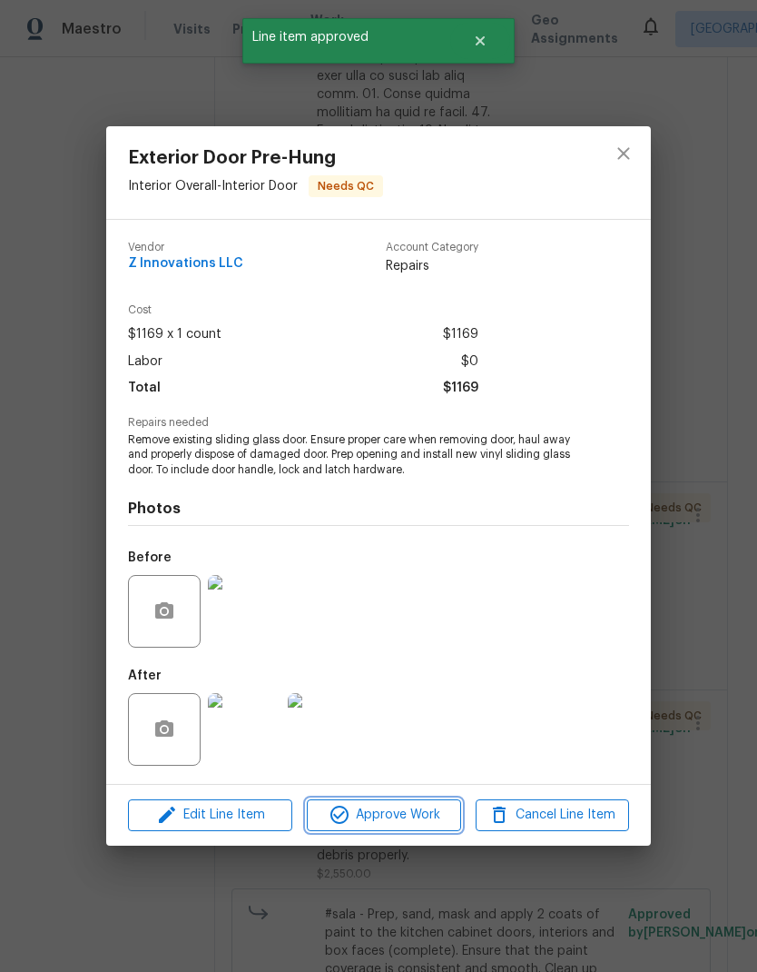
click at [409, 819] on span "Approve Work" at bounding box center [383, 815] width 143 height 23
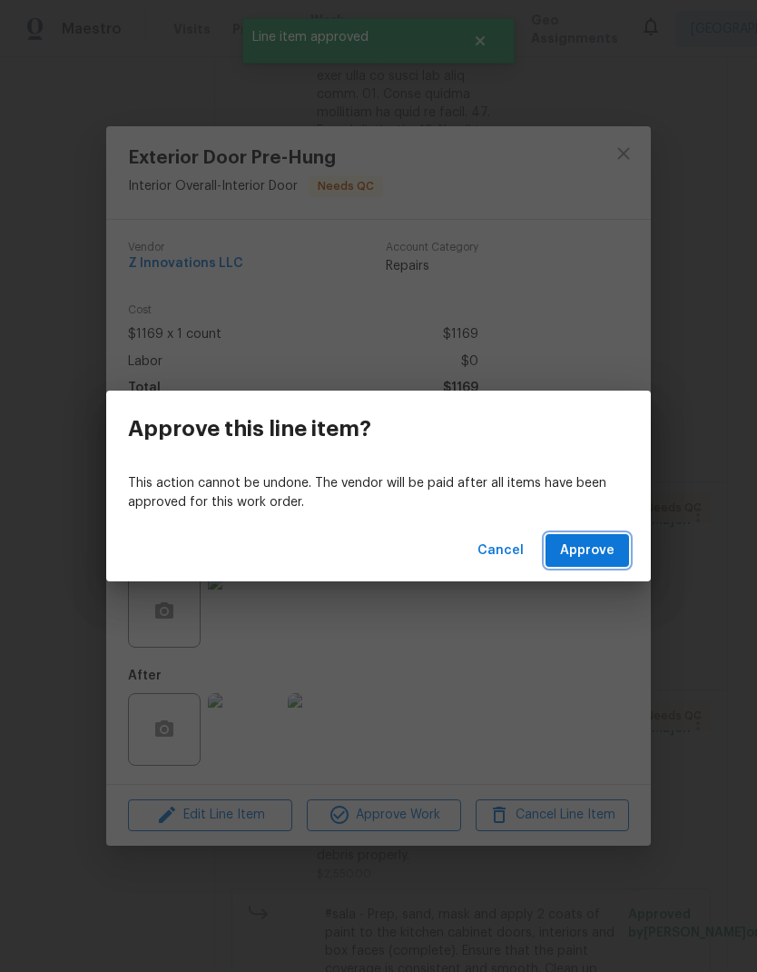
click at [601, 548] on span "Approve" at bounding box center [587, 550] width 54 height 23
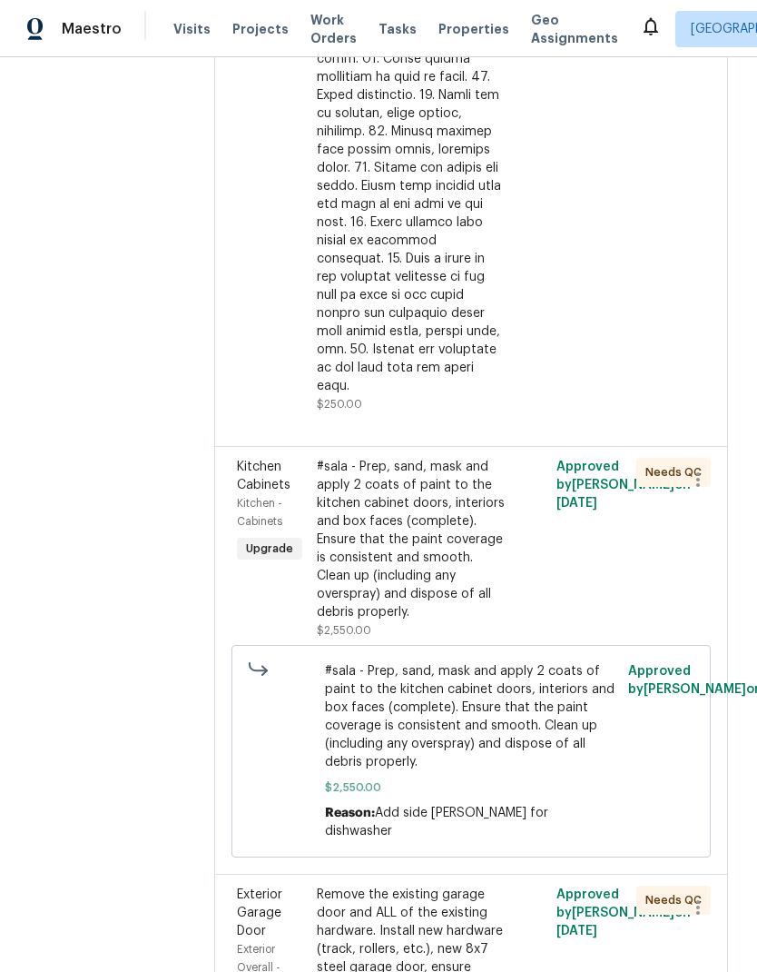
scroll to position [870, 0]
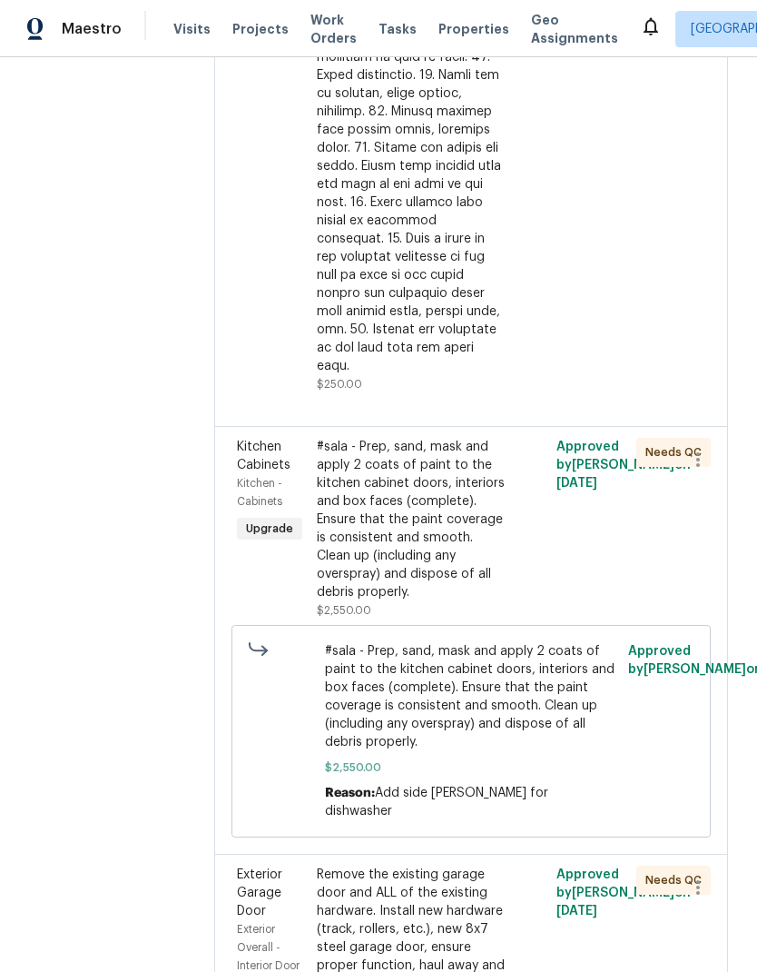
click at [409, 529] on div "#sala - Prep, sand, mask and apply 2 coats of paint to the kitchen cabinet door…" at bounding box center [411, 519] width 189 height 163
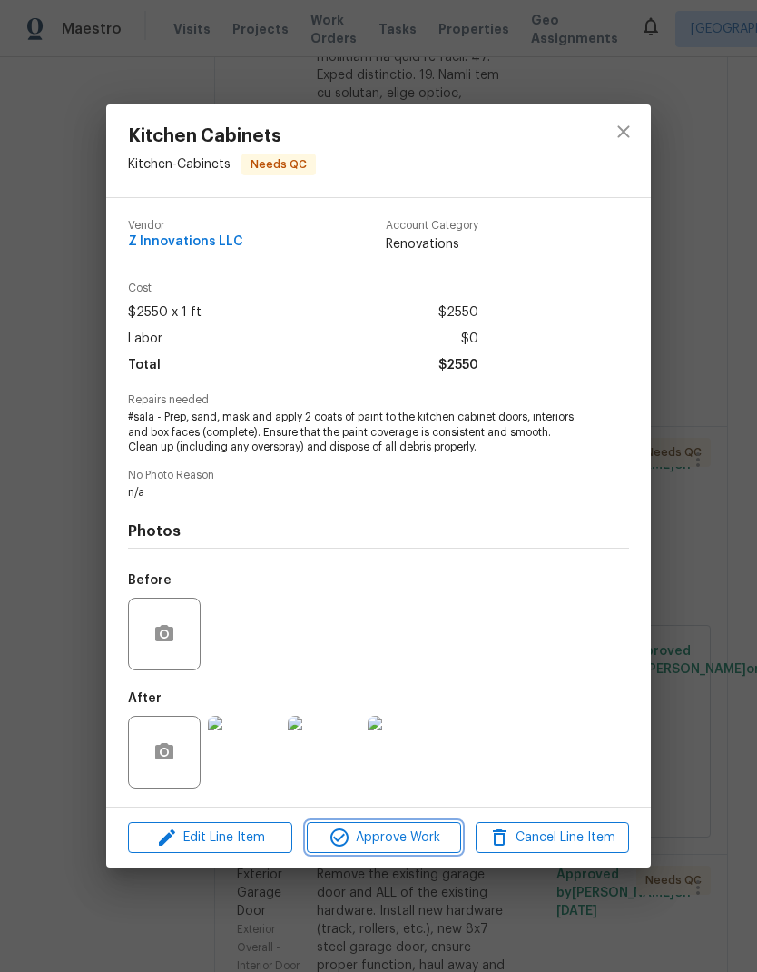
click at [430, 841] on span "Approve Work" at bounding box center [383, 837] width 143 height 23
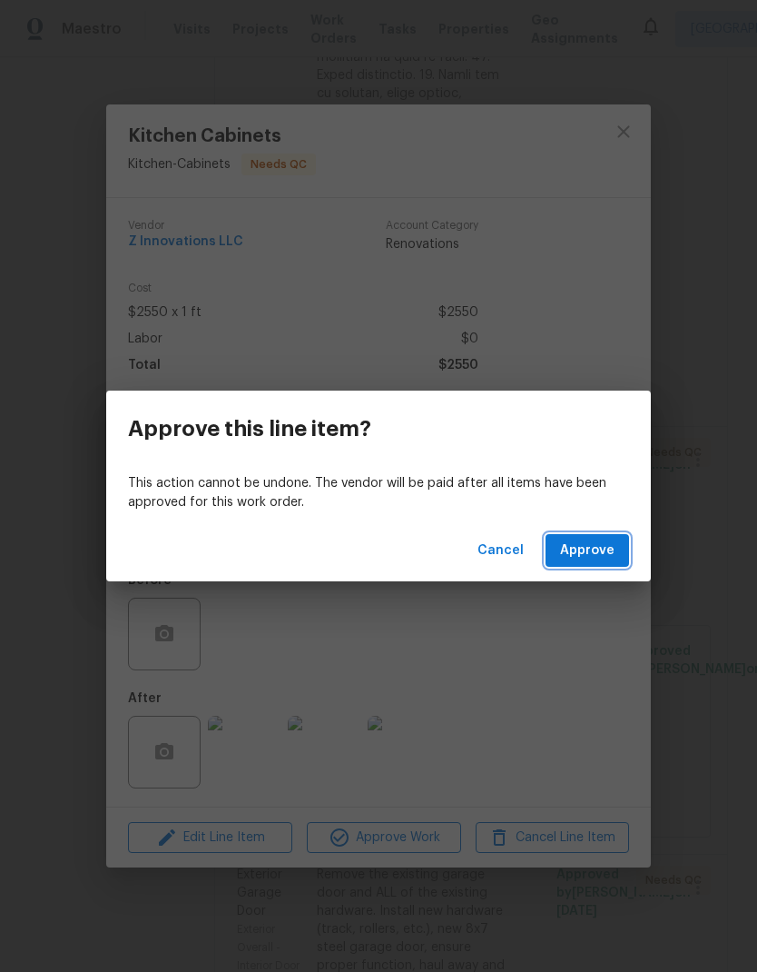
click at [588, 551] on span "Approve" at bounding box center [587, 550] width 54 height 23
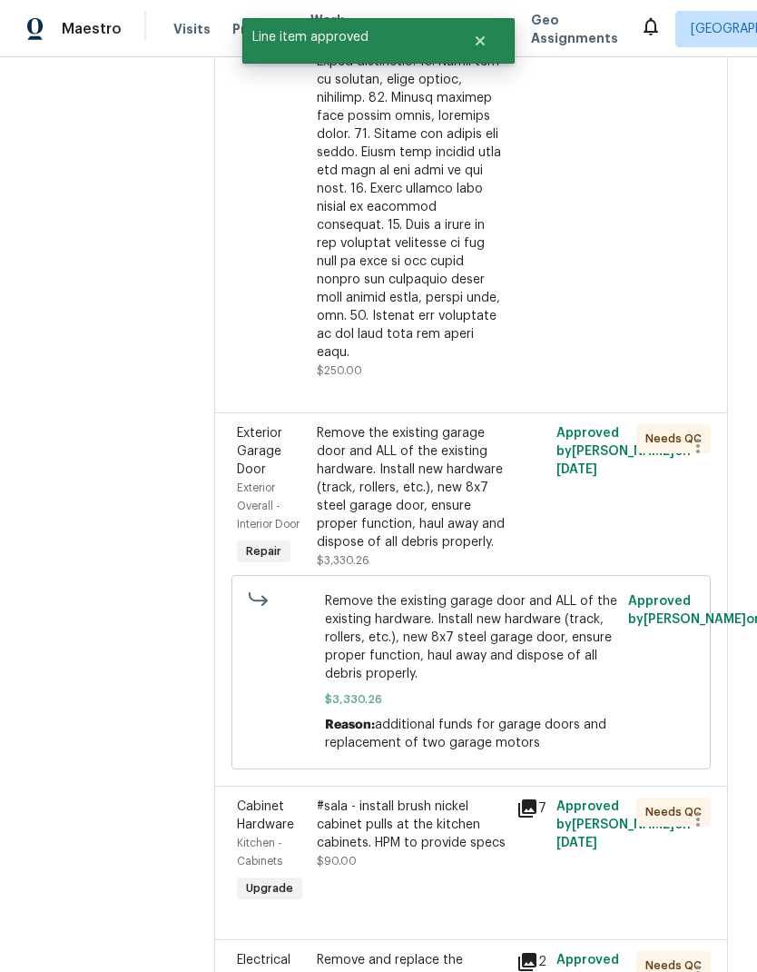
scroll to position [884, 0]
click at [436, 479] on div "Remove the existing garage door and ALL of the existing hardware. Install new h…" at bounding box center [411, 486] width 189 height 127
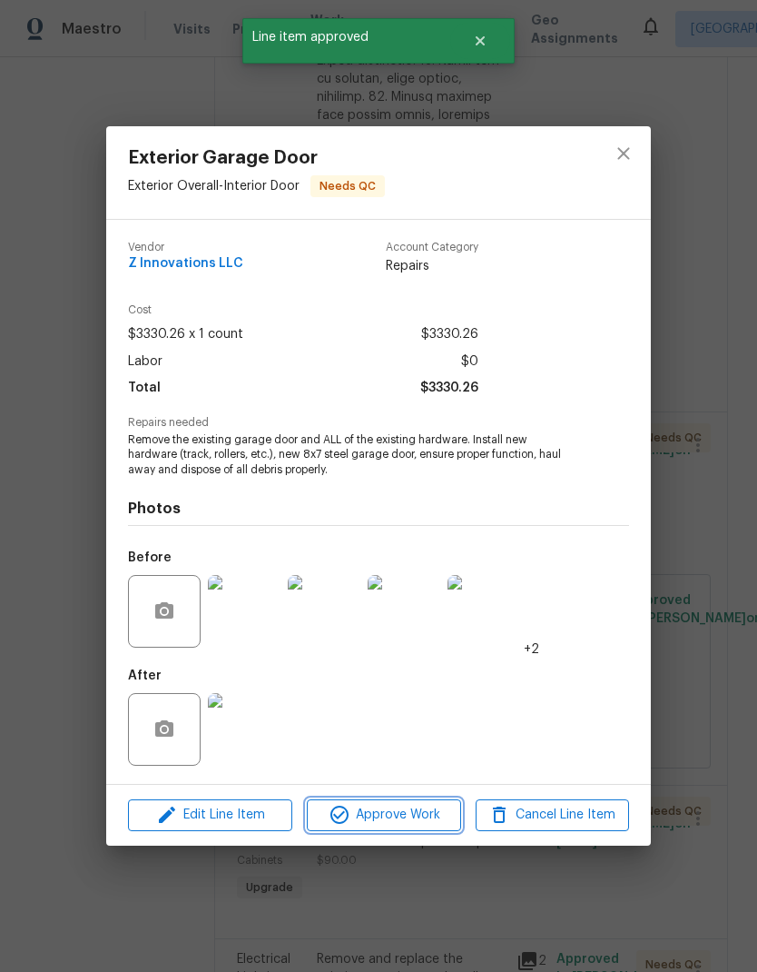
click at [420, 817] on span "Approve Work" at bounding box center [383, 815] width 143 height 23
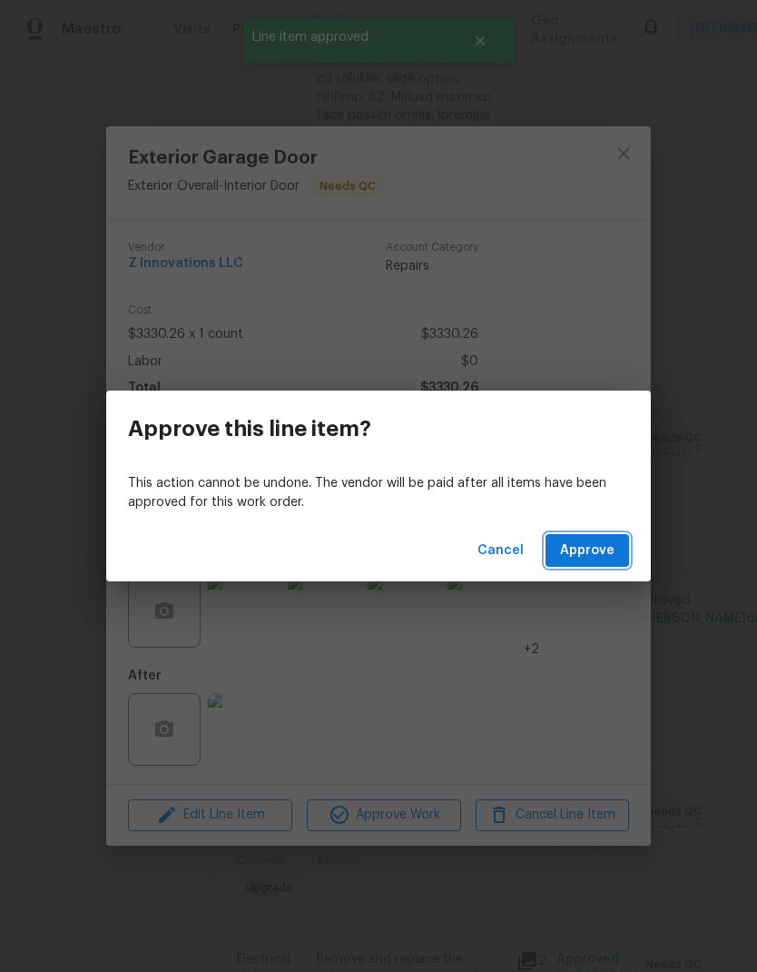
click at [593, 557] on span "Approve" at bounding box center [587, 550] width 54 height 23
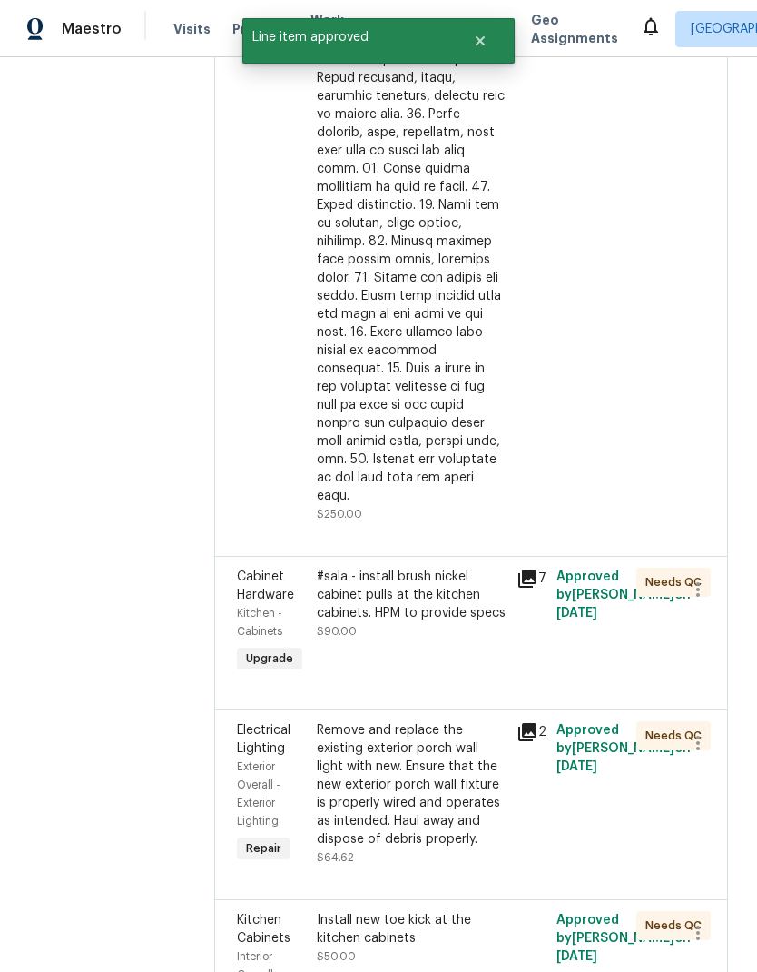
scroll to position [763, 0]
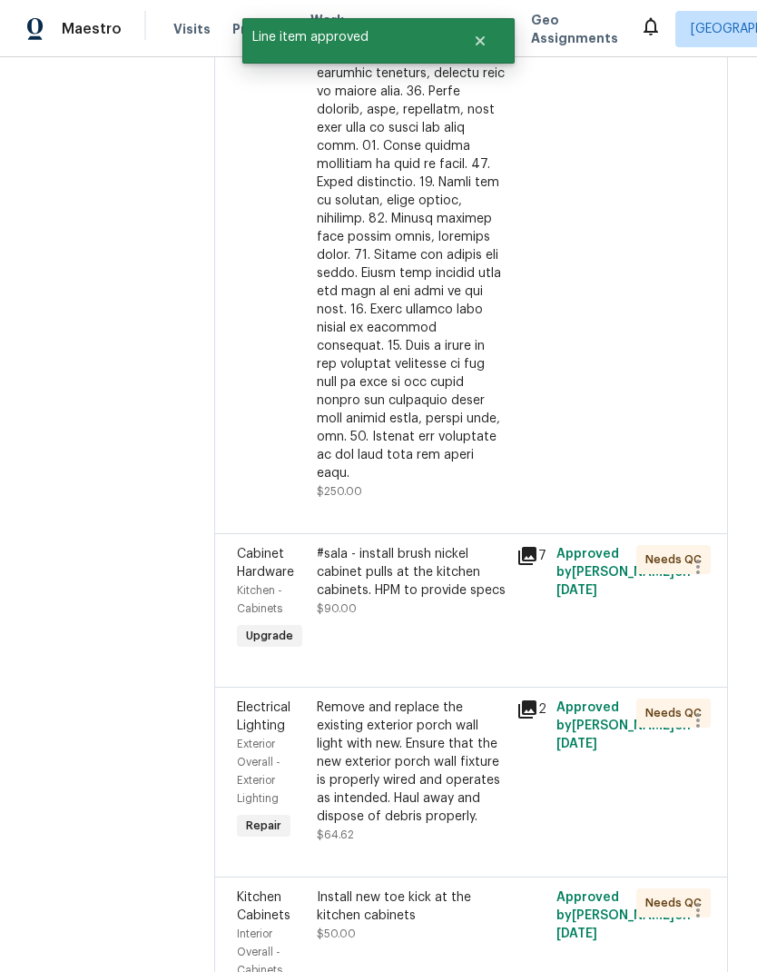
click at [437, 550] on div "#sala - install brush nickel cabinet pulls at the kitchen cabinets. HPM to prov…" at bounding box center [411, 572] width 189 height 54
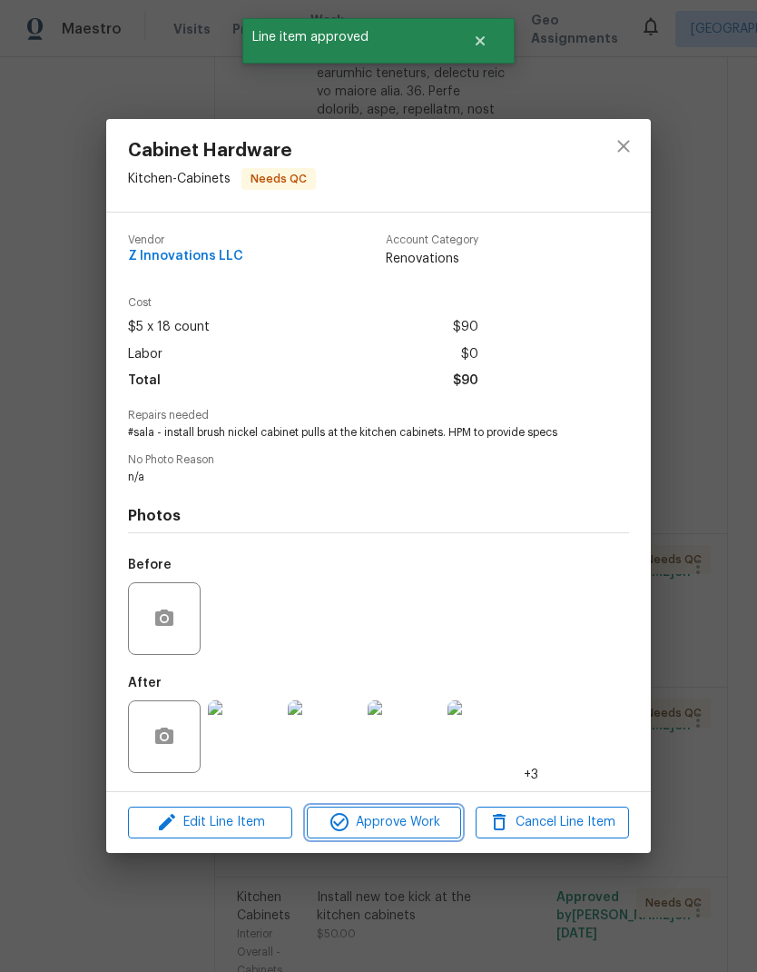
click at [435, 821] on span "Approve Work" at bounding box center [383, 822] width 143 height 23
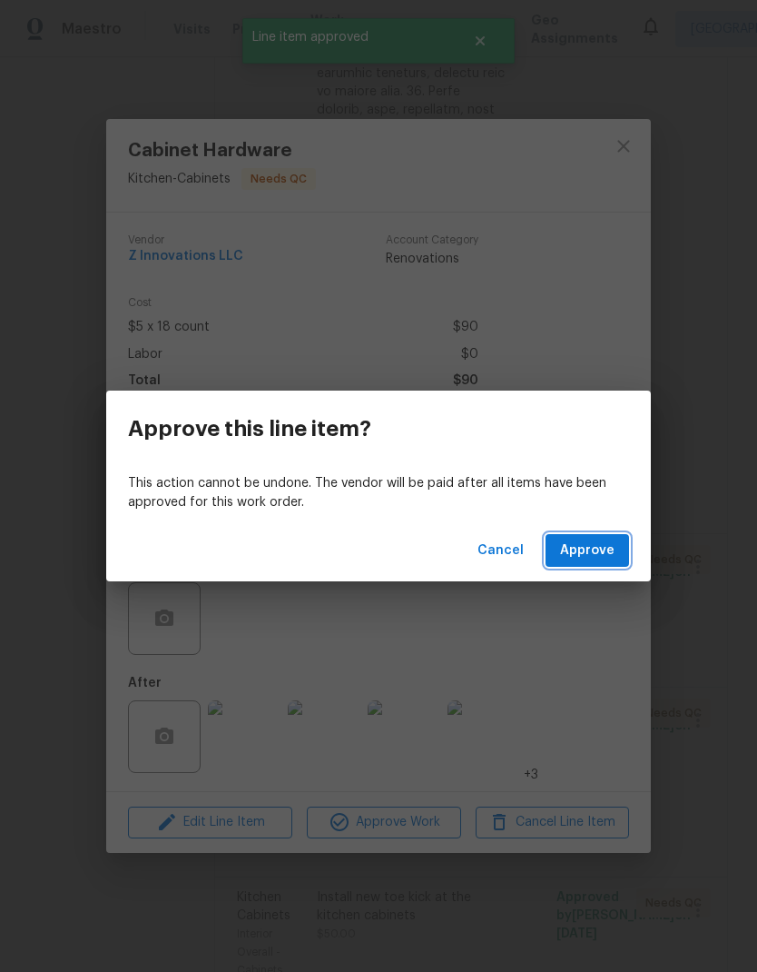
click at [598, 552] on span "Approve" at bounding box center [587, 550] width 54 height 23
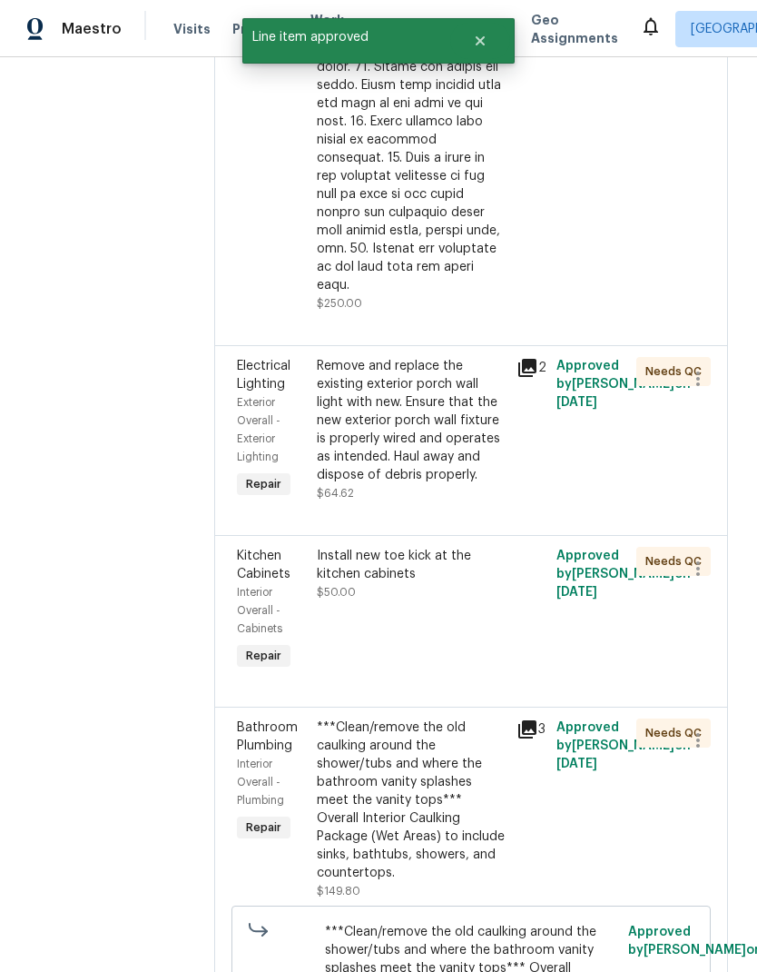
scroll to position [992, 0]
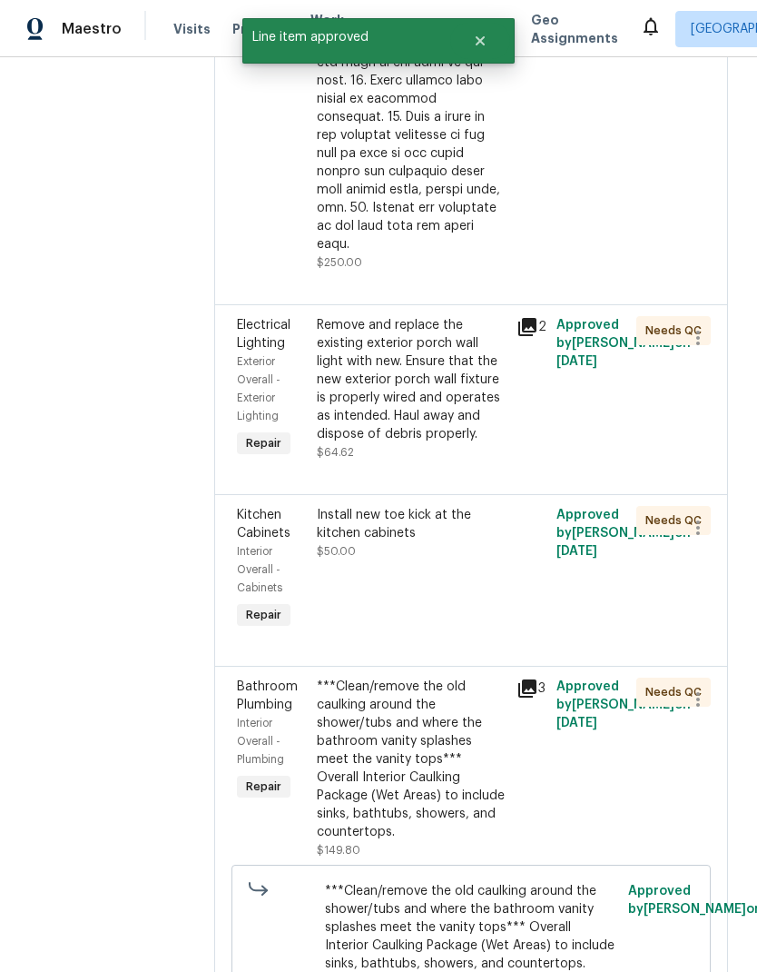
click at [415, 370] on div "Remove and replace the existing exterior porch wall light with new. Ensure that…" at bounding box center [411, 379] width 189 height 127
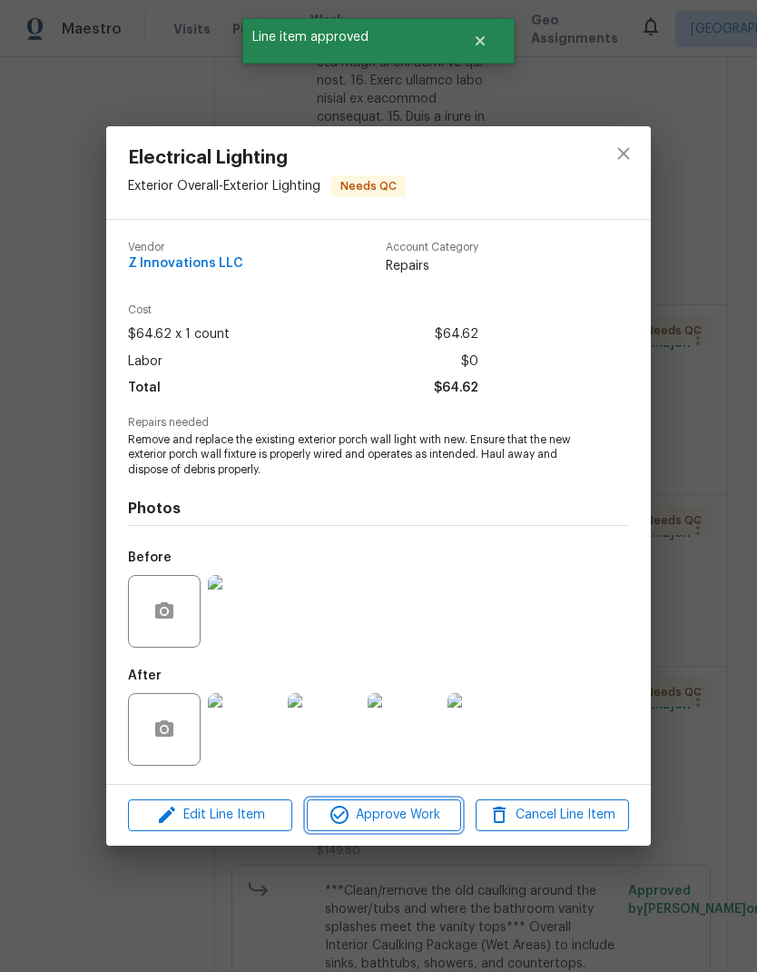
click at [407, 808] on span "Approve Work" at bounding box center [383, 815] width 143 height 23
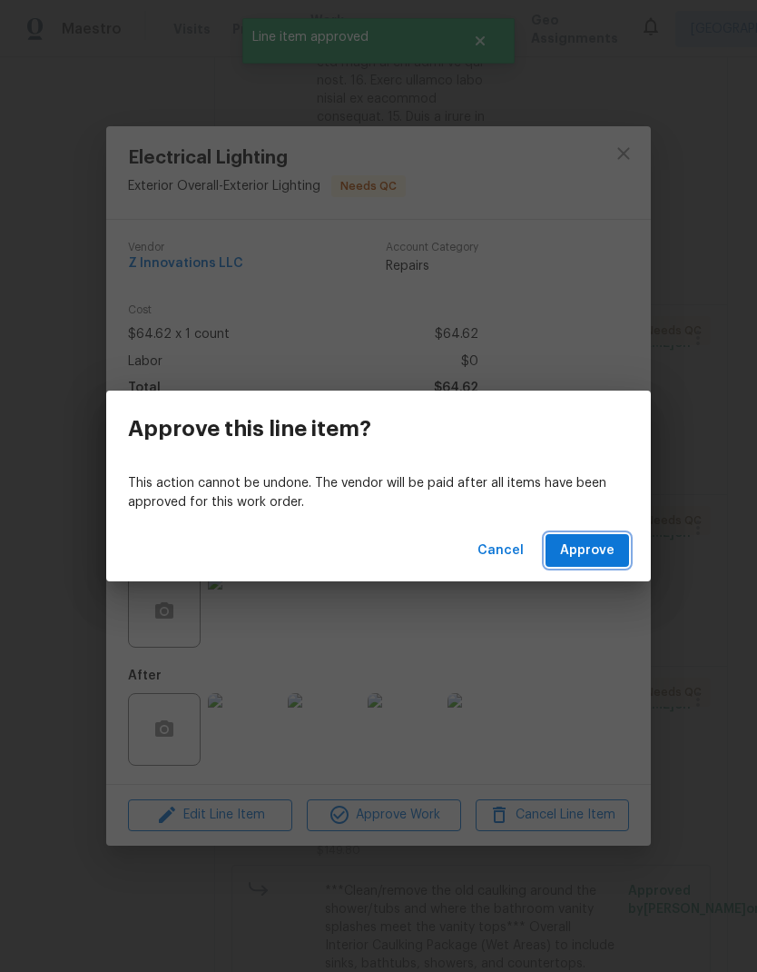
click at [590, 561] on button "Approve" at bounding box center [588, 551] width 84 height 34
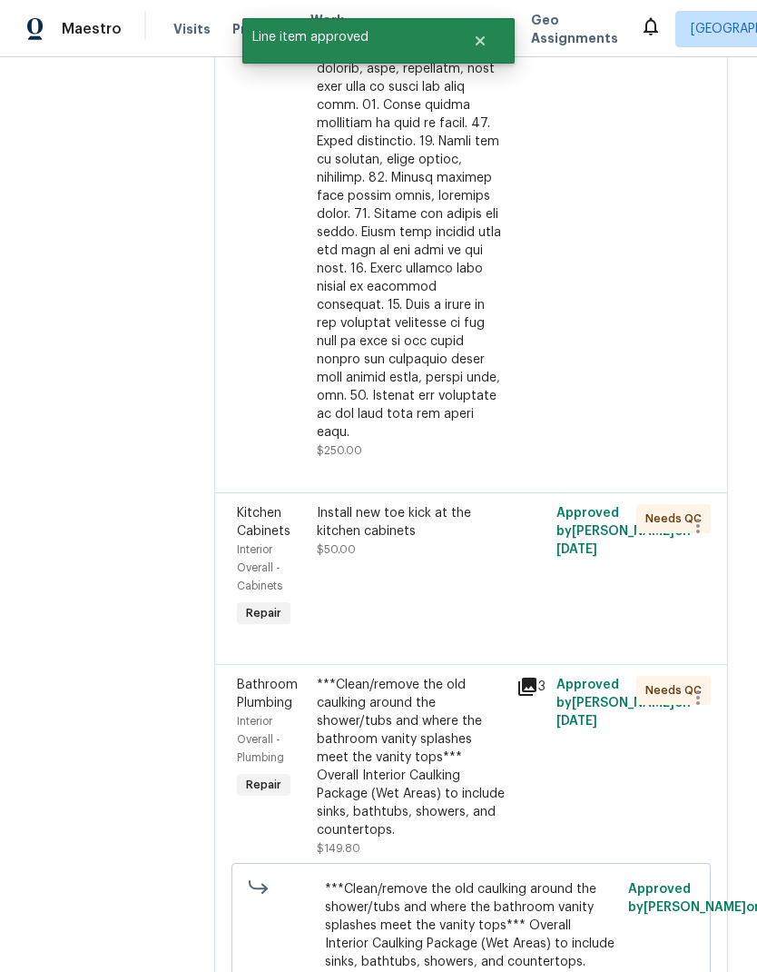
scroll to position [893, 0]
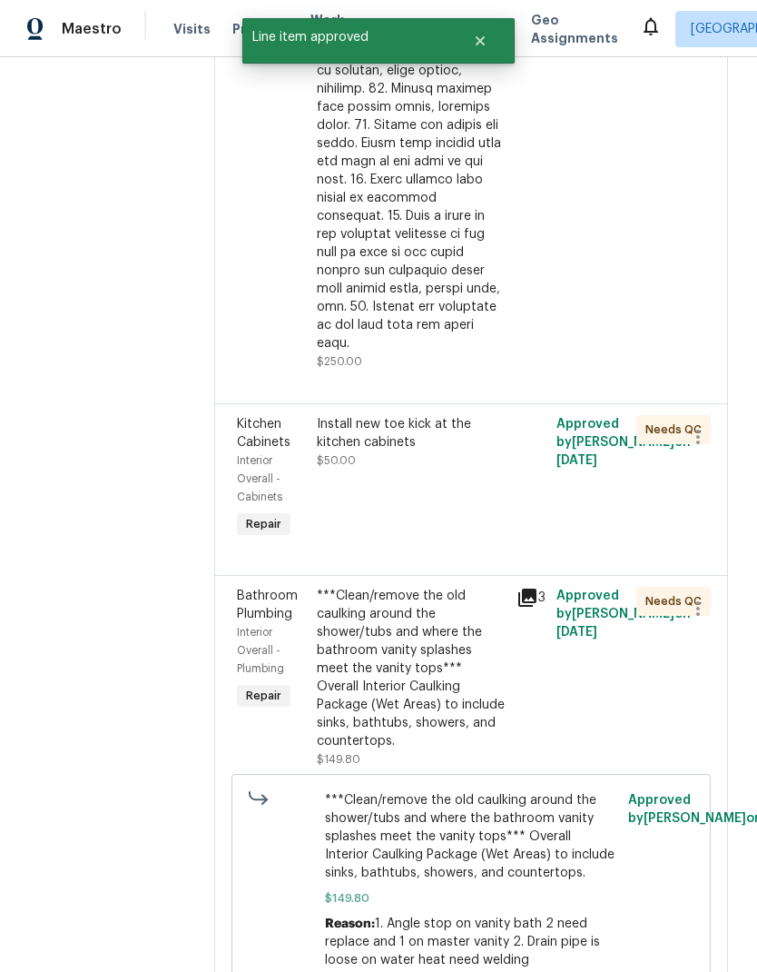
click at [389, 415] on div "Install new toe kick at the kitchen cabinets" at bounding box center [411, 433] width 189 height 36
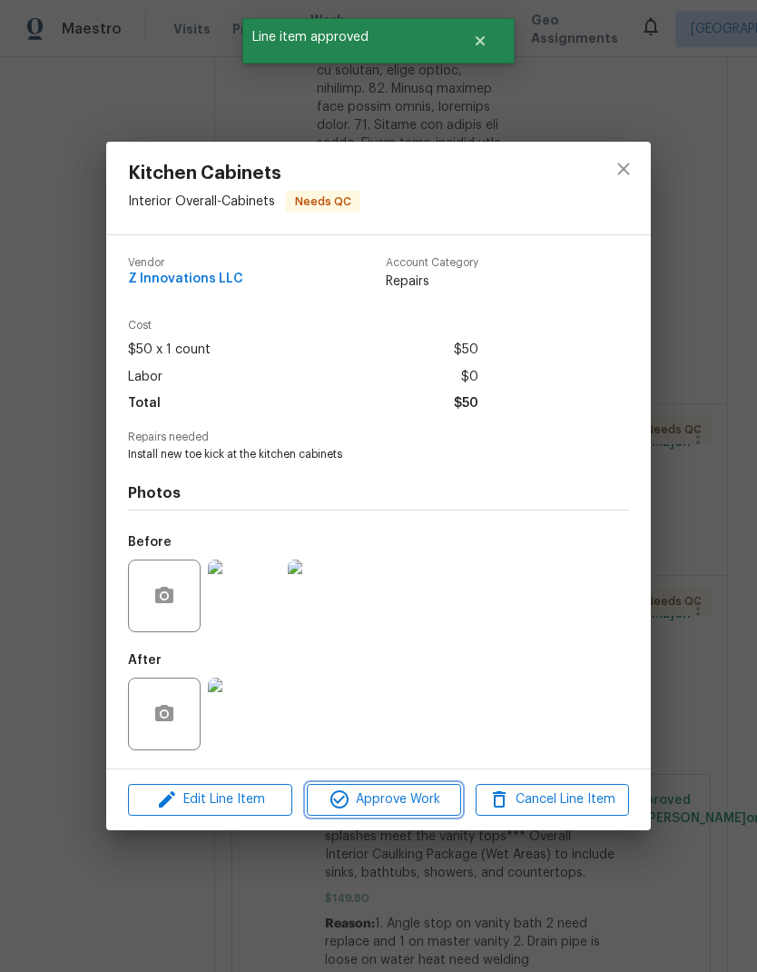
click at [409, 811] on span "Approve Work" at bounding box center [383, 799] width 143 height 23
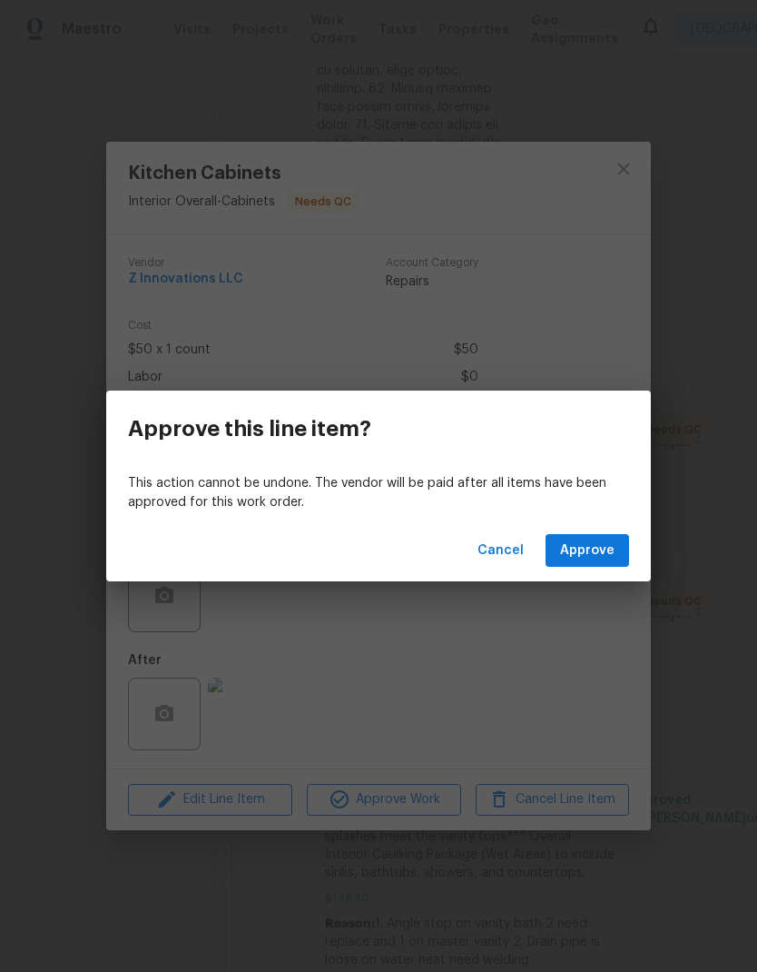
click at [598, 559] on span "Approve" at bounding box center [587, 550] width 54 height 23
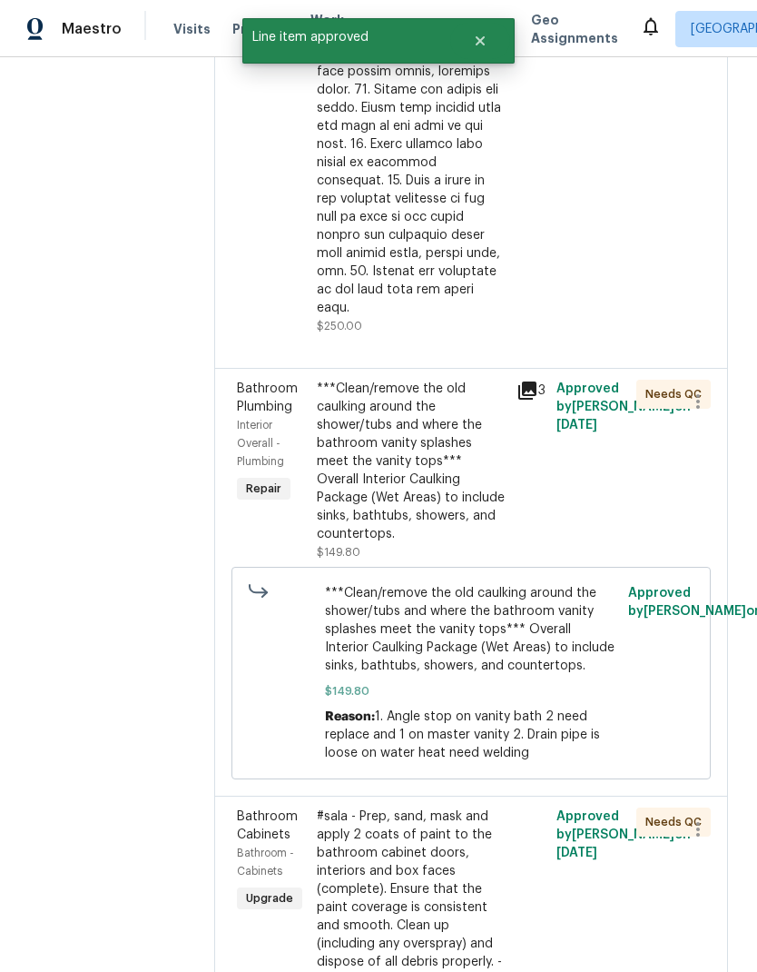
scroll to position [933, 0]
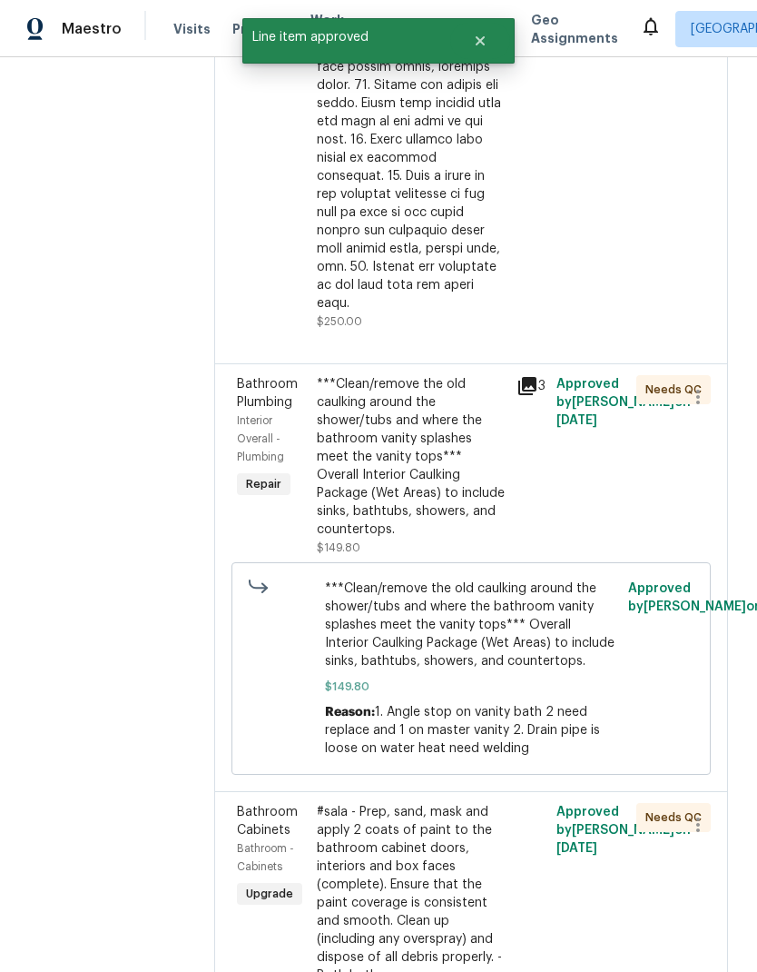
click at [394, 456] on div "***Clean/remove the old caulking around the shower/tubs and where the bathroom …" at bounding box center [411, 456] width 189 height 163
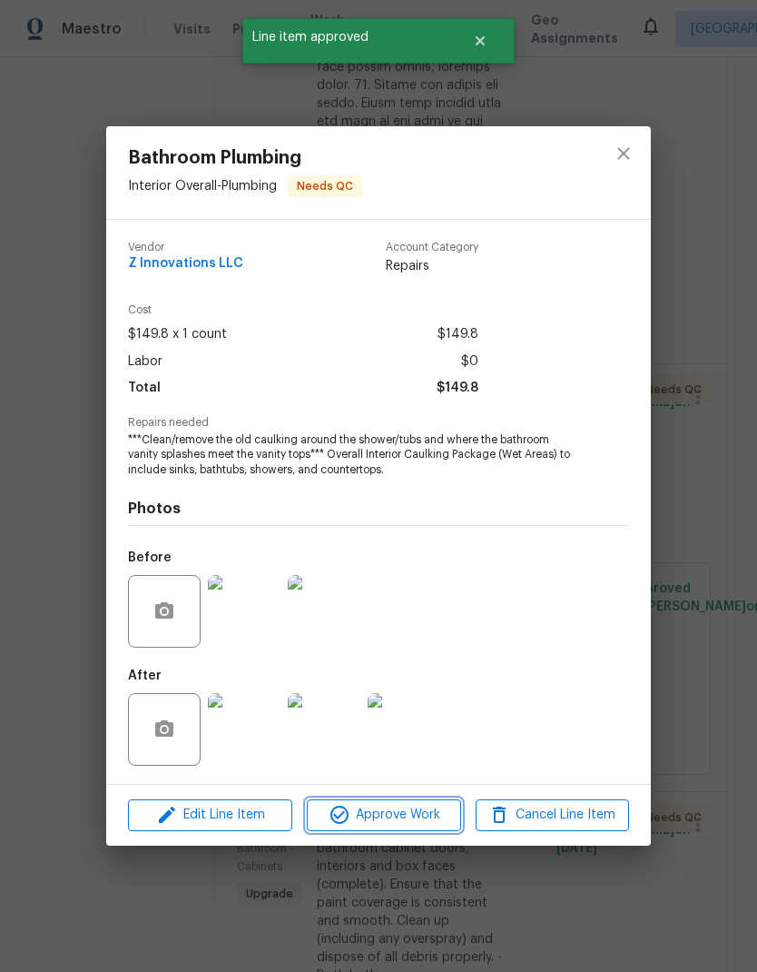
click at [411, 816] on span "Approve Work" at bounding box center [383, 815] width 143 height 23
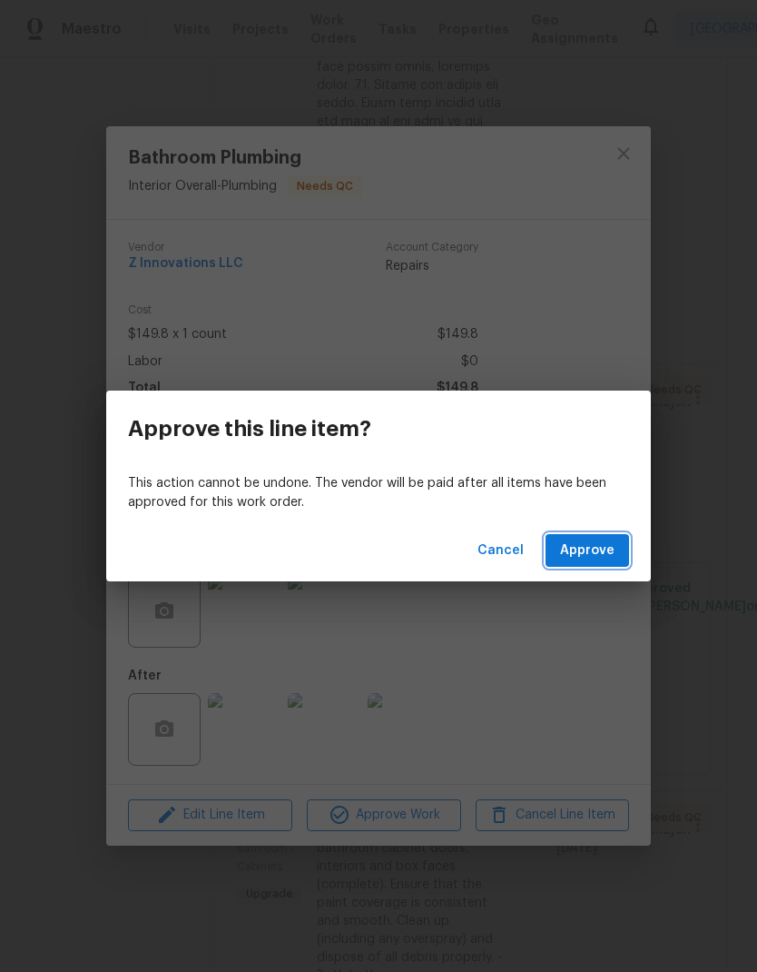
click at [598, 547] on span "Approve" at bounding box center [587, 550] width 54 height 23
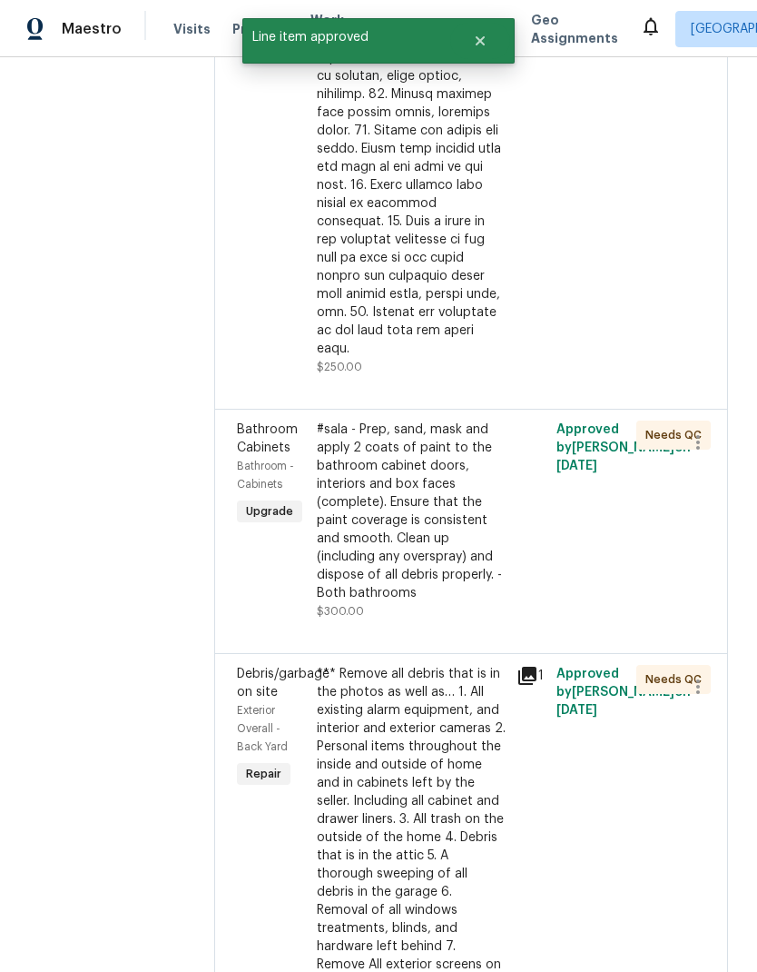
scroll to position [889, 0]
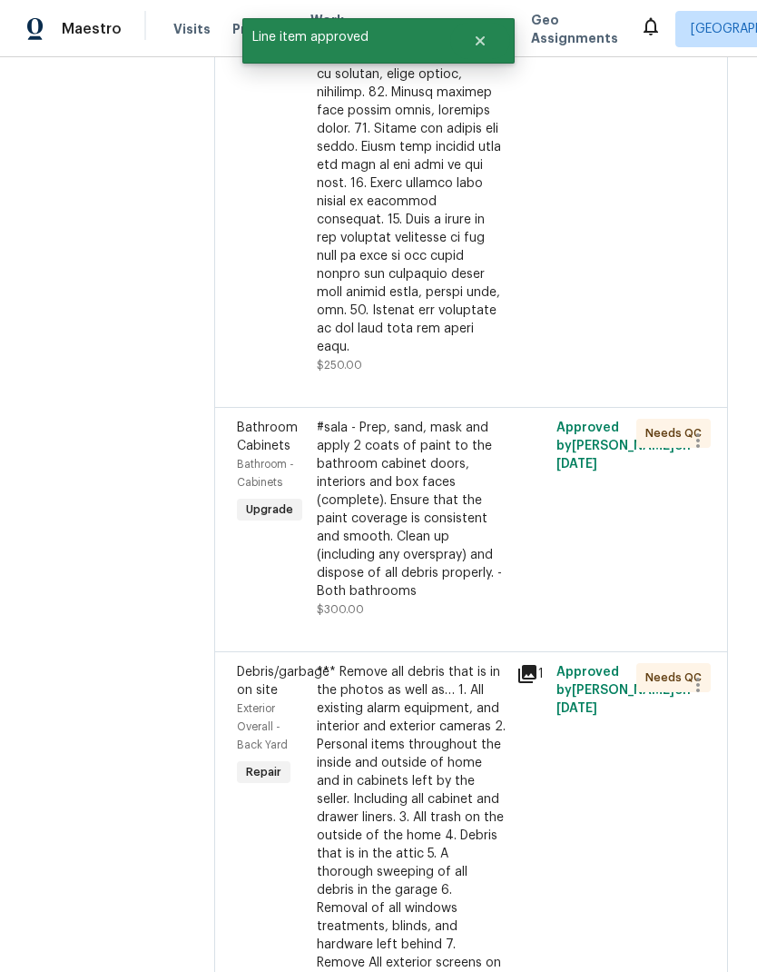
click at [408, 520] on div "#sala - Prep, sand, mask and apply 2 coats of paint to the bathroom cabinet doo…" at bounding box center [411, 510] width 189 height 182
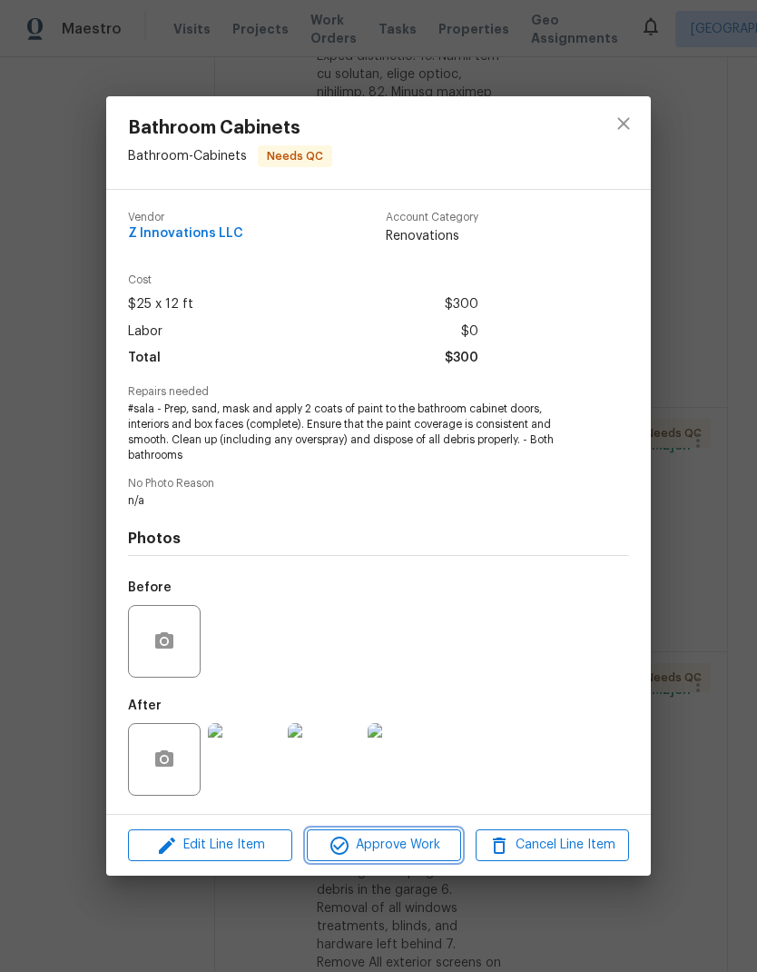
click at [430, 845] on span "Approve Work" at bounding box center [383, 845] width 143 height 23
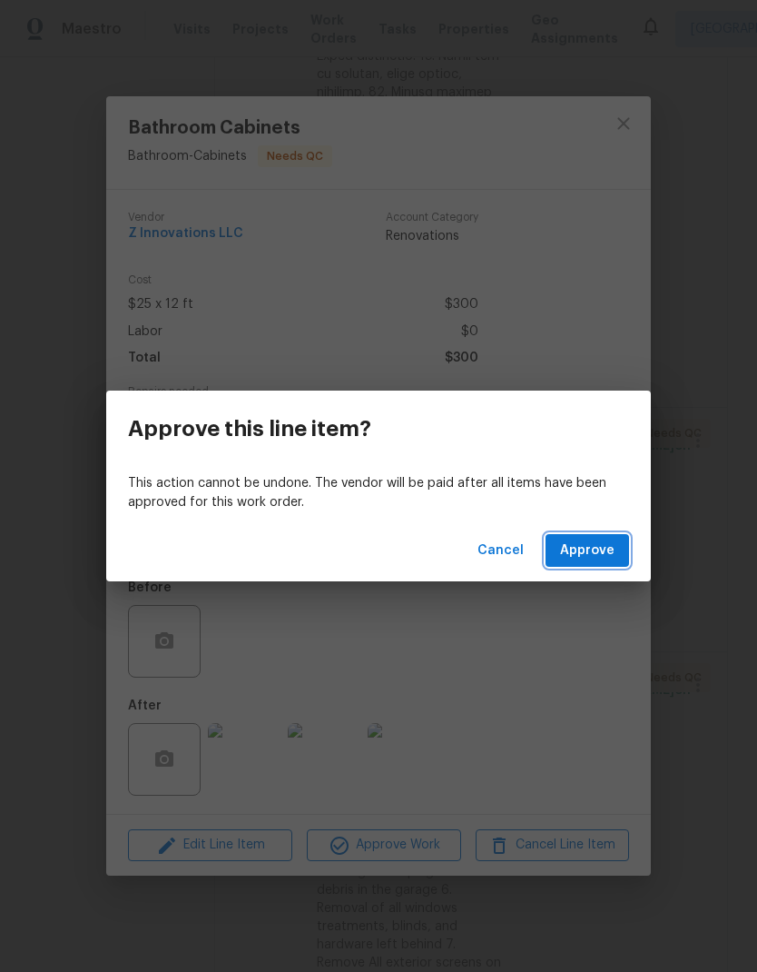
click at [601, 550] on span "Approve" at bounding box center [587, 550] width 54 height 23
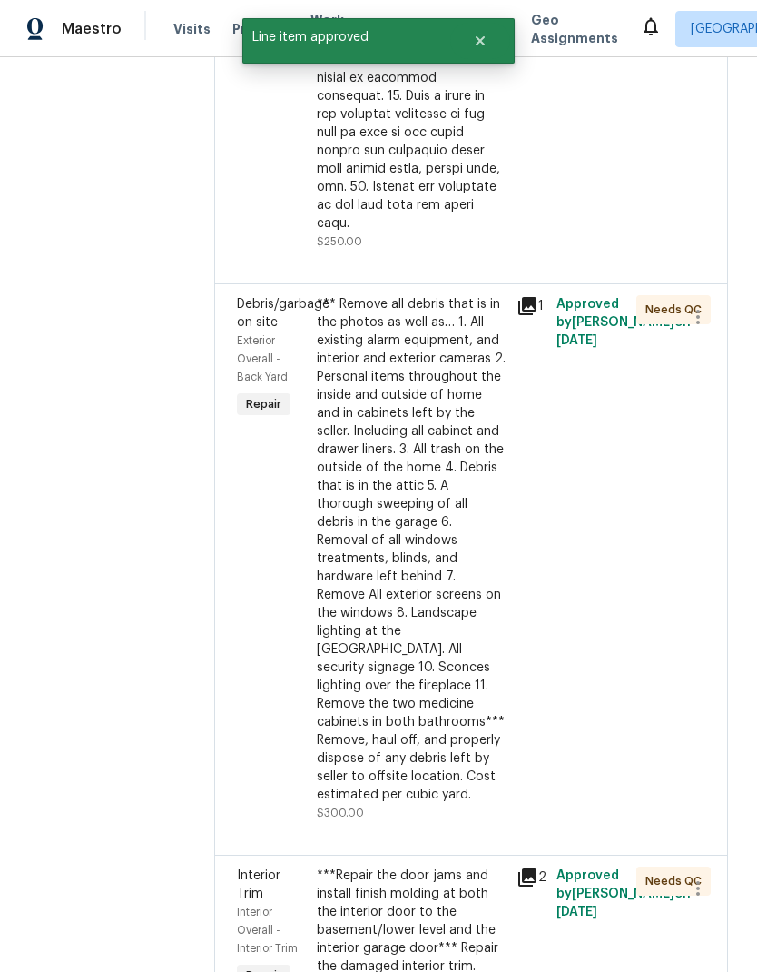
scroll to position [1013, 0]
click at [413, 671] on div "*** Remove all debris that is in the photos as well as… 1. All existing alarm e…" at bounding box center [411, 548] width 189 height 509
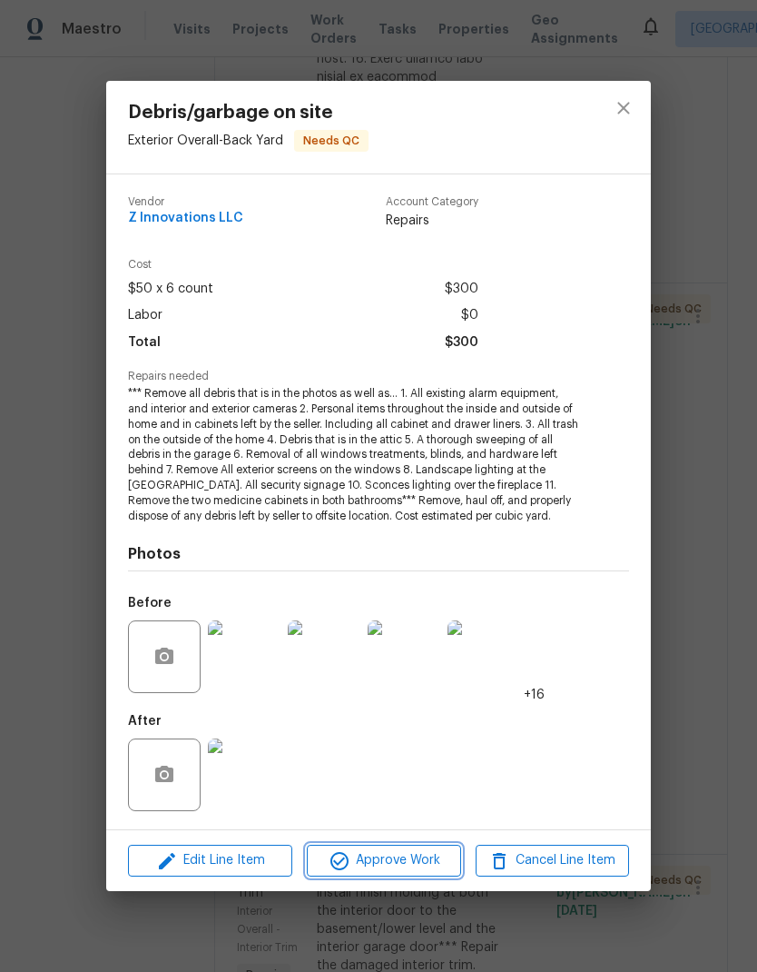
click at [429, 862] on span "Approve Work" at bounding box center [383, 860] width 143 height 23
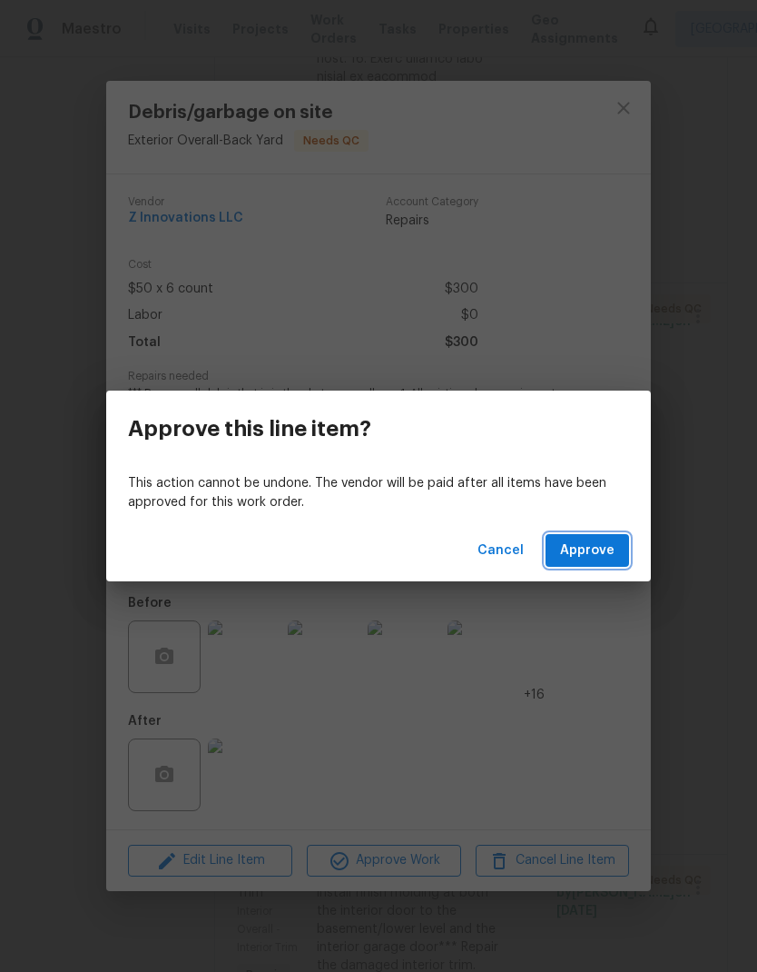
click at [593, 555] on span "Approve" at bounding box center [587, 550] width 54 height 23
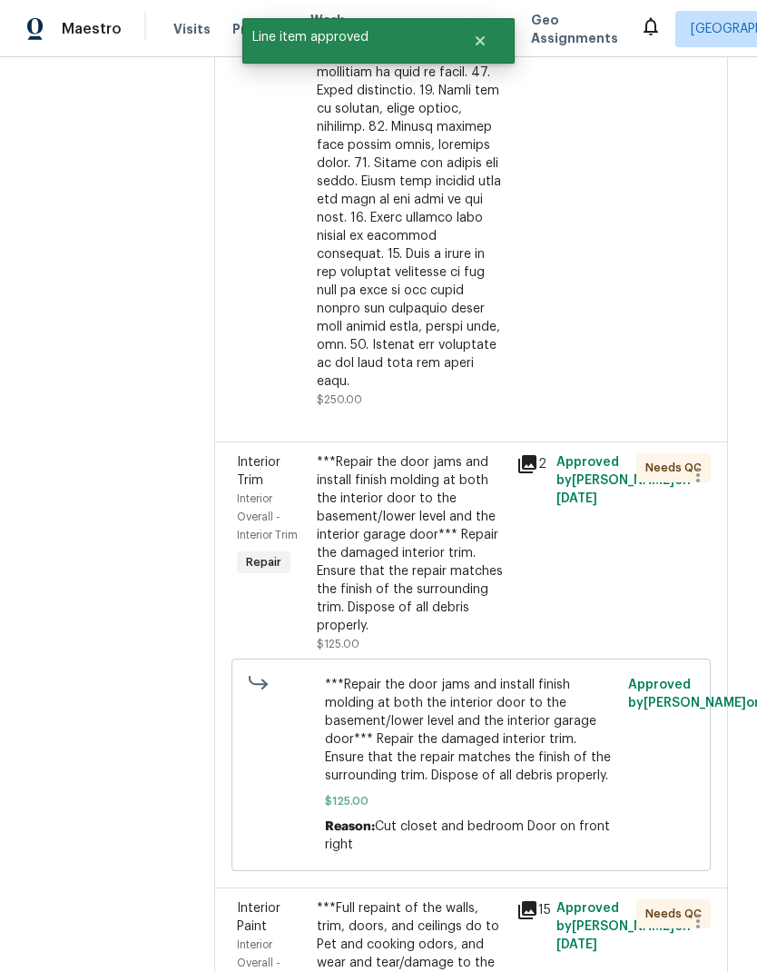
scroll to position [946, 0]
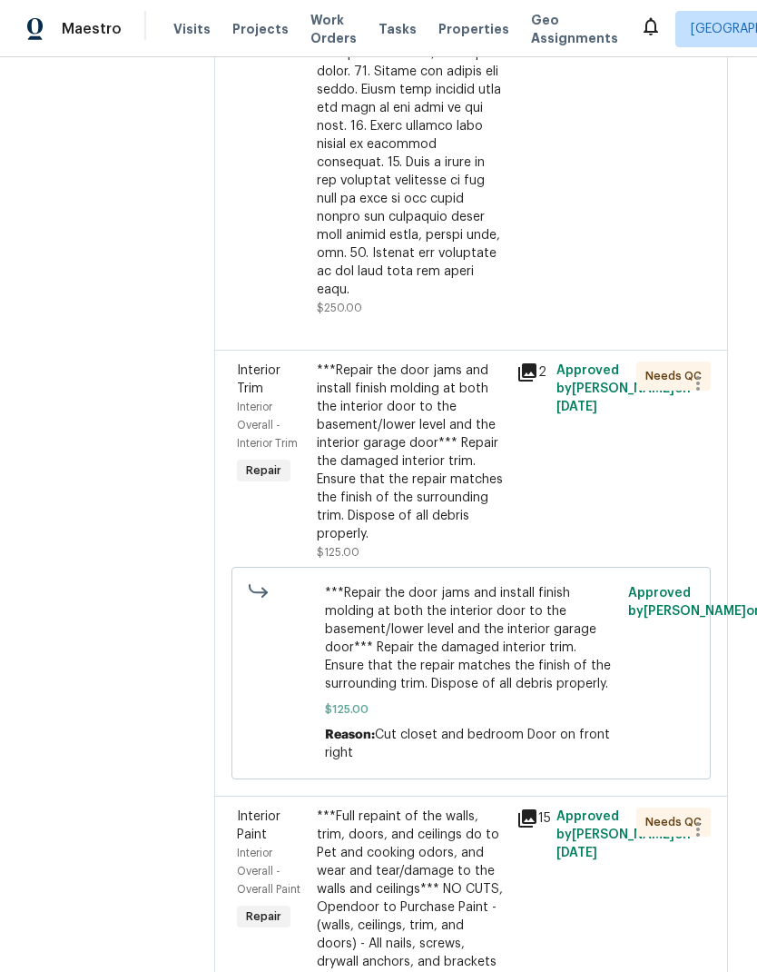
click at [403, 445] on div "***Repair the door jams and install finish molding at both the interior door to…" at bounding box center [411, 452] width 189 height 182
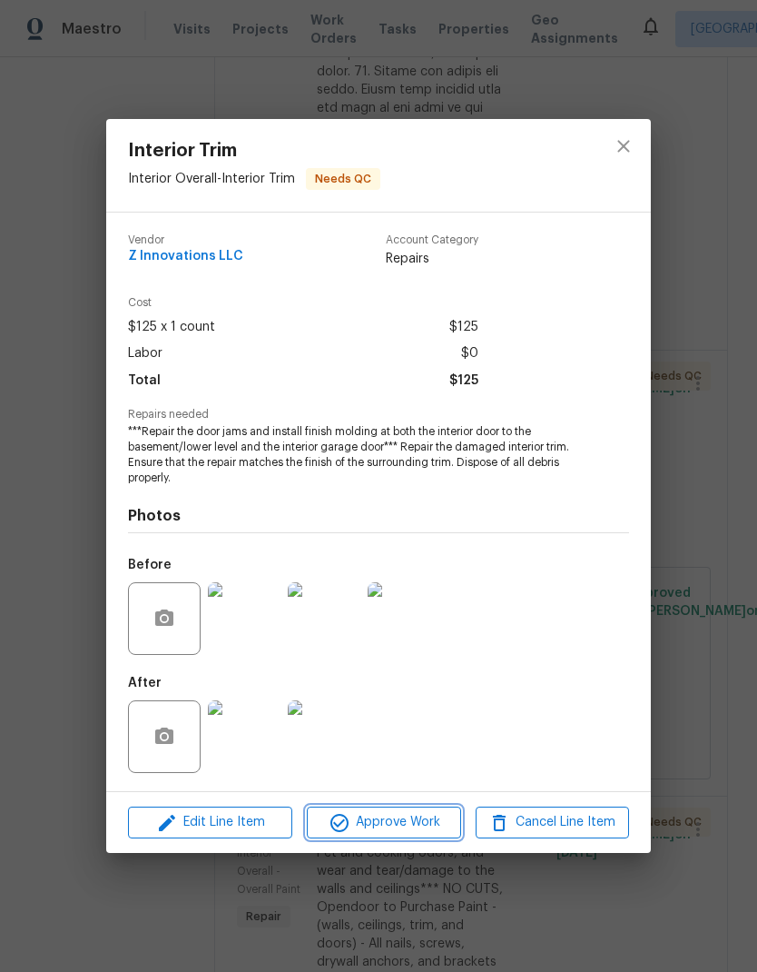
click at [413, 815] on span "Approve Work" at bounding box center [383, 822] width 143 height 23
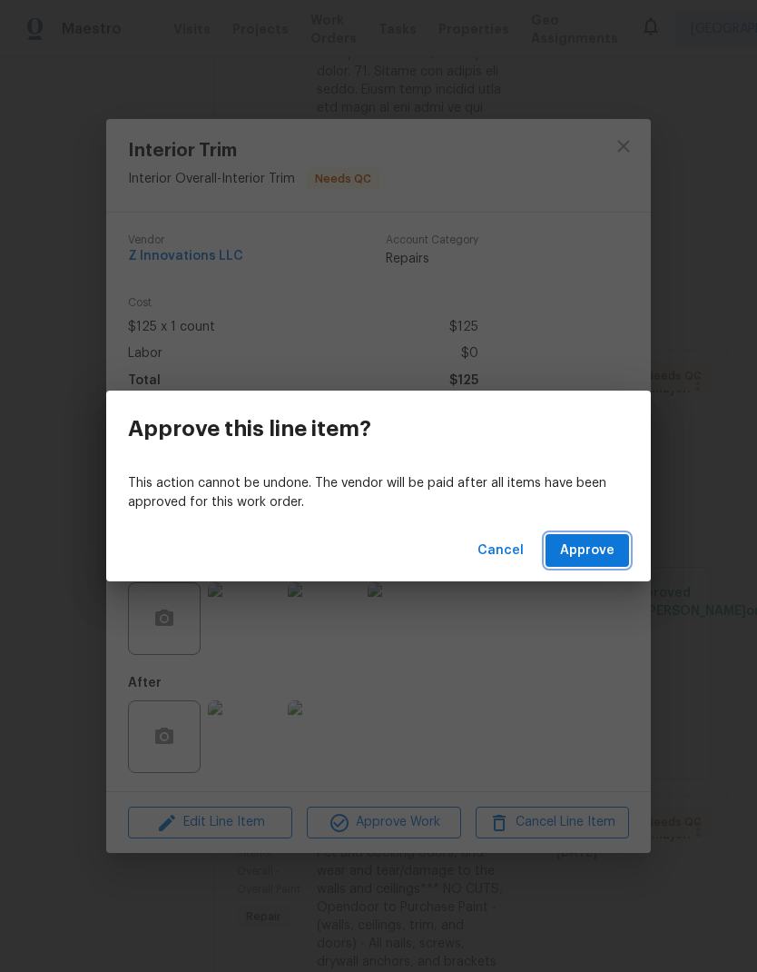
click at [592, 548] on span "Approve" at bounding box center [587, 550] width 54 height 23
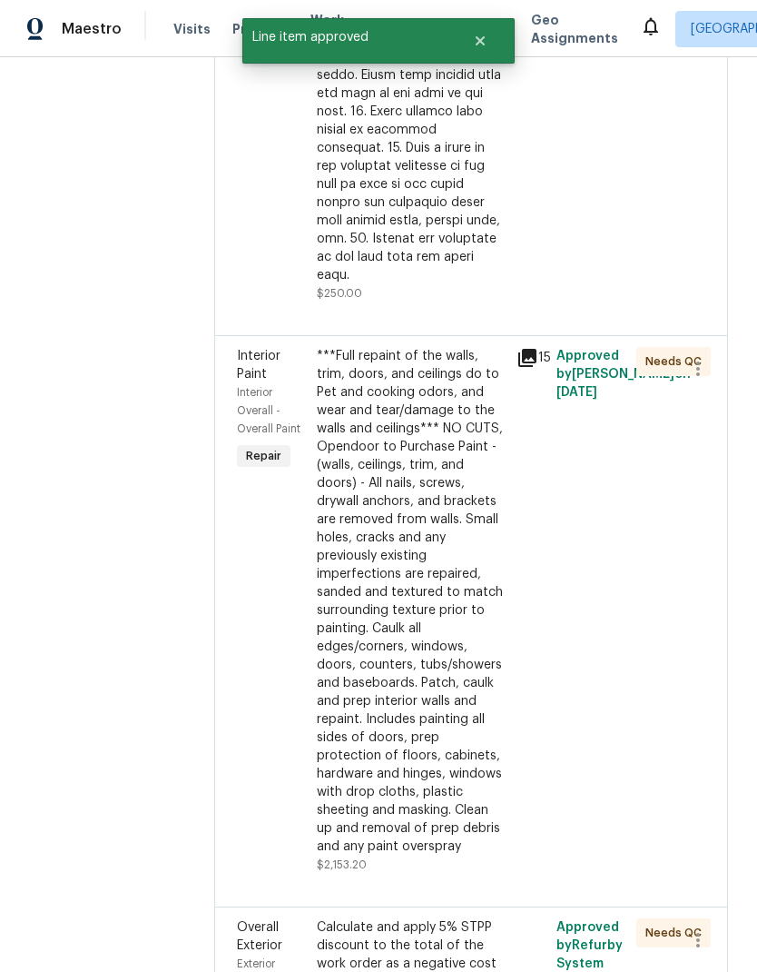
scroll to position [967, 0]
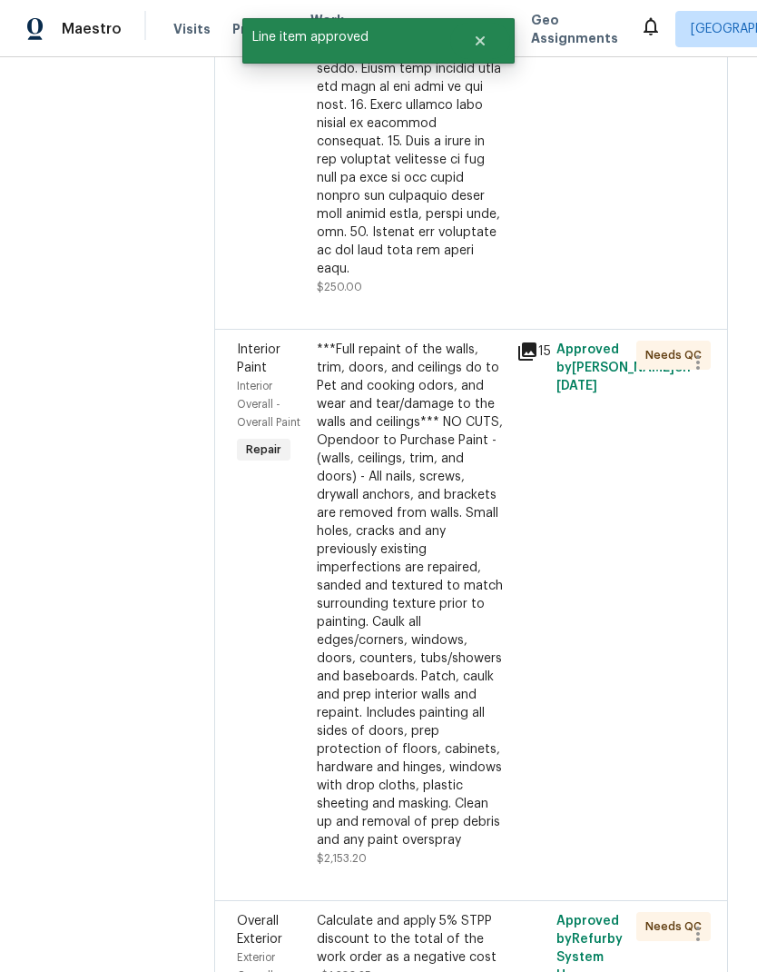
click at [421, 674] on div "***Full repaint of the walls, trim, doors, and ceilings do to Pet and cooking o…" at bounding box center [411, 595] width 189 height 509
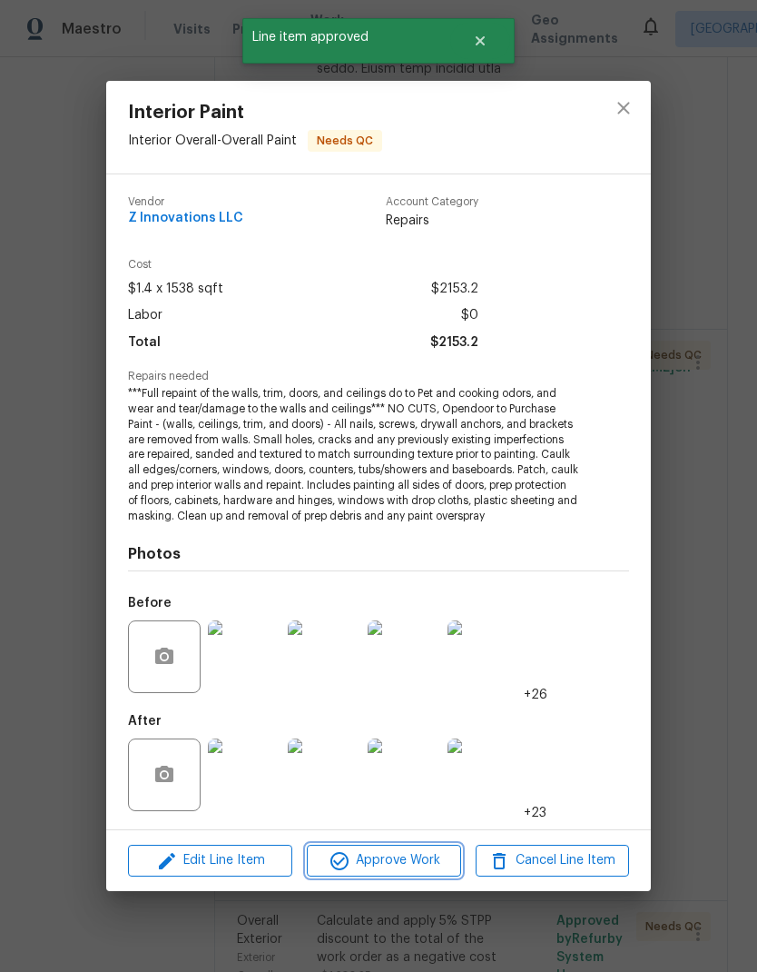
click at [420, 856] on span "Approve Work" at bounding box center [383, 860] width 143 height 23
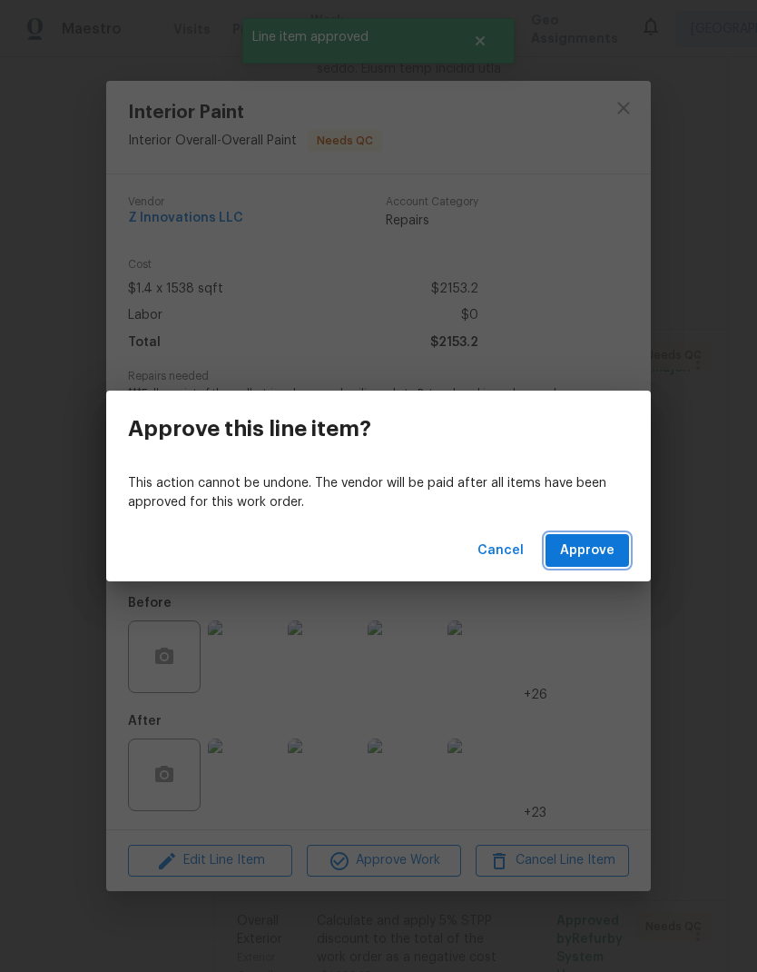
click at [608, 546] on span "Approve" at bounding box center [587, 550] width 54 height 23
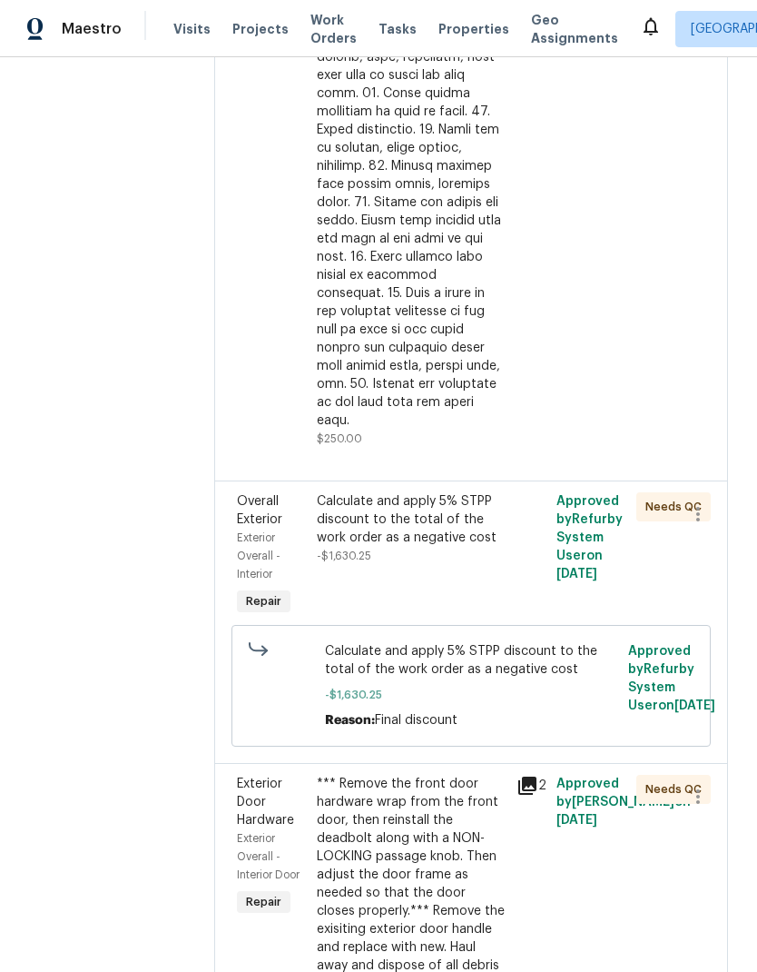
scroll to position [862, 0]
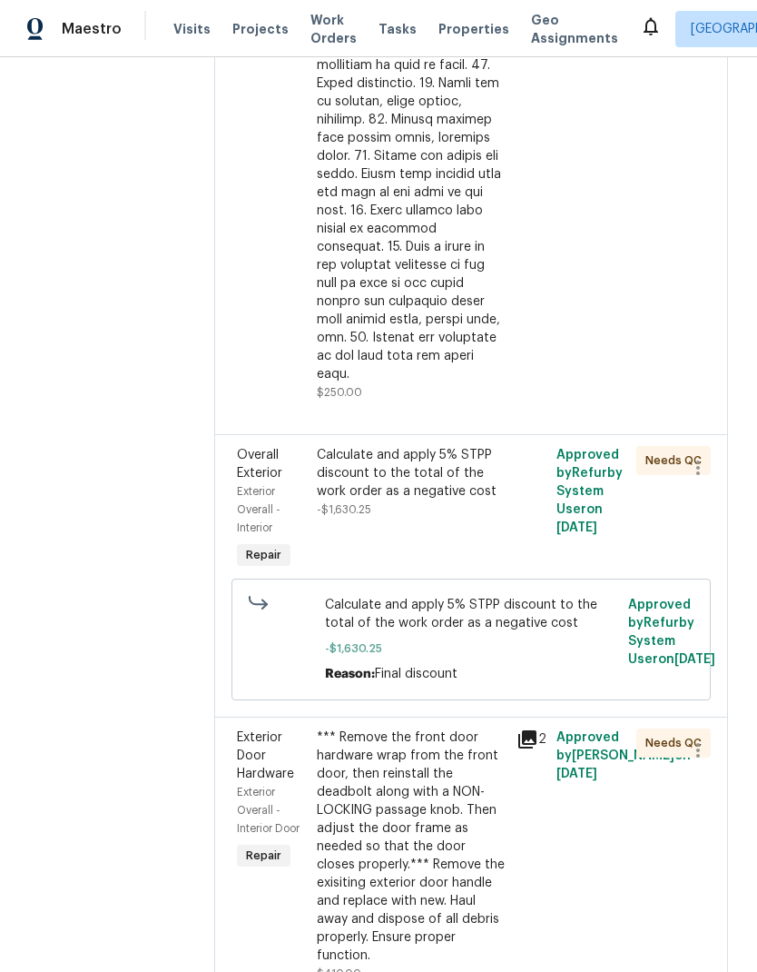
click at [410, 446] on div "Calculate and apply 5% STPP discount to the total of the work order as a negati…" at bounding box center [411, 473] width 189 height 54
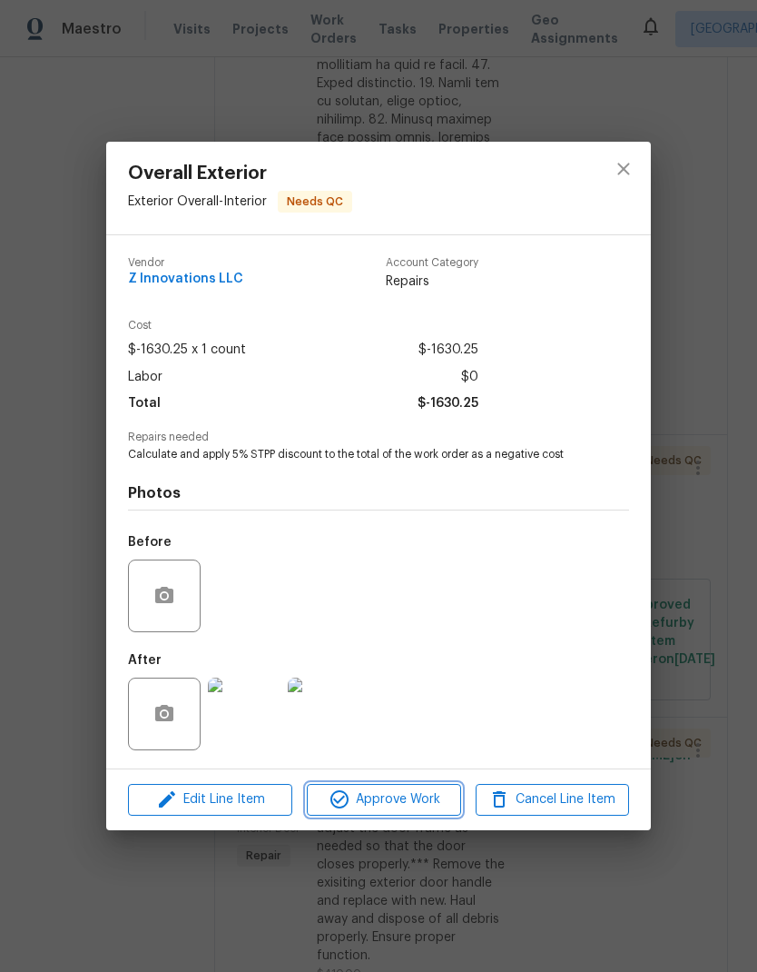
click at [415, 807] on span "Approve Work" at bounding box center [383, 799] width 143 height 23
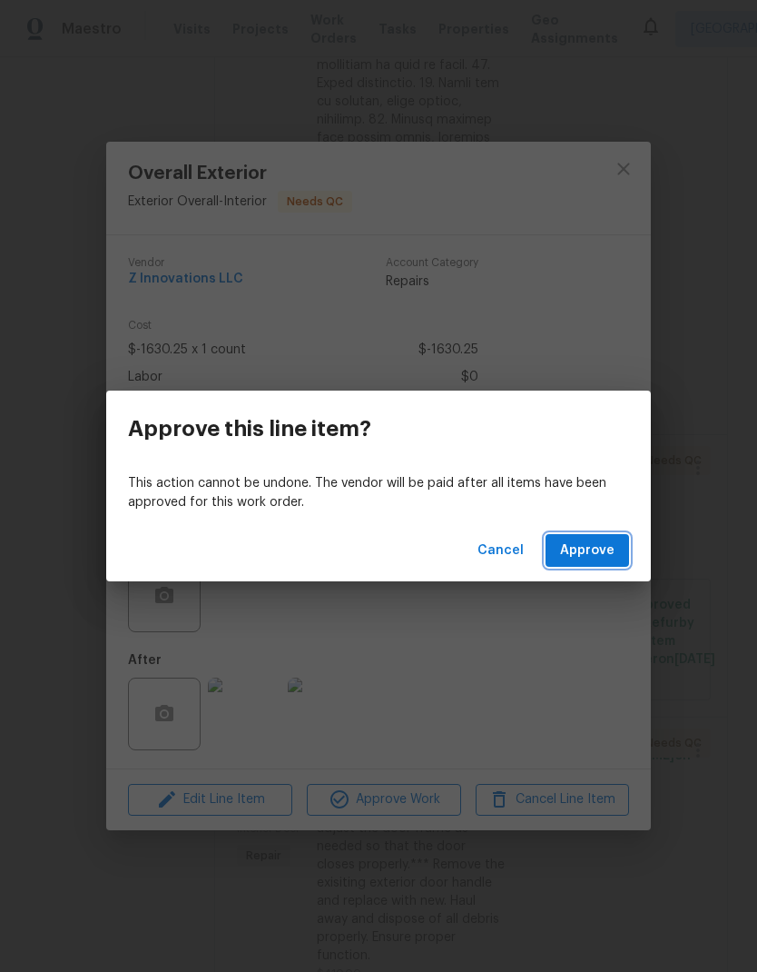
click at [600, 564] on button "Approve" at bounding box center [588, 551] width 84 height 34
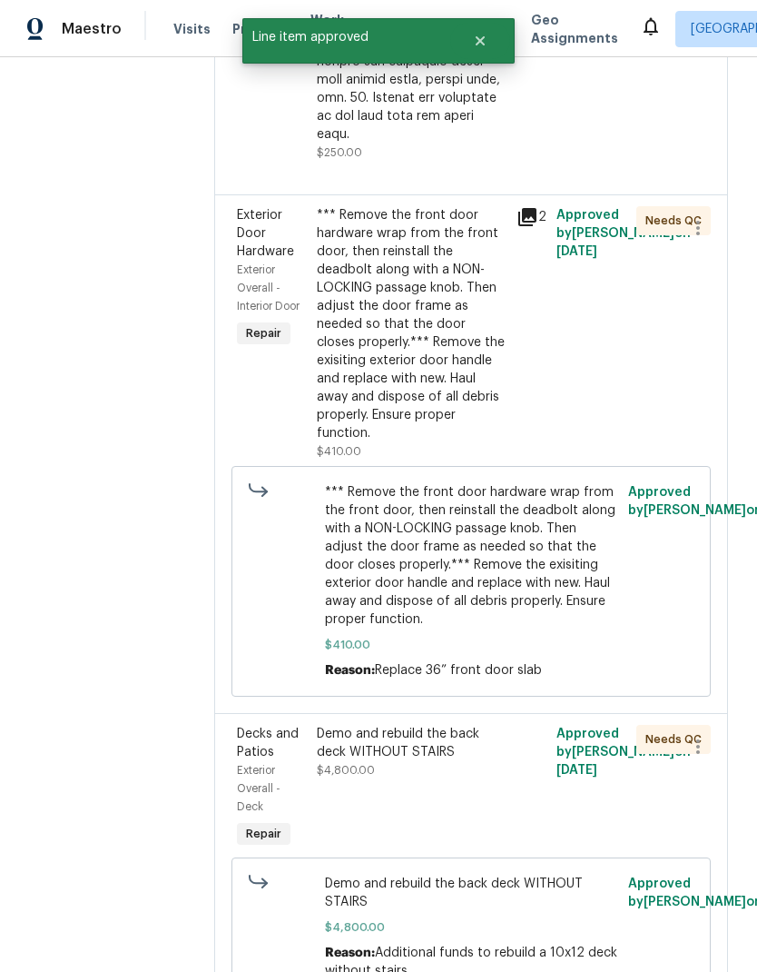
scroll to position [1100, 0]
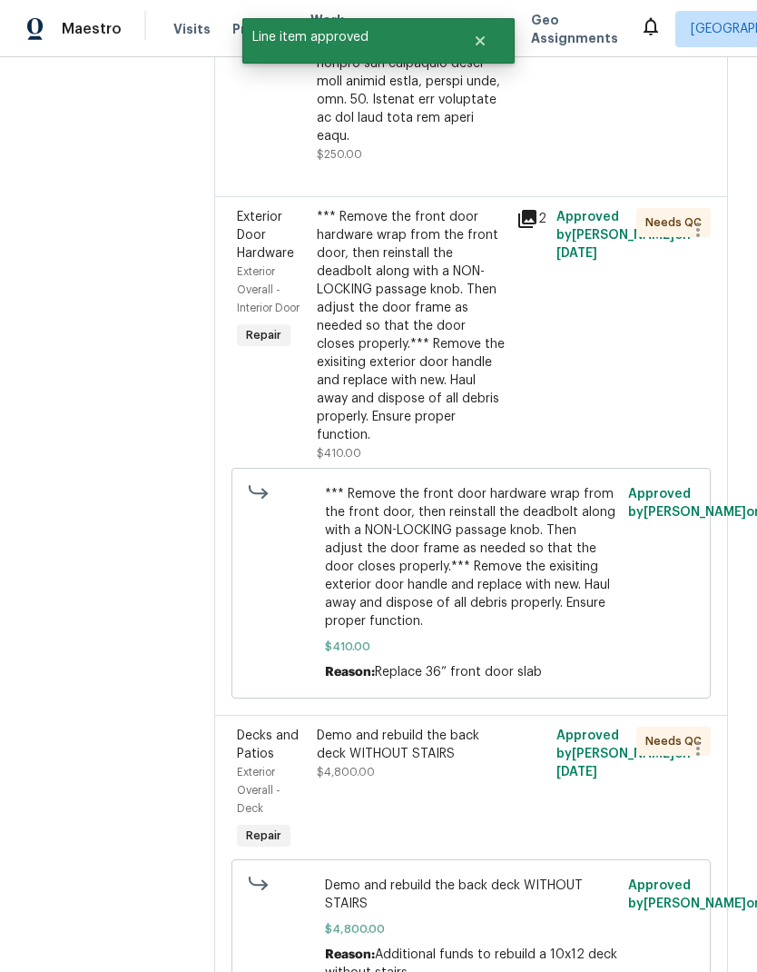
click at [396, 341] on div "*** Remove the front door hardware wrap from the front door, then reinstall the…" at bounding box center [411, 326] width 189 height 236
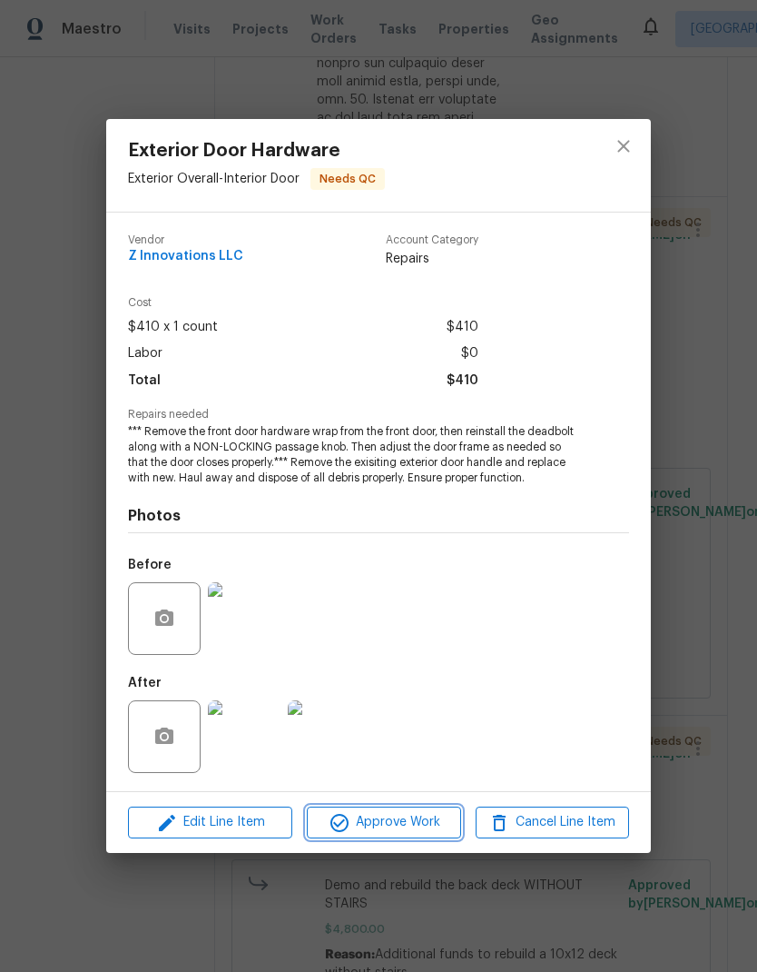
click at [426, 832] on span "Approve Work" at bounding box center [383, 822] width 143 height 23
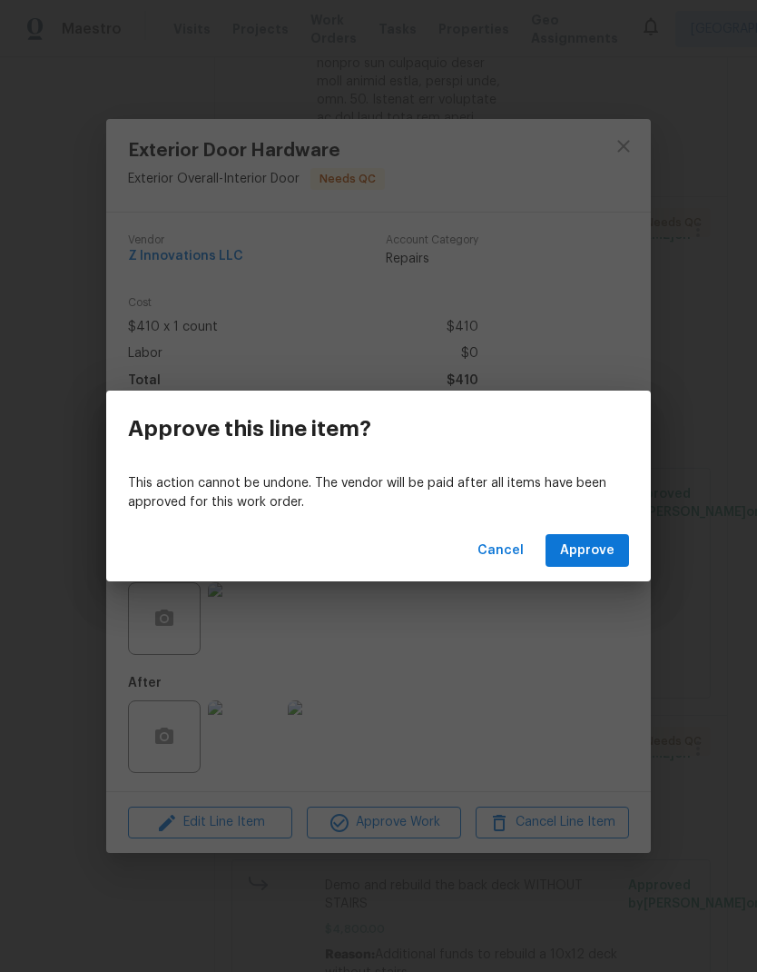
click at [603, 556] on span "Approve" at bounding box center [587, 550] width 54 height 23
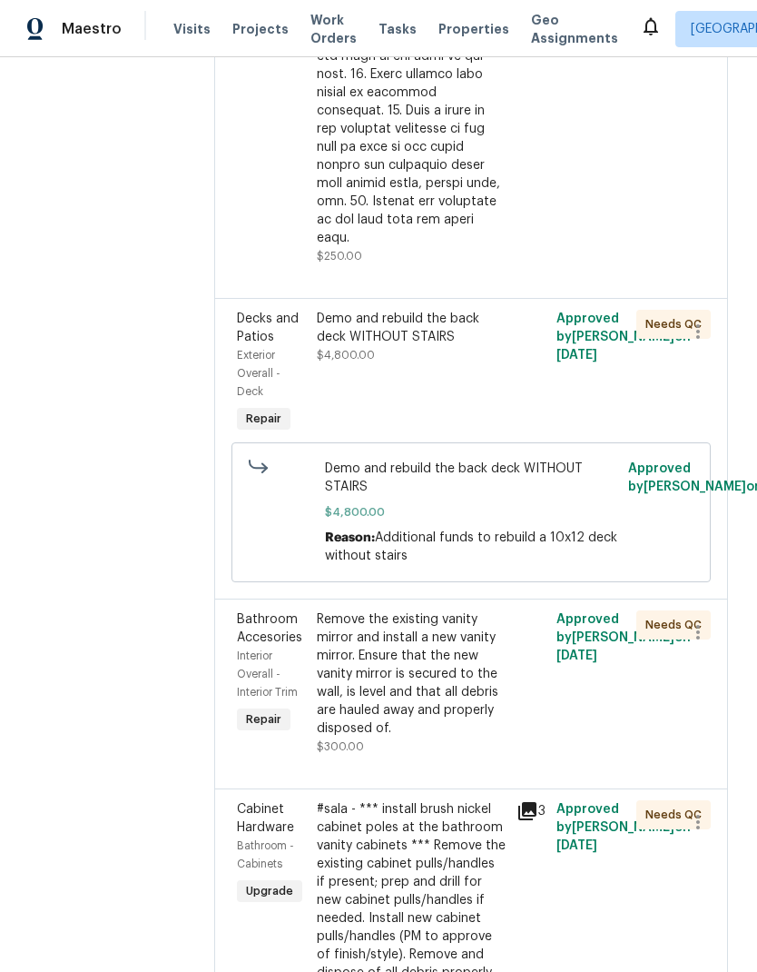
scroll to position [1001, 0]
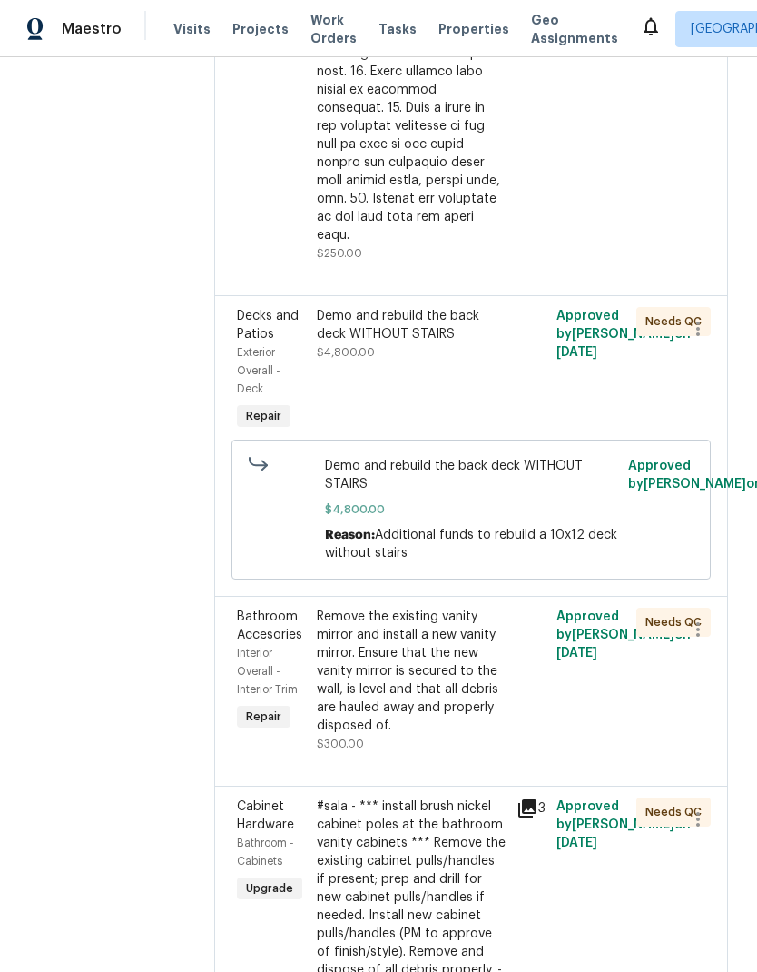
click at [398, 307] on div "Demo and rebuild the back deck WITHOUT STAIRS" at bounding box center [411, 325] width 189 height 36
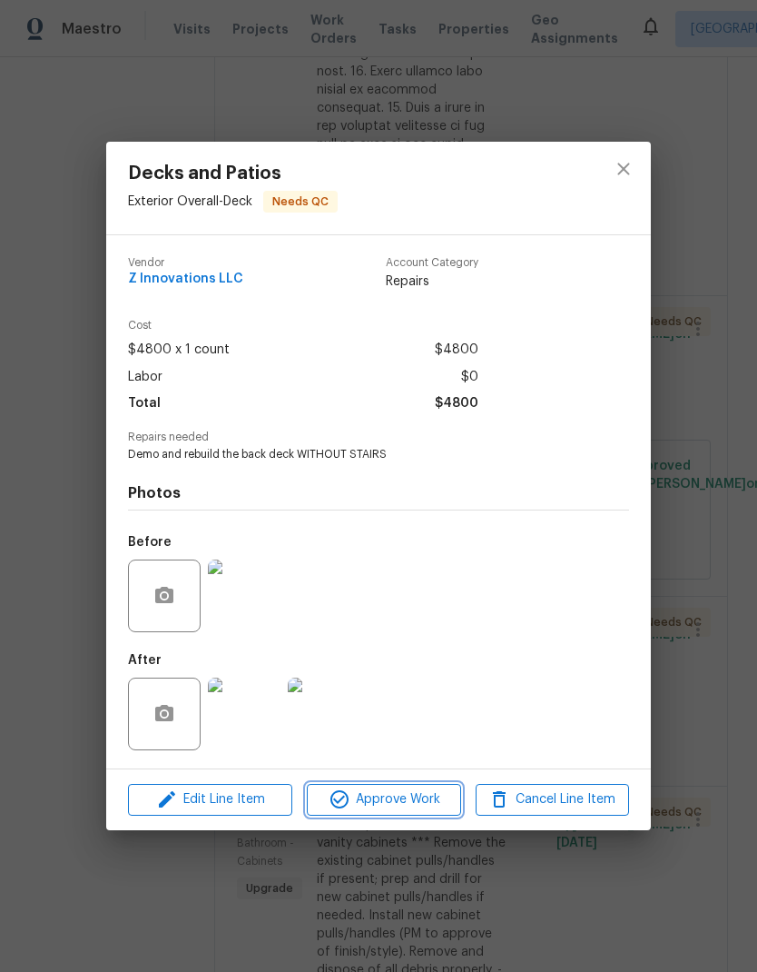
click at [403, 815] on button "Approve Work" at bounding box center [383, 800] width 153 height 32
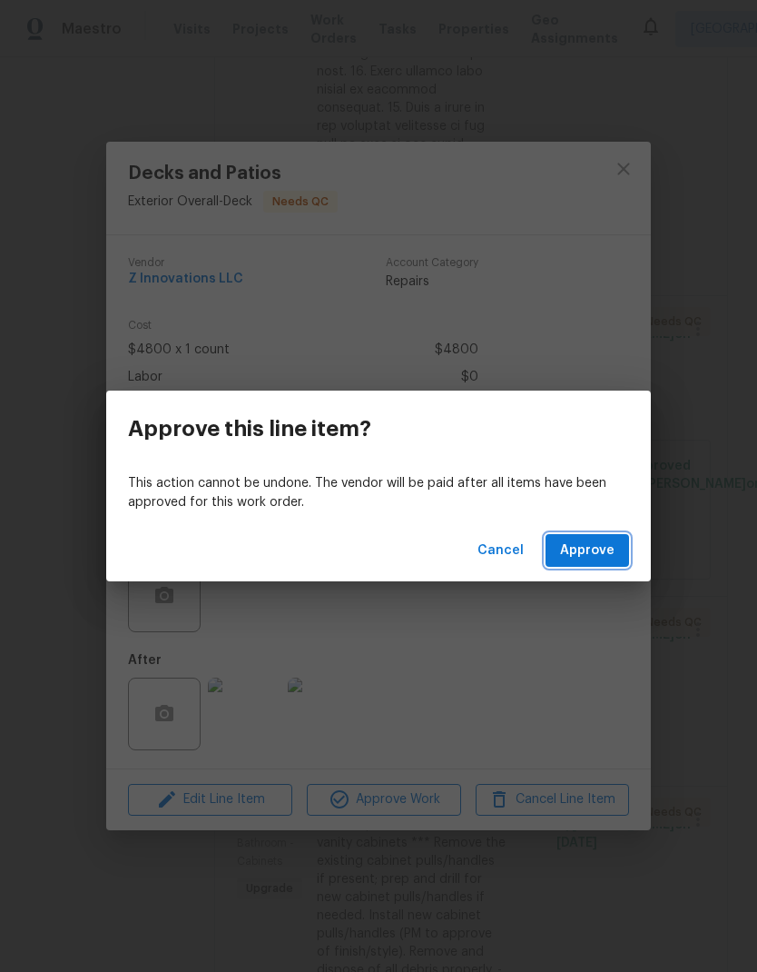
click at [609, 561] on button "Approve" at bounding box center [588, 551] width 84 height 34
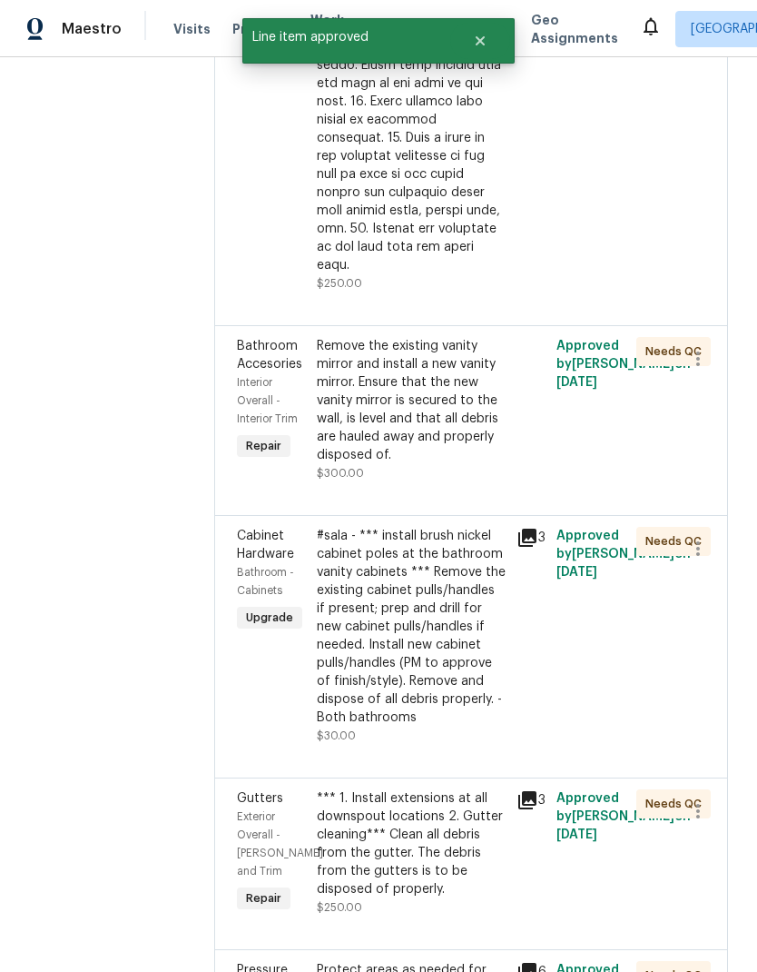
scroll to position [972, 0]
click at [406, 365] on div "Remove the existing vanity mirror and install a new vanity mirror. Ensure that …" at bounding box center [411, 399] width 189 height 127
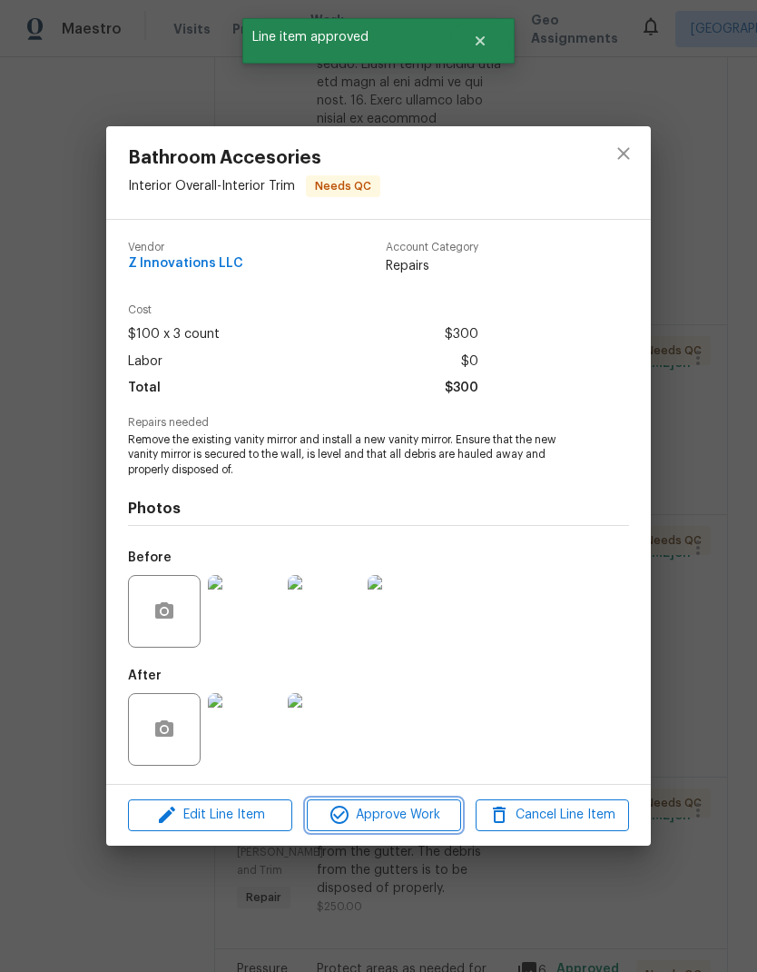
click at [411, 817] on span "Approve Work" at bounding box center [383, 815] width 143 height 23
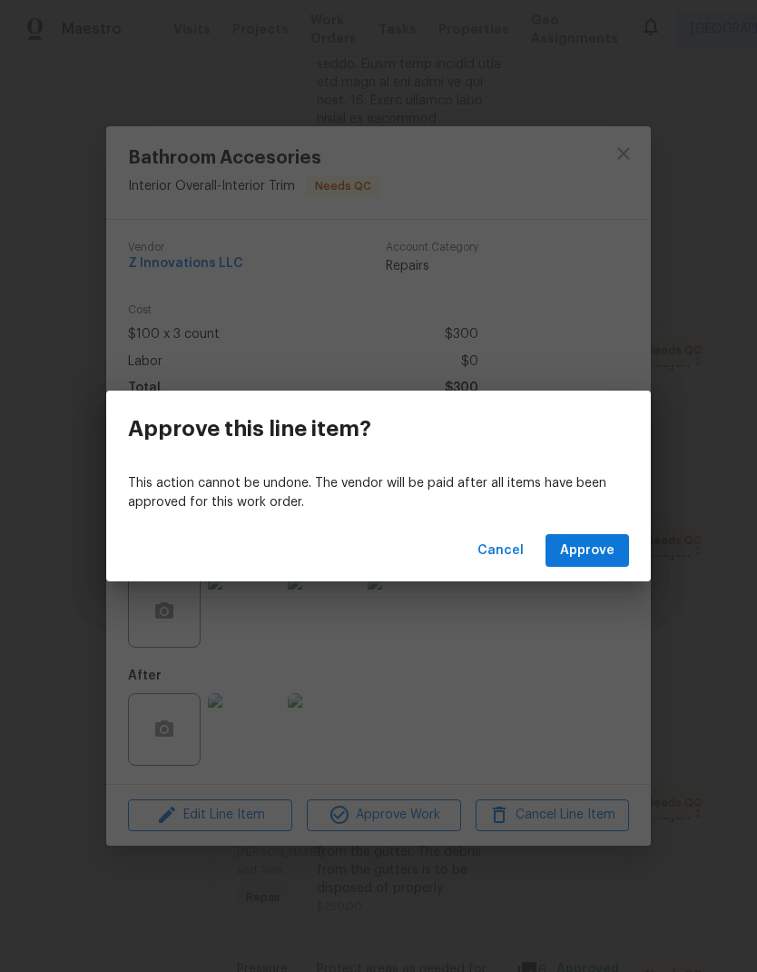
click at [600, 559] on span "Approve" at bounding box center [587, 550] width 54 height 23
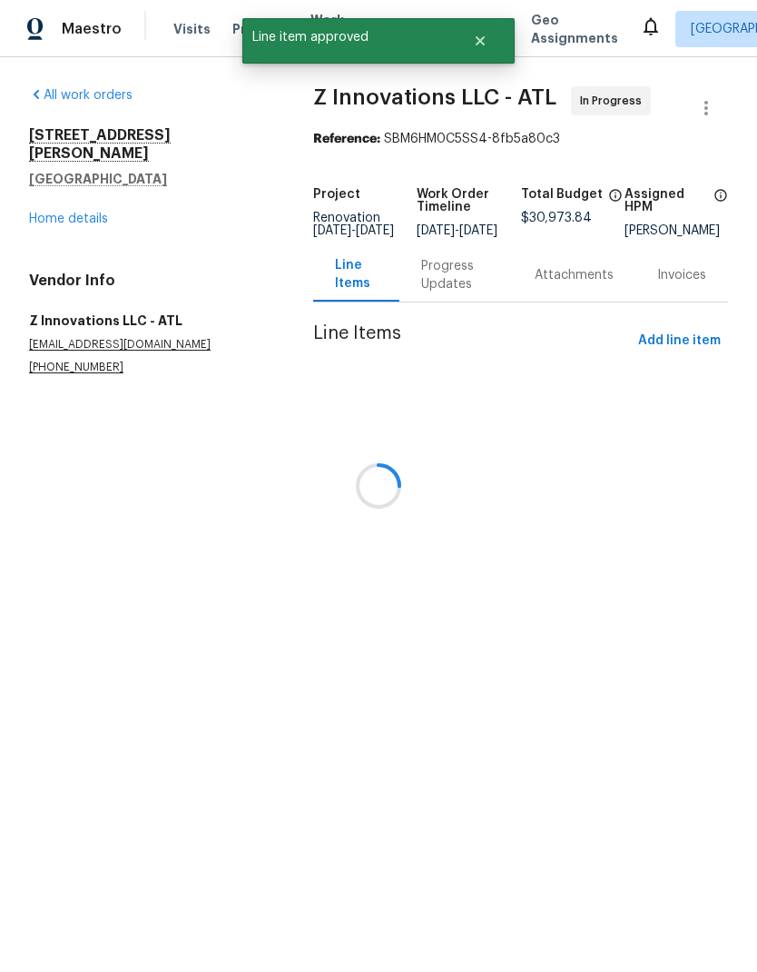
scroll to position [0, 0]
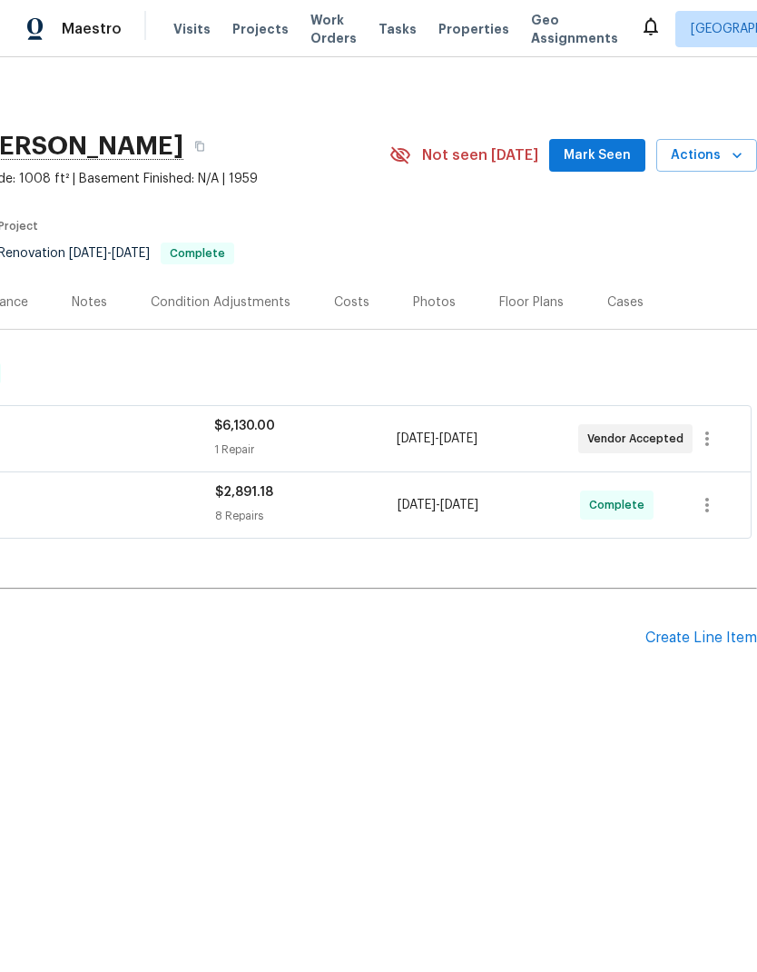
scroll to position [0, 269]
click at [734, 164] on span "Actions" at bounding box center [707, 155] width 72 height 23
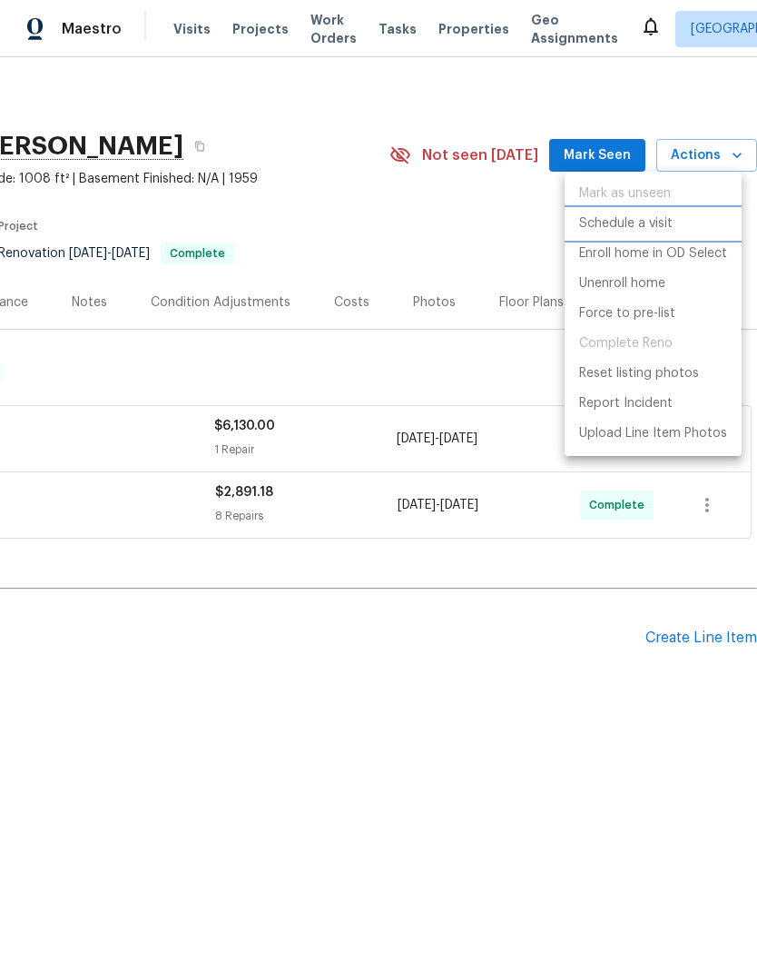
click at [659, 222] on p "Schedule a visit" at bounding box center [626, 223] width 94 height 19
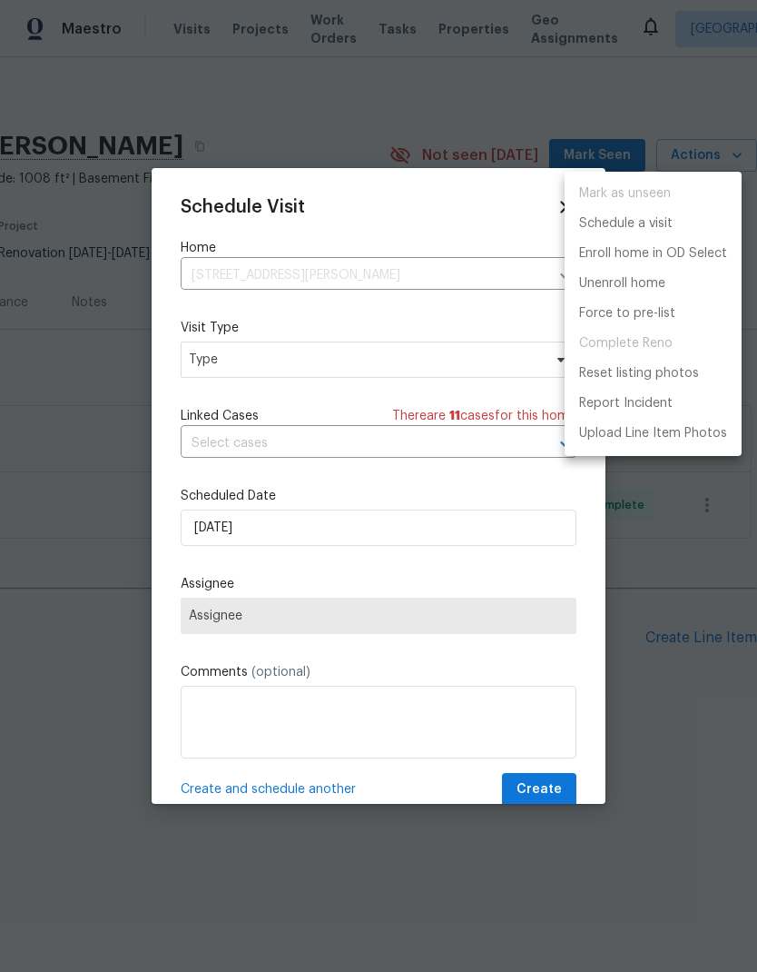
click at [329, 368] on div at bounding box center [378, 486] width 757 height 972
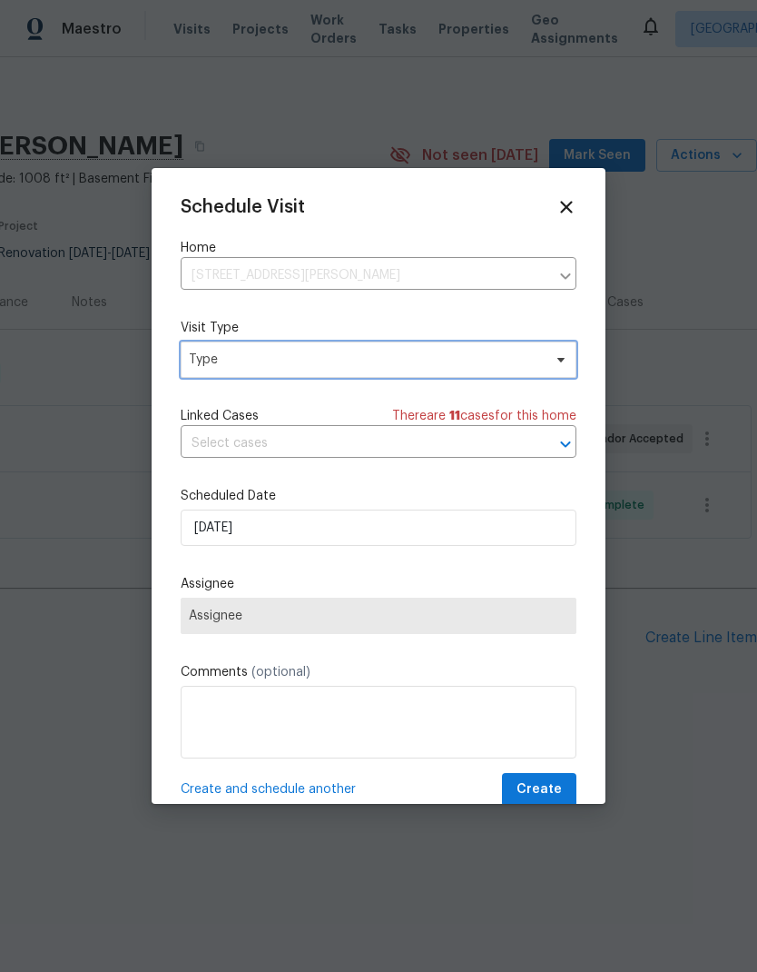
click at [371, 369] on span "Type" at bounding box center [365, 360] width 353 height 18
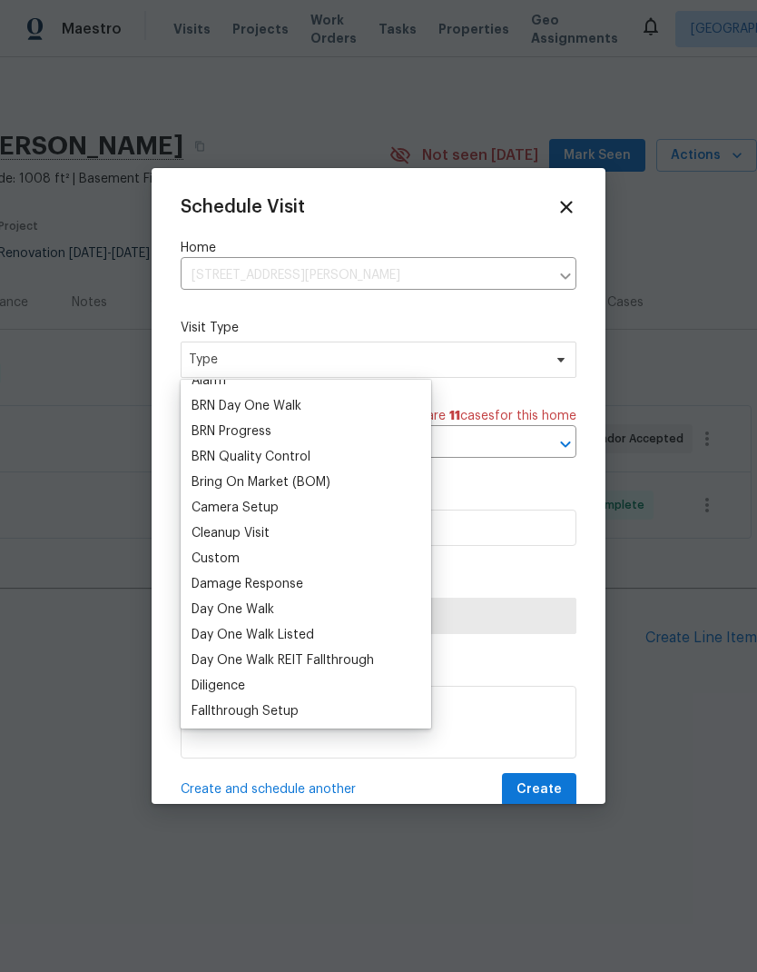
scroll to position [242, 0]
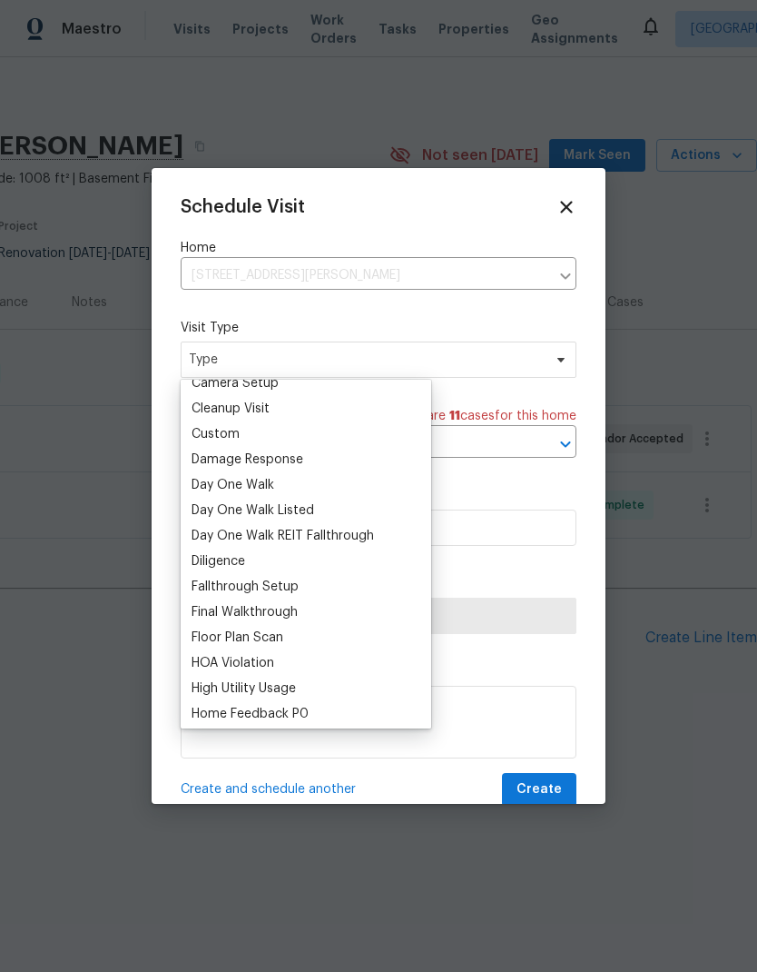
click at [234, 433] on div "Custom" at bounding box center [216, 434] width 48 height 18
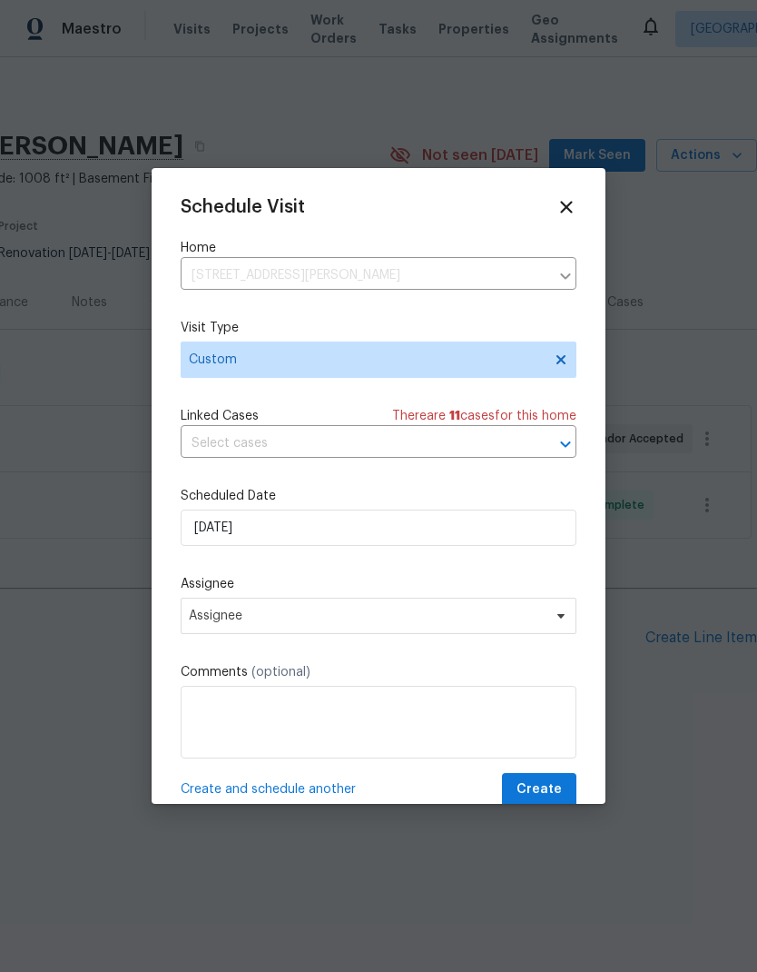
click at [310, 445] on input "text" at bounding box center [353, 444] width 345 height 28
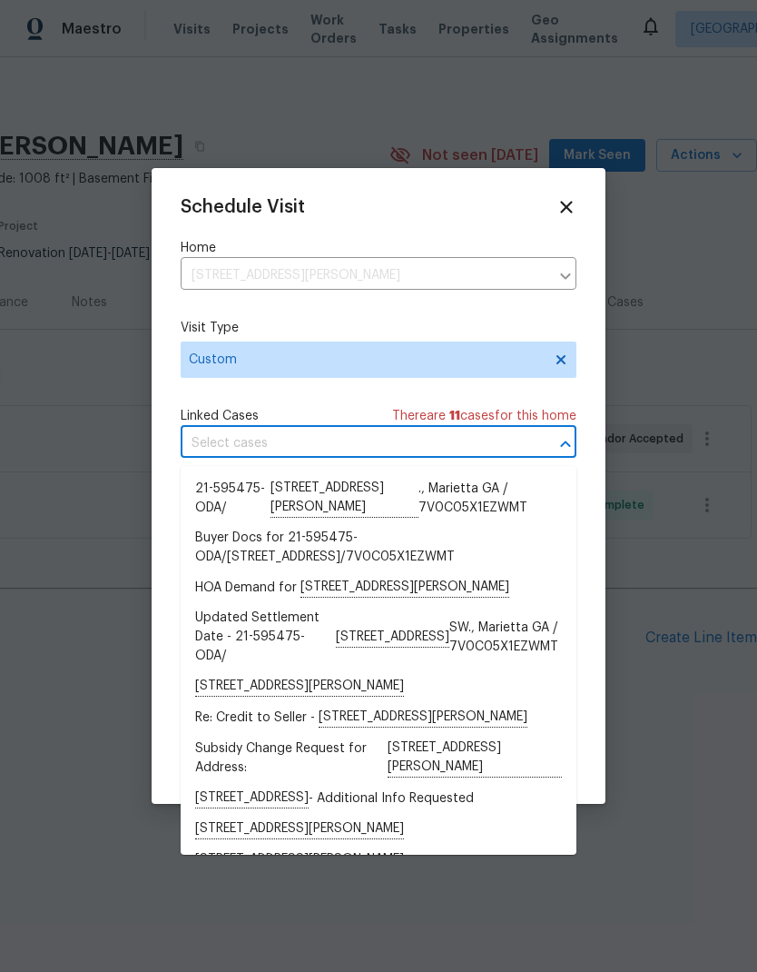
click at [321, 403] on div "Schedule Visit Home 264 Rockin Hill Dr SW, Marietta, GA 30060 ​ Visit Type Cust…" at bounding box center [379, 501] width 396 height 609
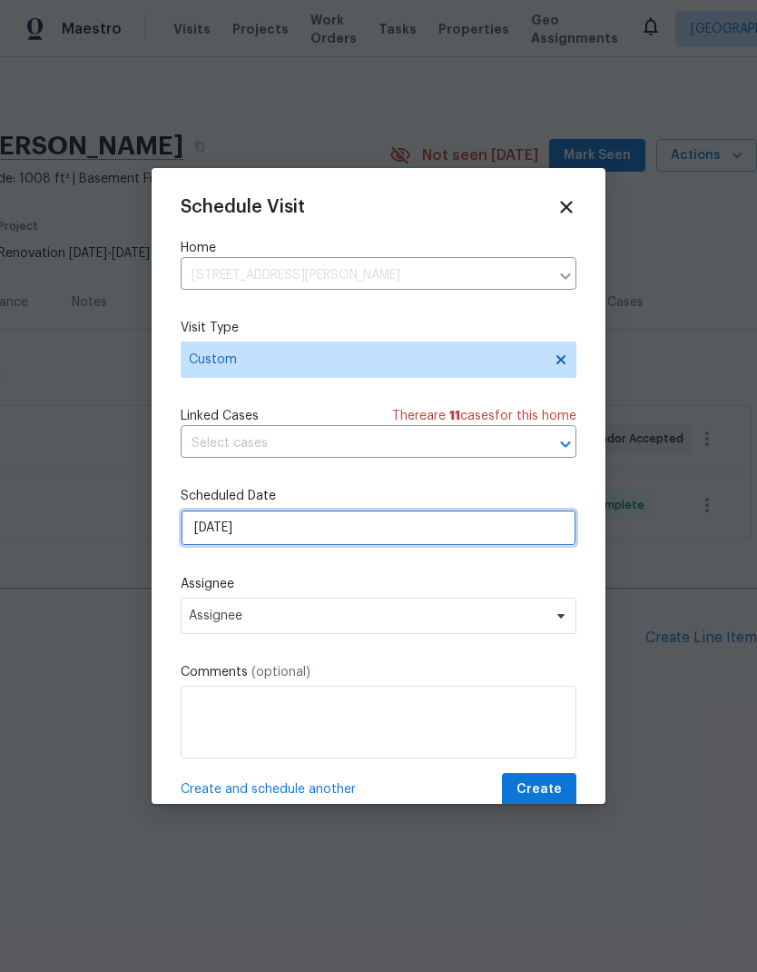
click at [299, 527] on input "[DATE]" at bounding box center [379, 527] width 396 height 36
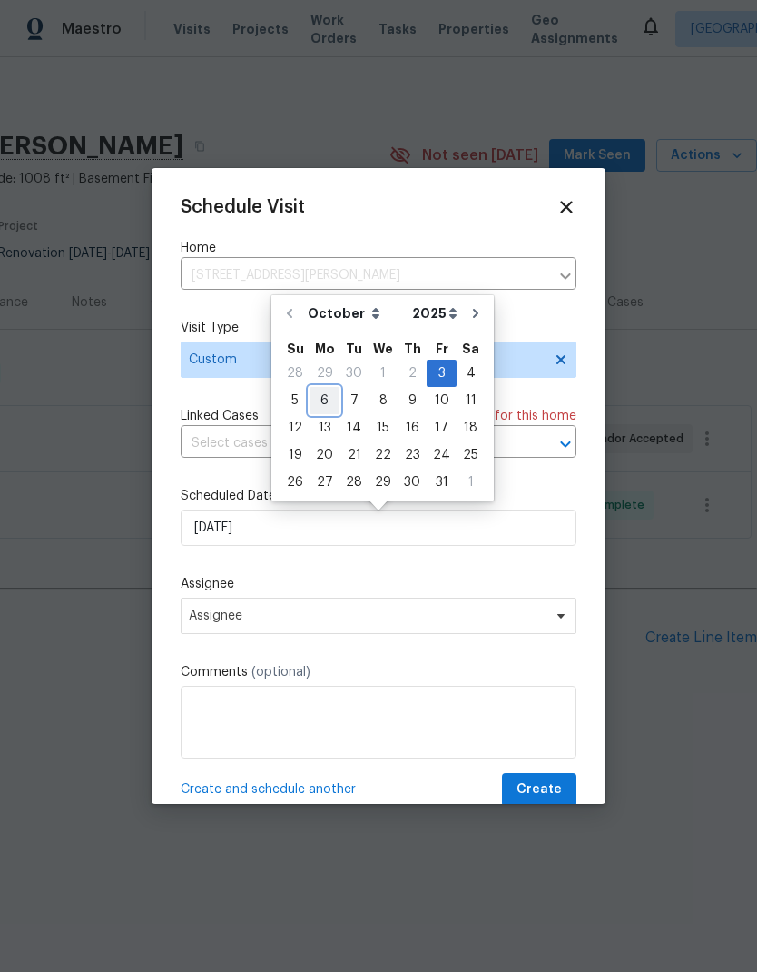
click at [331, 408] on div "6" at bounding box center [325, 400] width 30 height 25
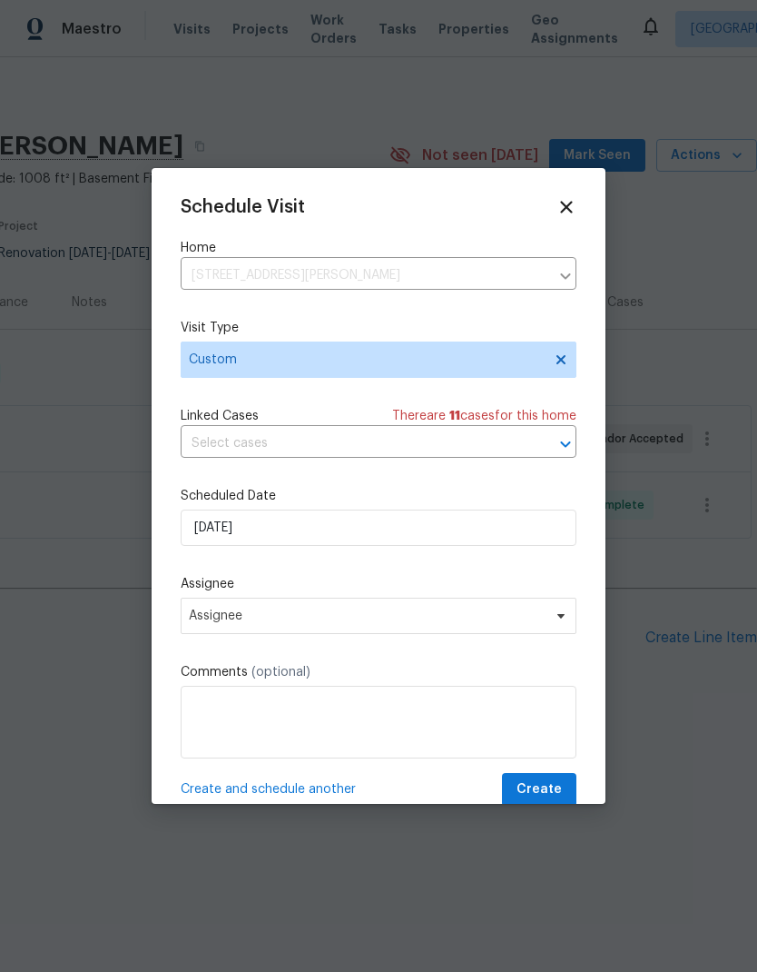
type input "10/6/2025"
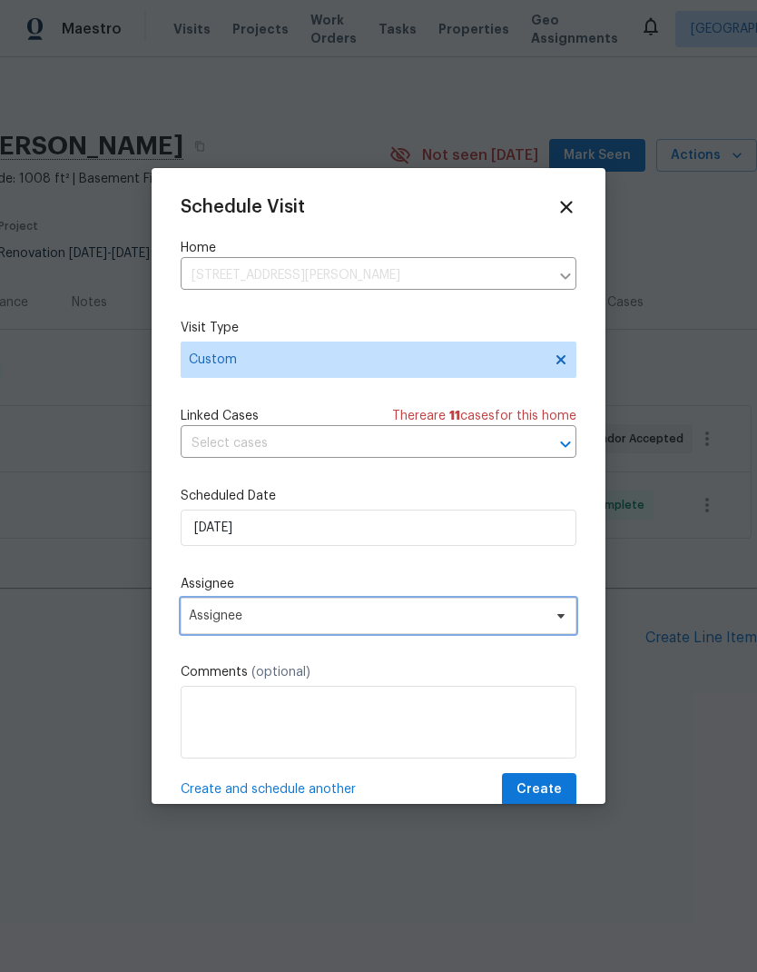
click at [351, 627] on span "Assignee" at bounding box center [379, 616] width 396 height 36
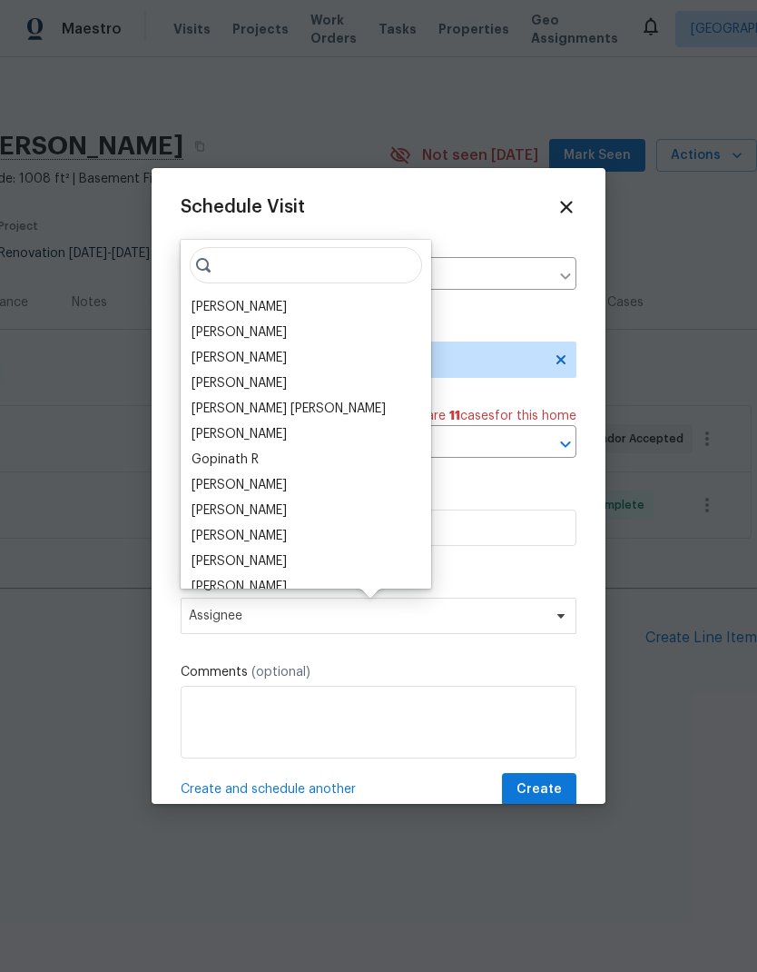
click at [257, 304] on div "[PERSON_NAME]" at bounding box center [239, 307] width 95 height 18
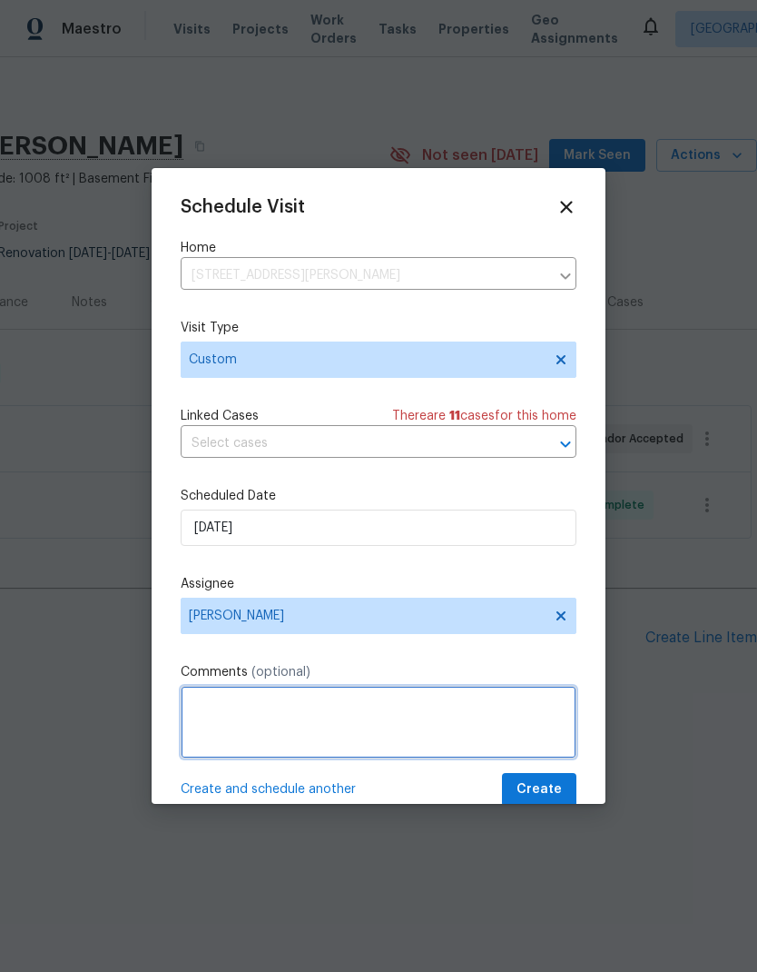
click at [298, 715] on textarea at bounding box center [379, 722] width 396 height 73
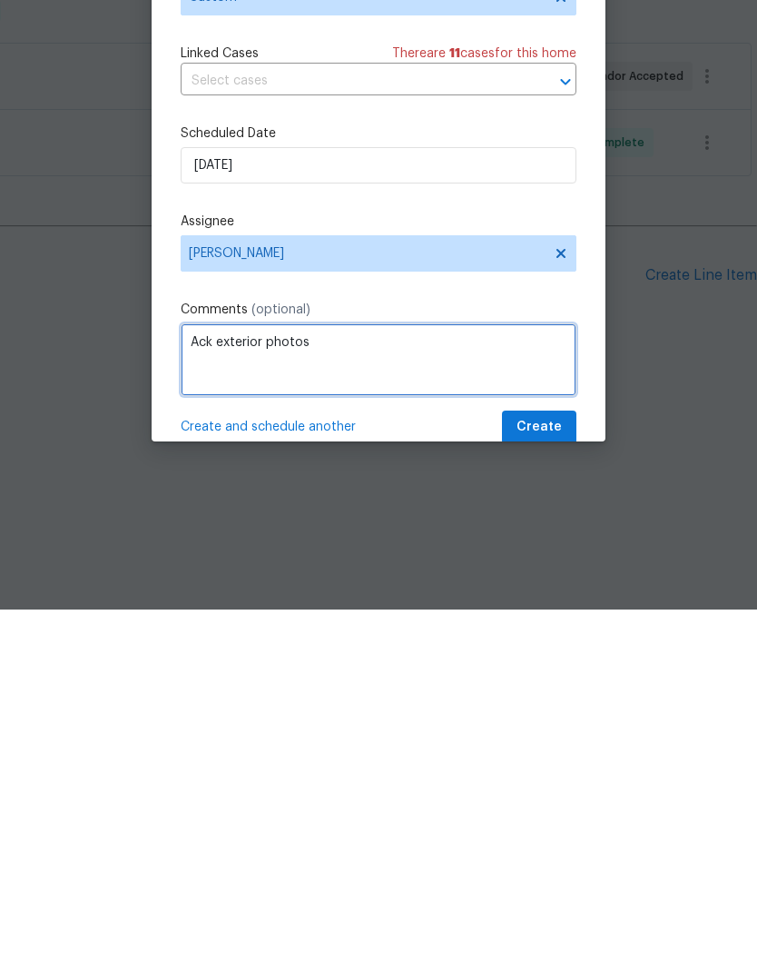
click at [215, 686] on textarea "Ack exterior photos" at bounding box center [379, 722] width 396 height 73
type textarea "Back exterior photos"
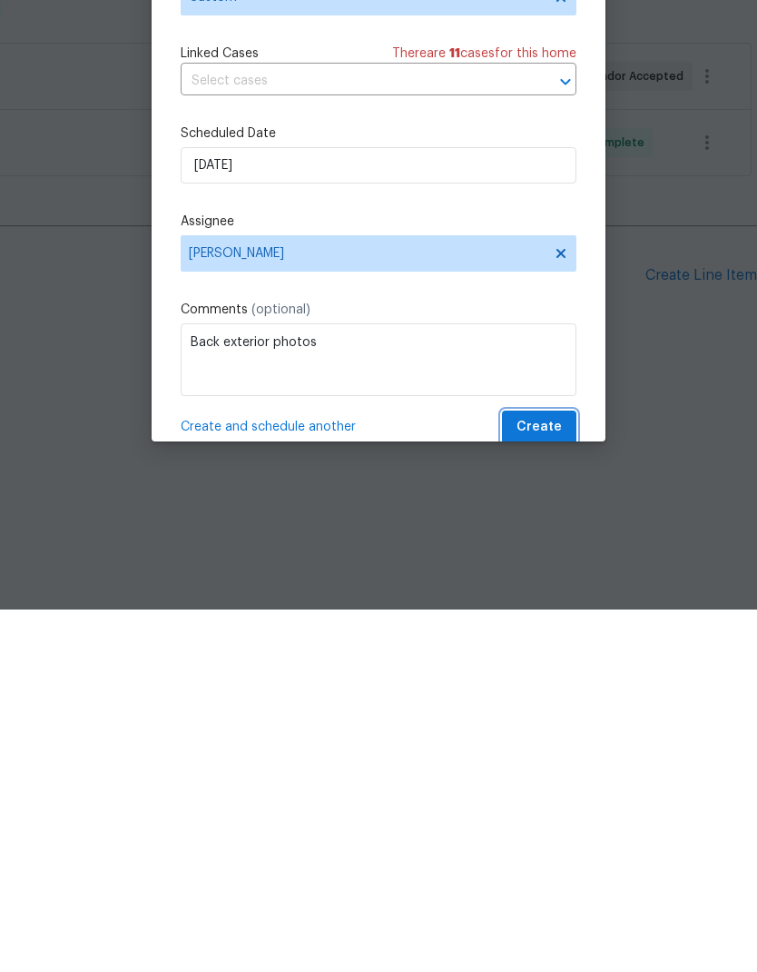
click at [554, 778] on span "Create" at bounding box center [539, 789] width 45 height 23
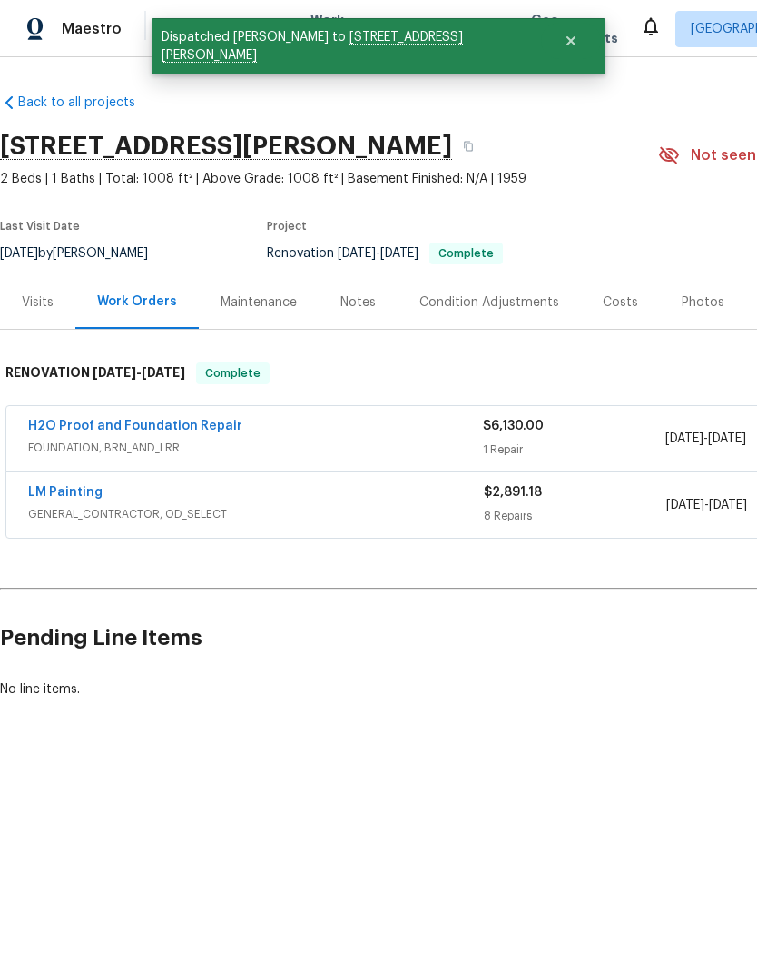
scroll to position [0, 0]
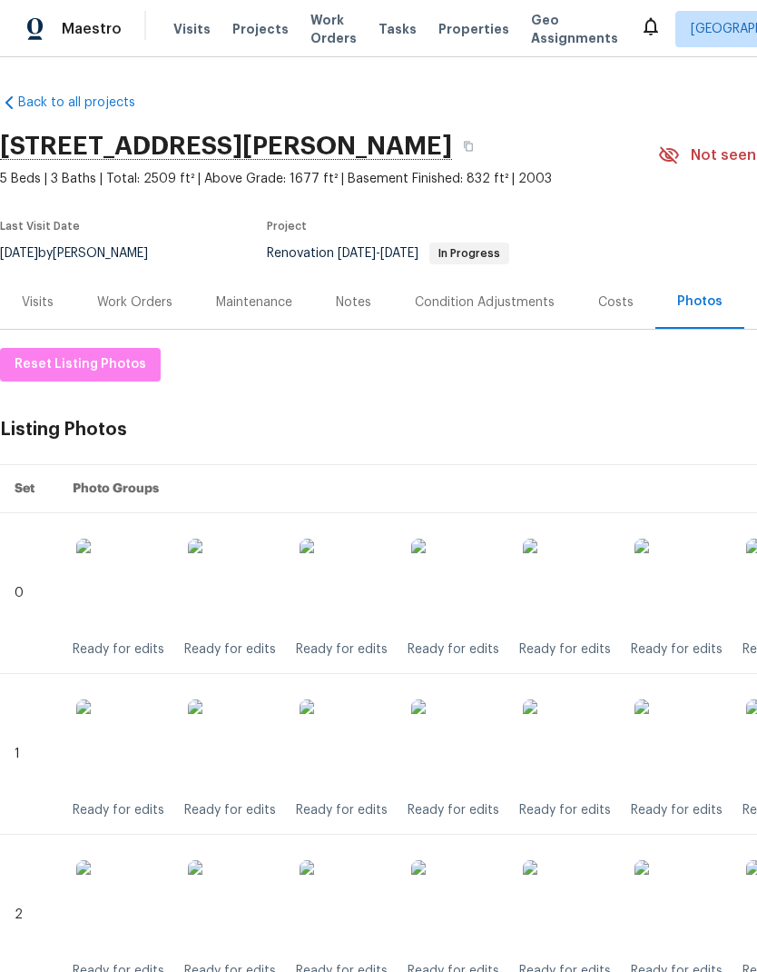
click at [143, 307] on div "Work Orders" at bounding box center [134, 302] width 75 height 18
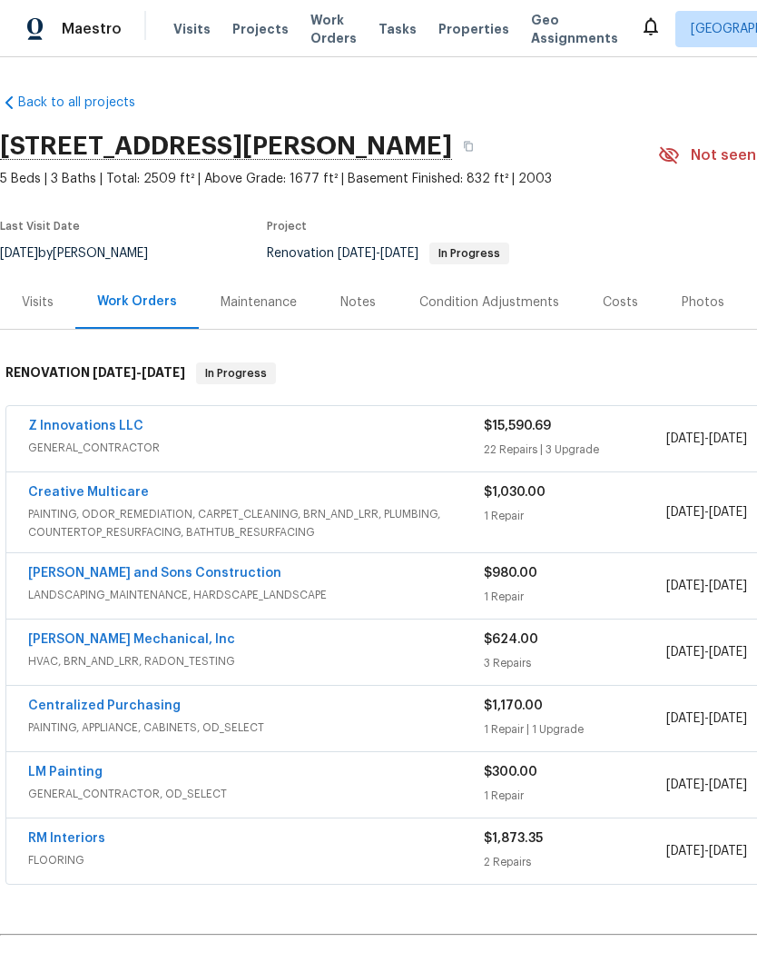
click at [129, 420] on link "Z Innovations LLC" at bounding box center [85, 426] width 115 height 13
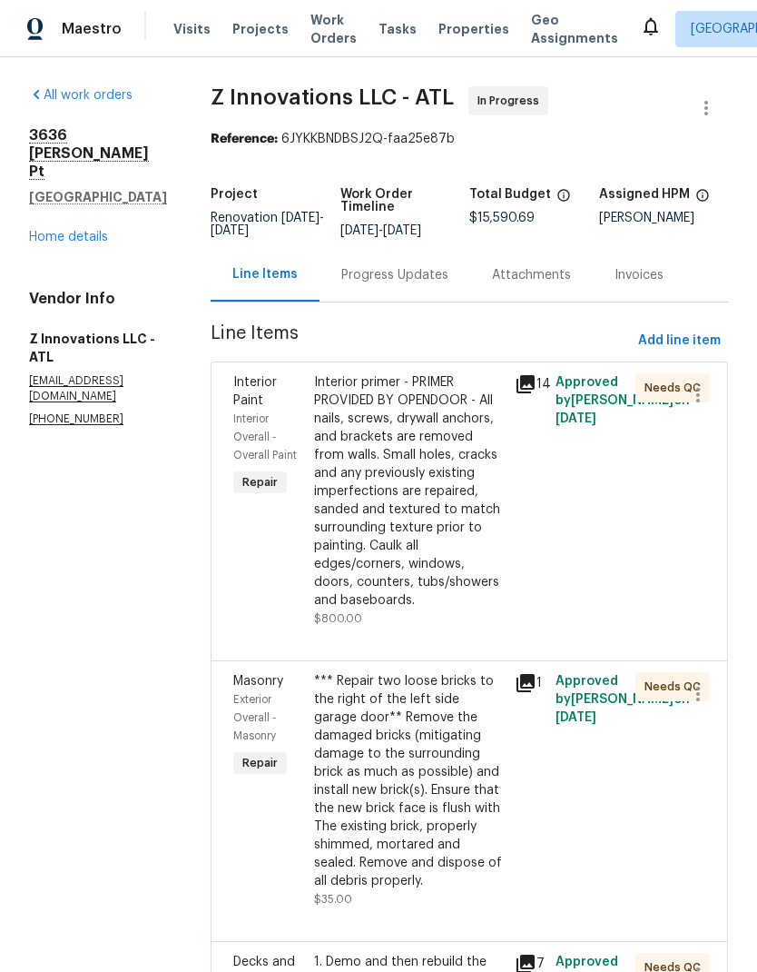
click at [415, 568] on div "Interior primer - PRIMER PROVIDED BY OPENDOOR - All nails, screws, drywall anch…" at bounding box center [409, 491] width 191 height 236
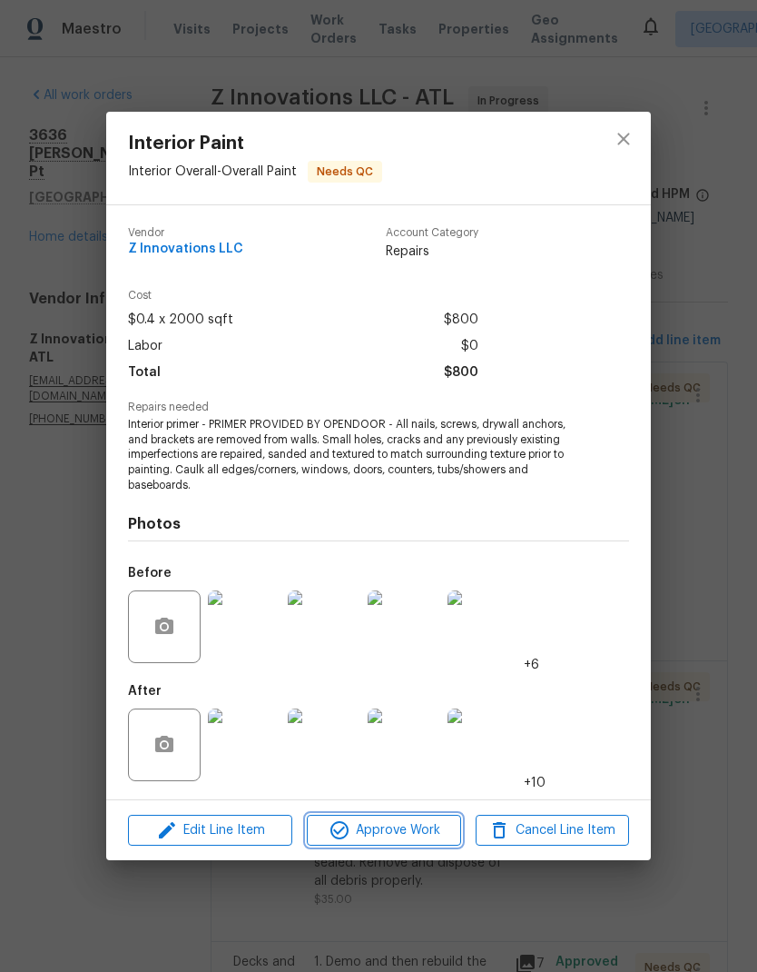
click at [420, 823] on span "Approve Work" at bounding box center [383, 830] width 143 height 23
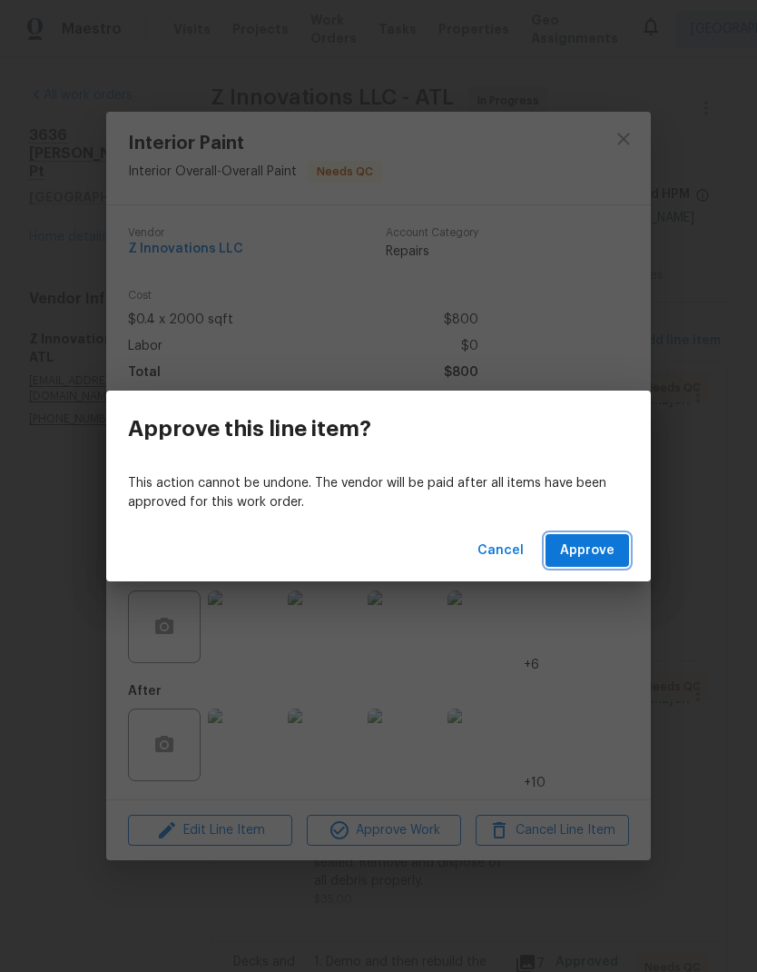
click at [599, 551] on span "Approve" at bounding box center [587, 550] width 54 height 23
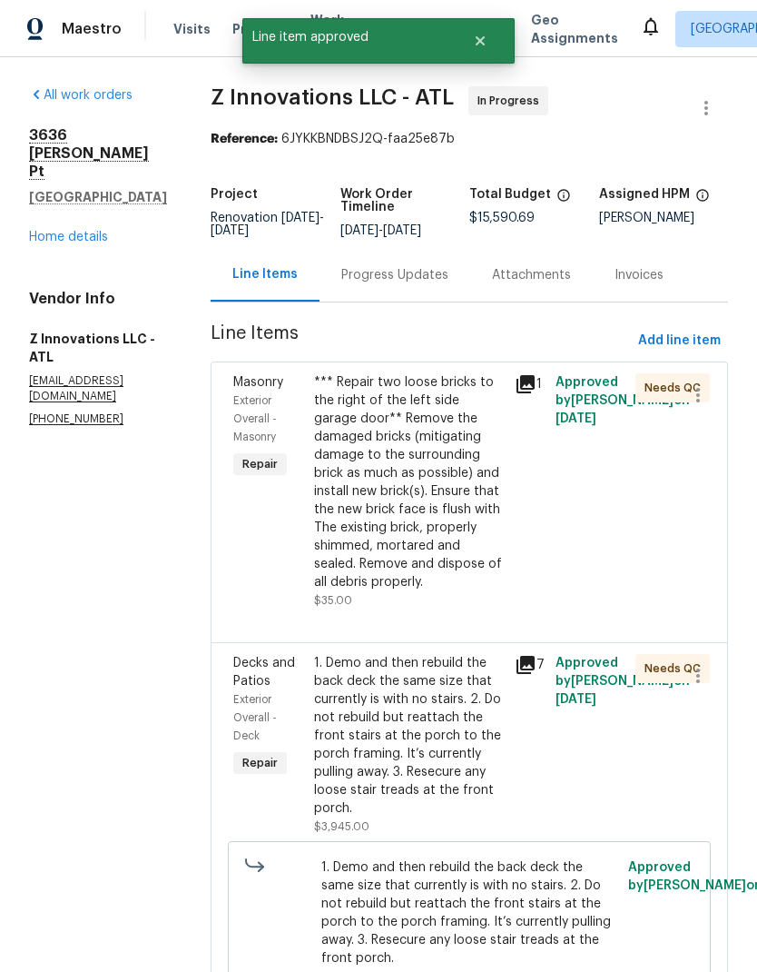
click at [414, 553] on div "*** Repair two loose bricks to the right of the left side garage door** Remove …" at bounding box center [409, 482] width 191 height 218
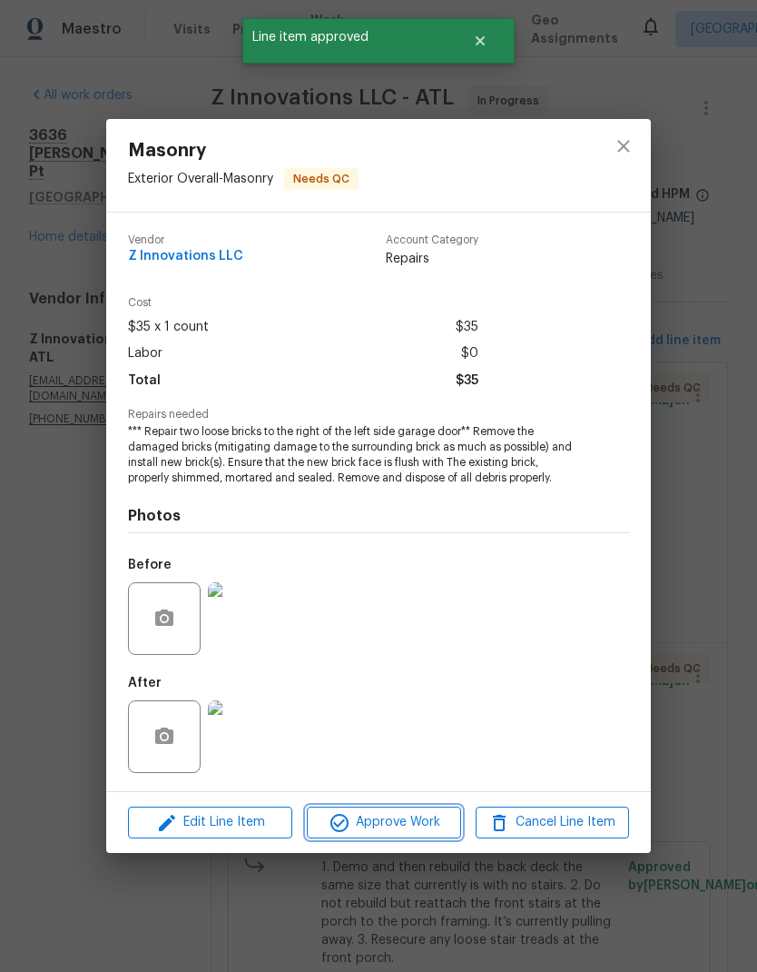
click at [421, 819] on span "Approve Work" at bounding box center [383, 822] width 143 height 23
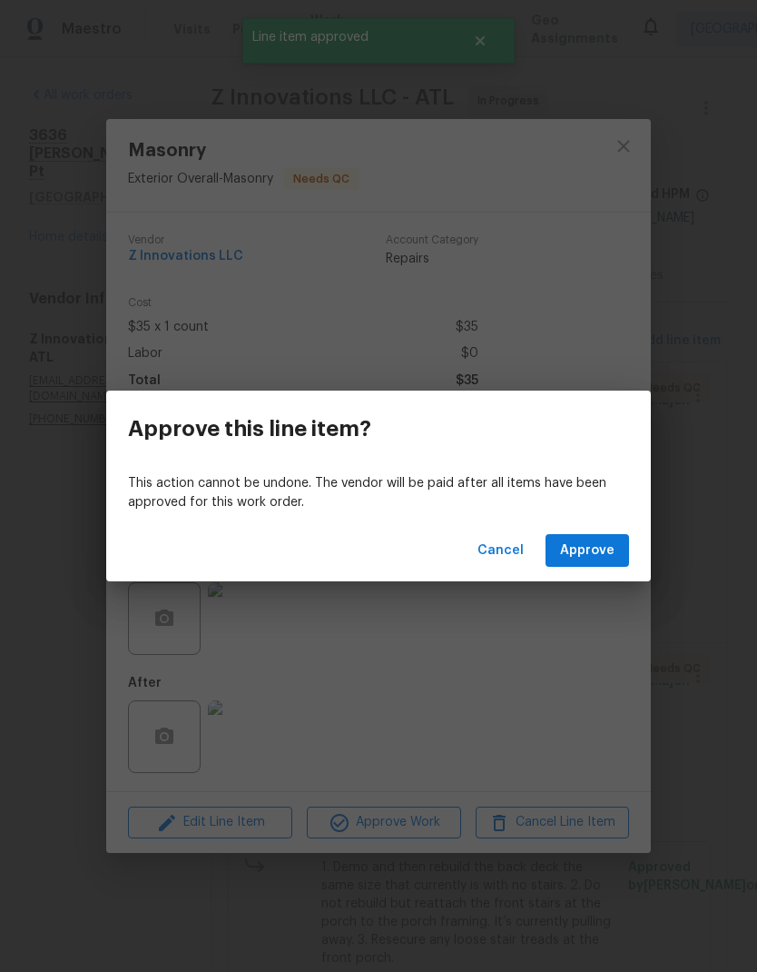
click at [602, 552] on span "Approve" at bounding box center [587, 550] width 54 height 23
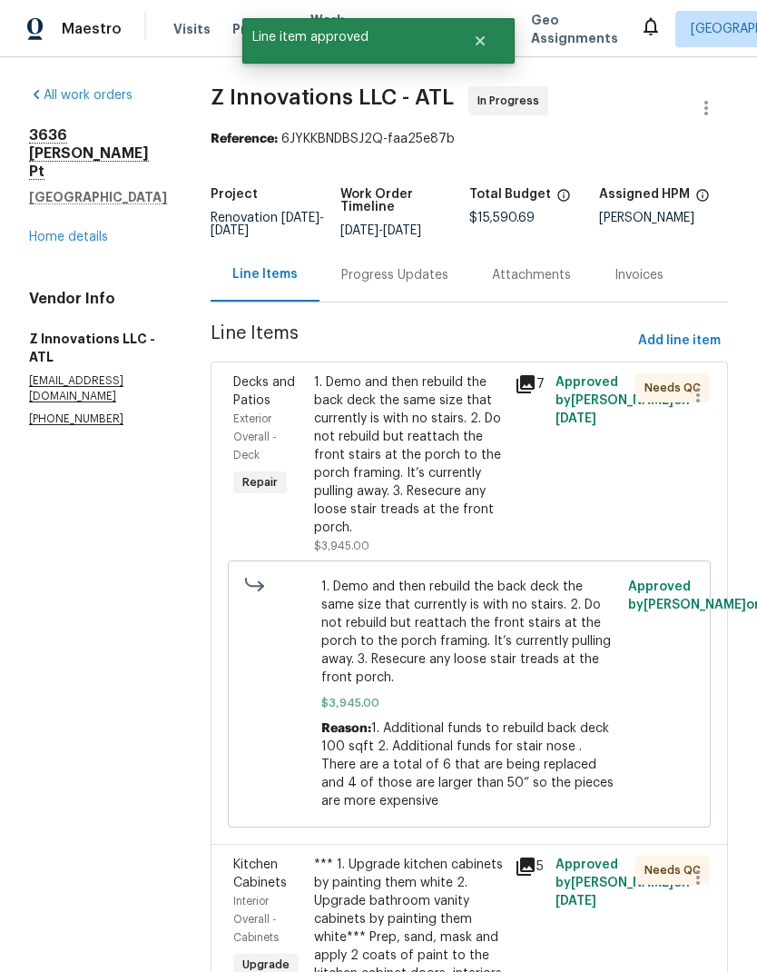
click at [410, 480] on div "1. Demo and then rebuild the back deck the same size that currently is with no …" at bounding box center [409, 454] width 191 height 163
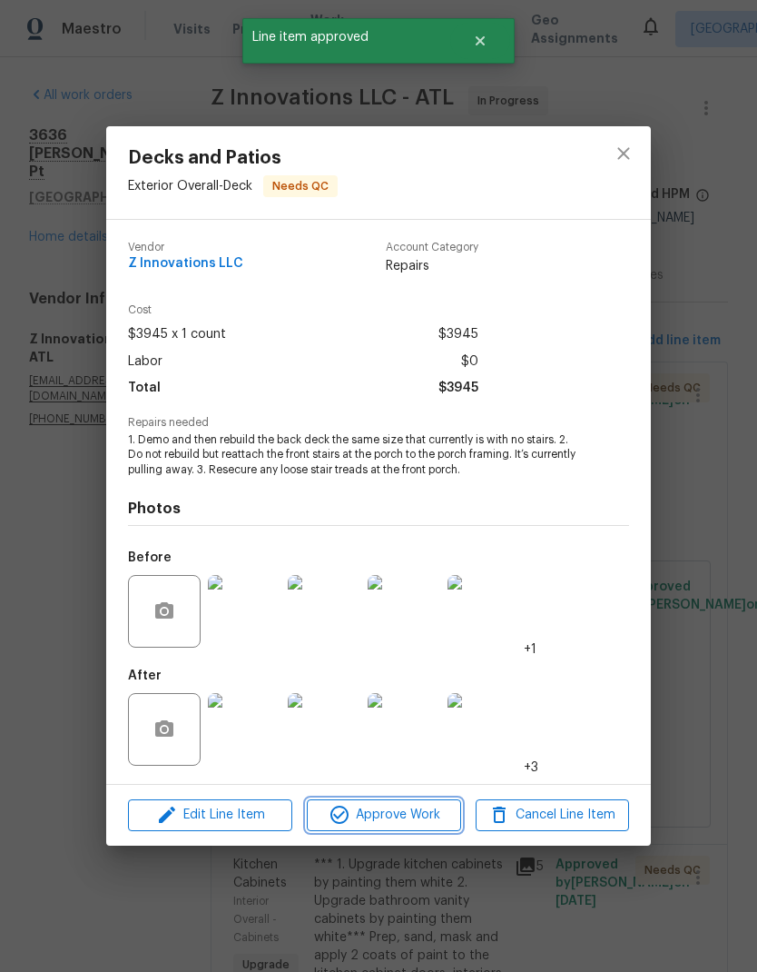
click at [399, 827] on button "Approve Work" at bounding box center [383, 815] width 153 height 32
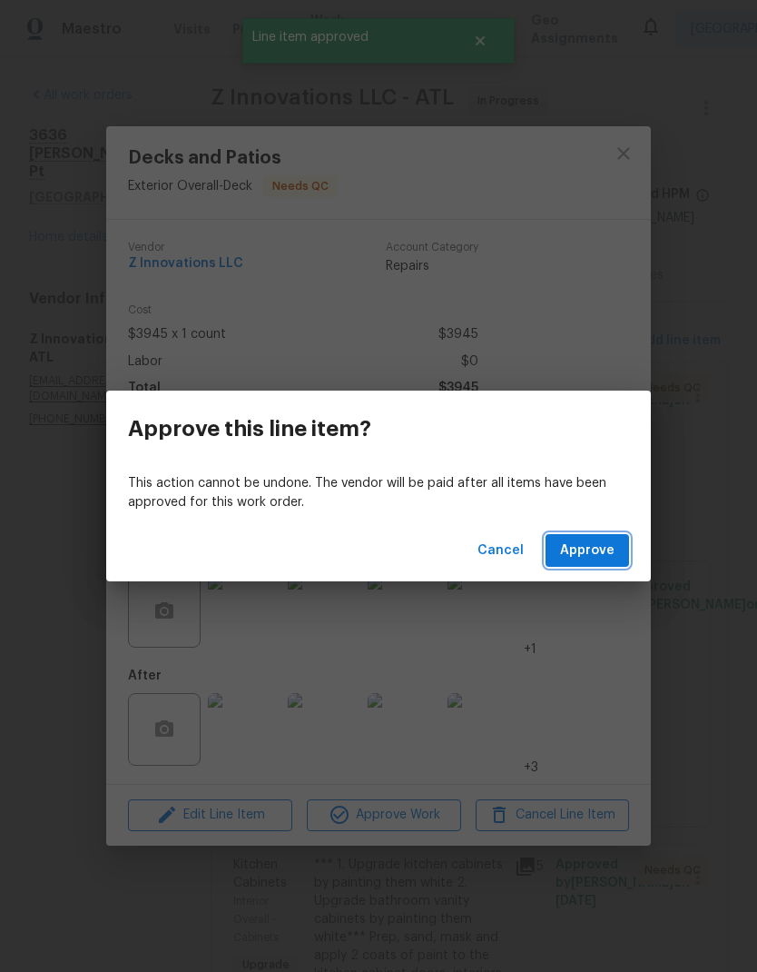
click at [588, 560] on span "Approve" at bounding box center [587, 550] width 54 height 23
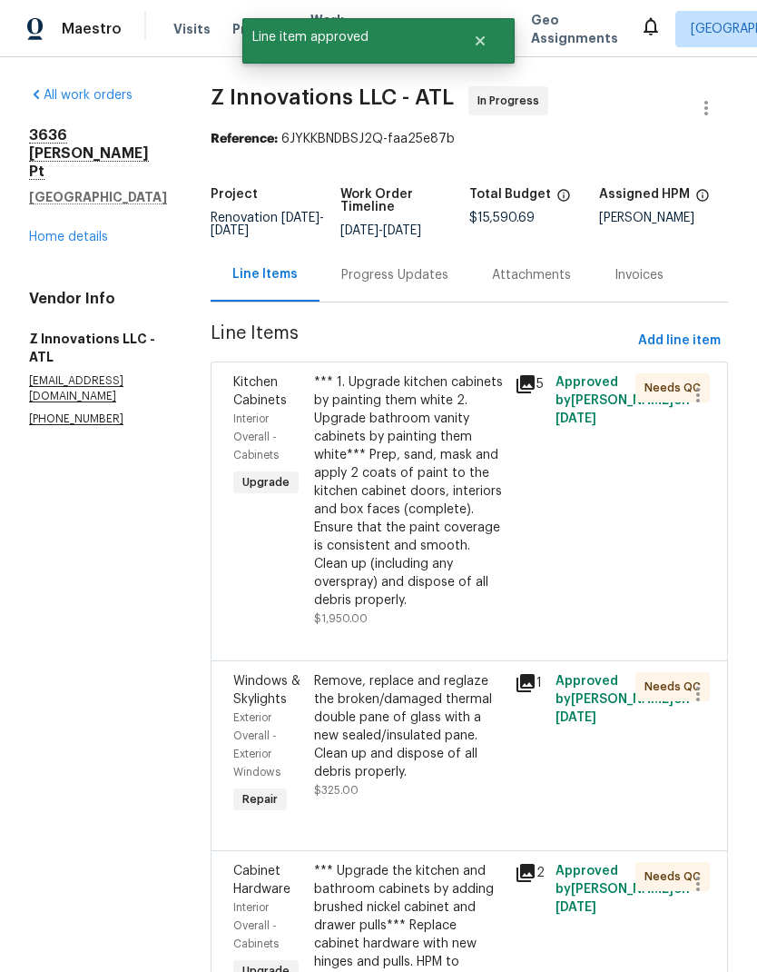
click at [390, 525] on div "*** 1. Upgrade kitchen cabinets by painting them white 2. Upgrade bathroom vani…" at bounding box center [409, 491] width 191 height 236
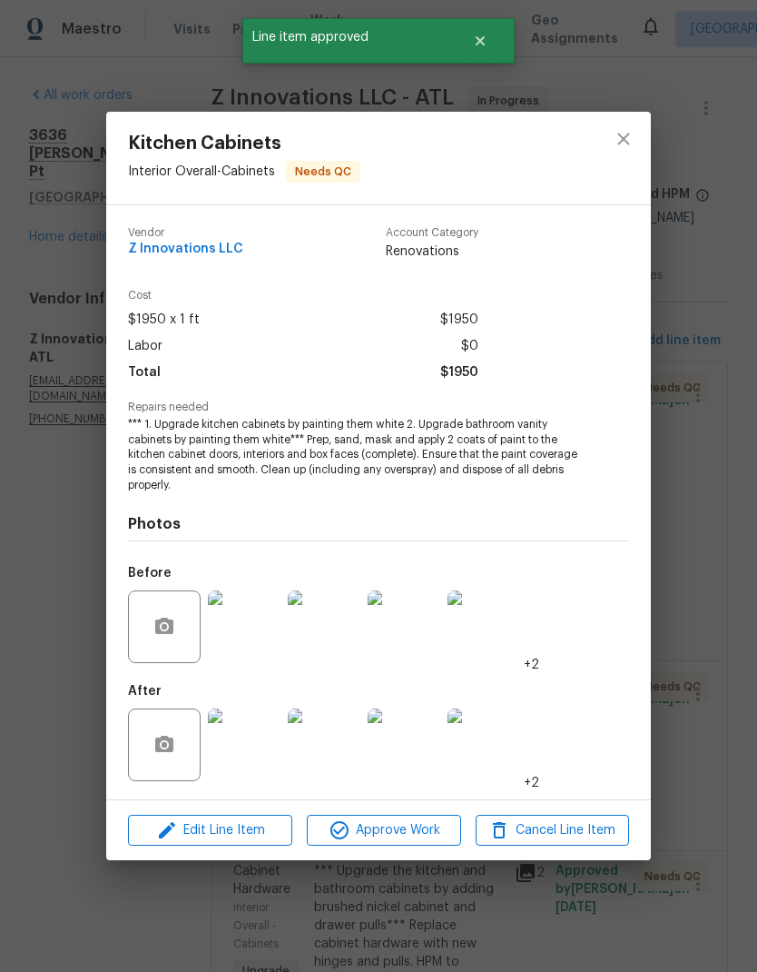
click at [410, 826] on span "Approve Work" at bounding box center [383, 830] width 143 height 23
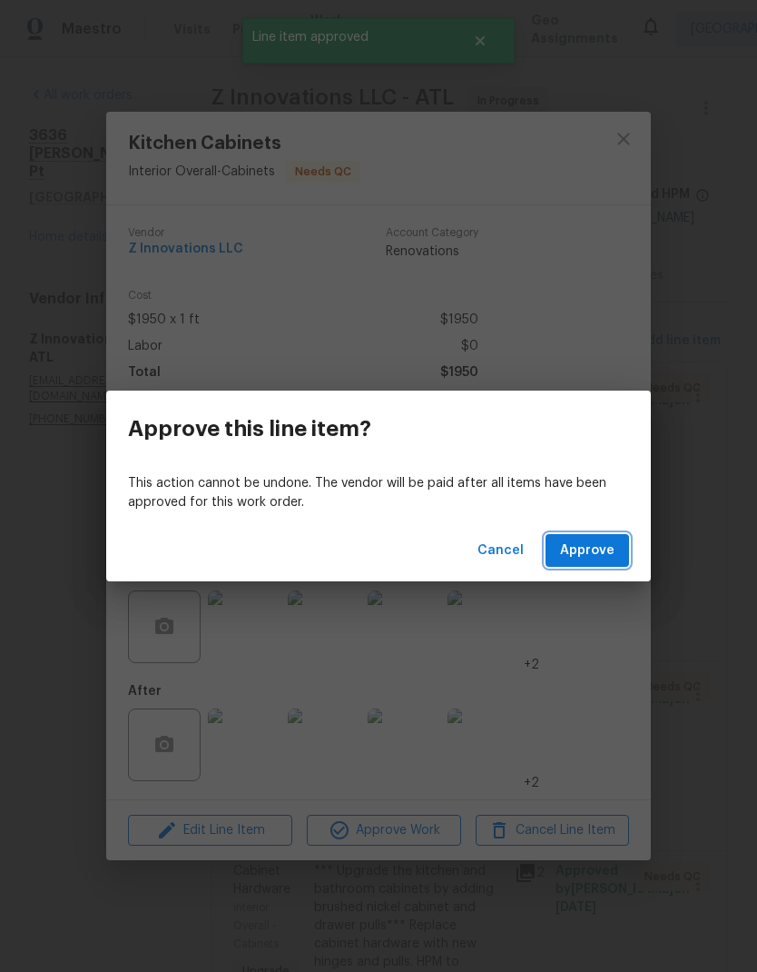
click at [610, 559] on span "Approve" at bounding box center [587, 550] width 54 height 23
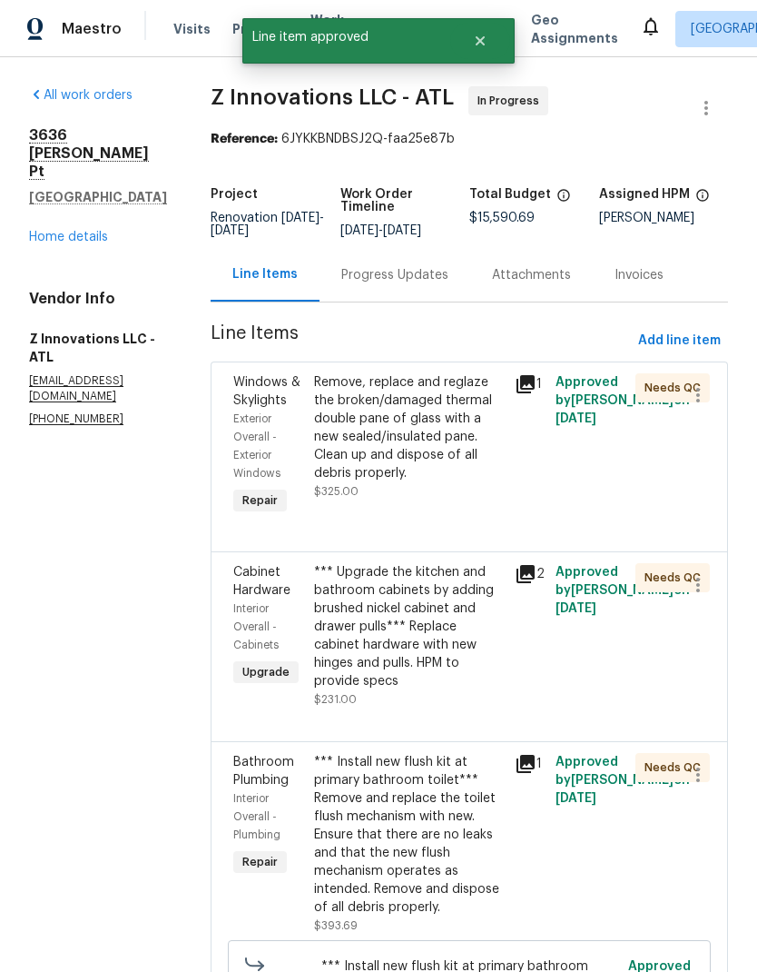
click at [76, 231] on link "Home details" at bounding box center [68, 237] width 79 height 13
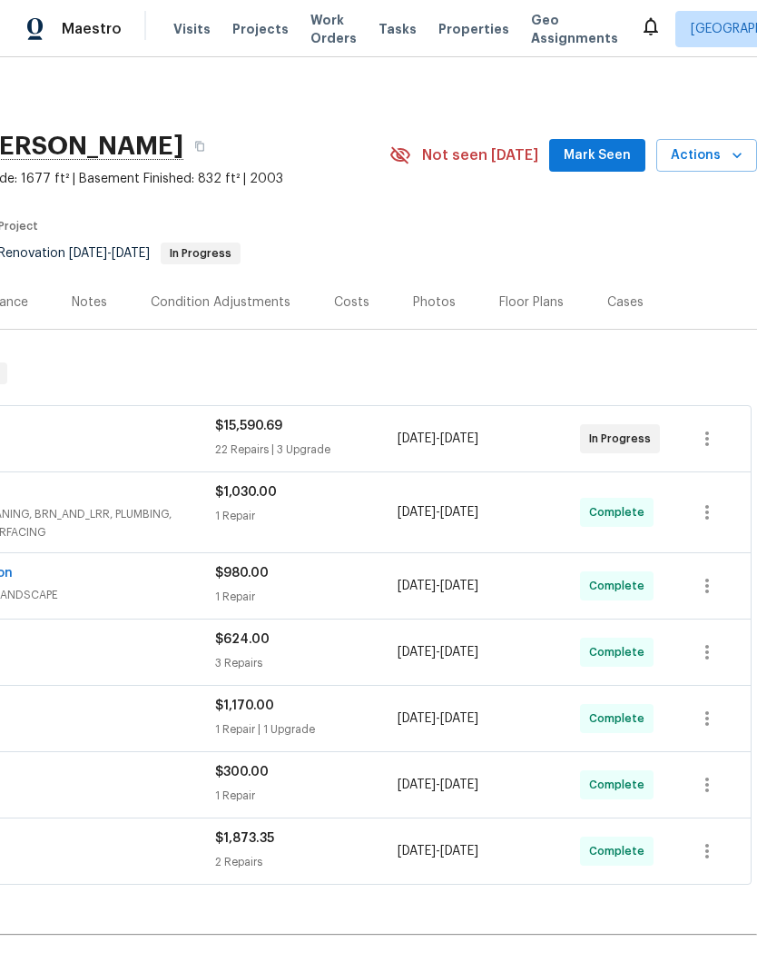
scroll to position [0, 269]
click at [725, 153] on span "Actions" at bounding box center [707, 155] width 72 height 23
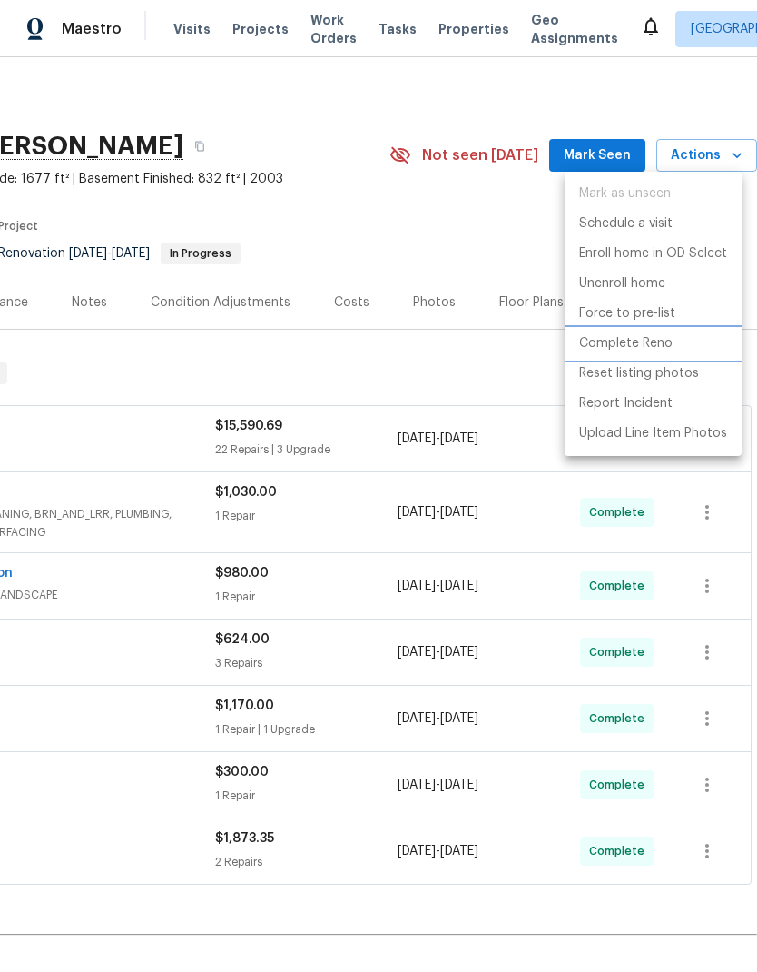
click at [657, 339] on p "Complete Reno" at bounding box center [626, 343] width 94 height 19
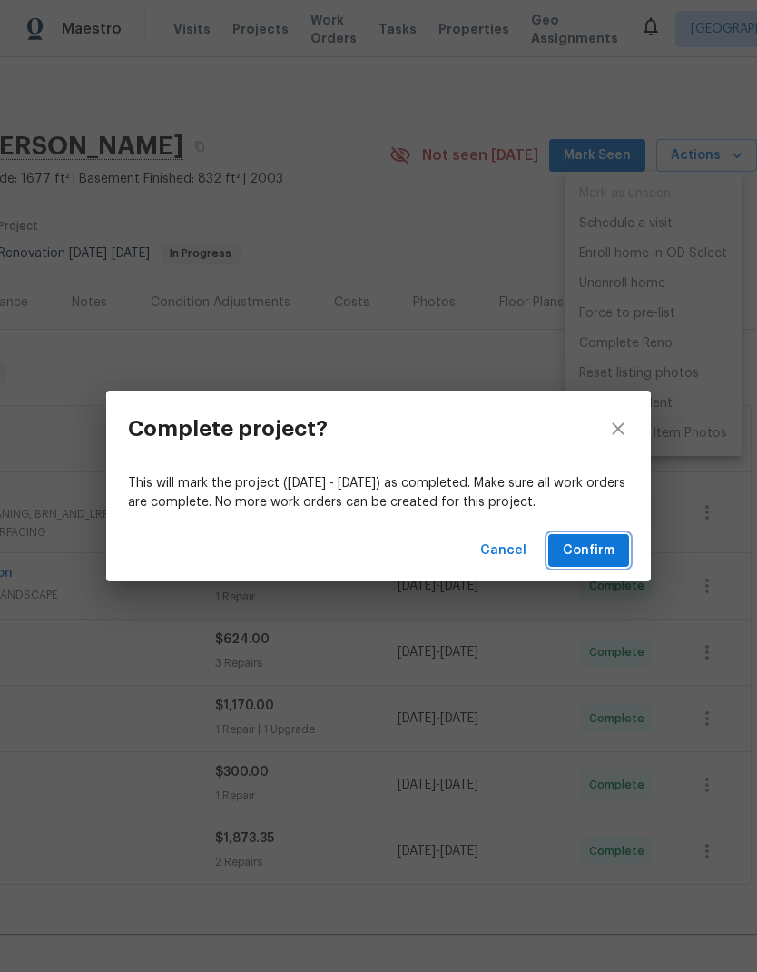
click at [599, 548] on span "Confirm" at bounding box center [589, 550] width 52 height 23
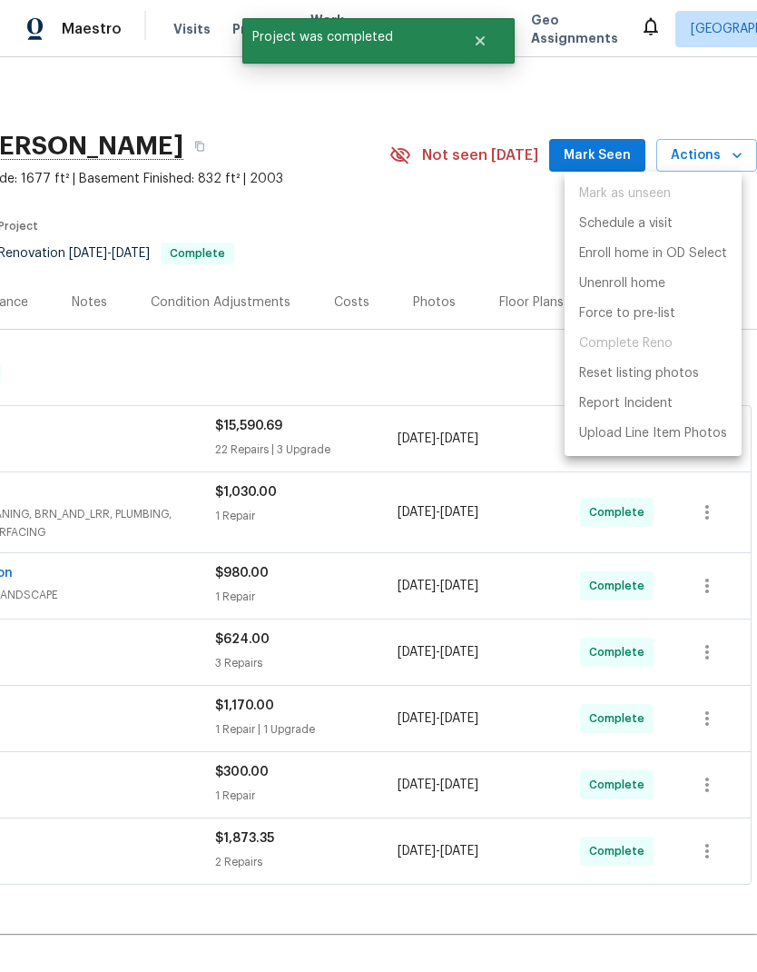
click at [481, 216] on div at bounding box center [378, 486] width 757 height 972
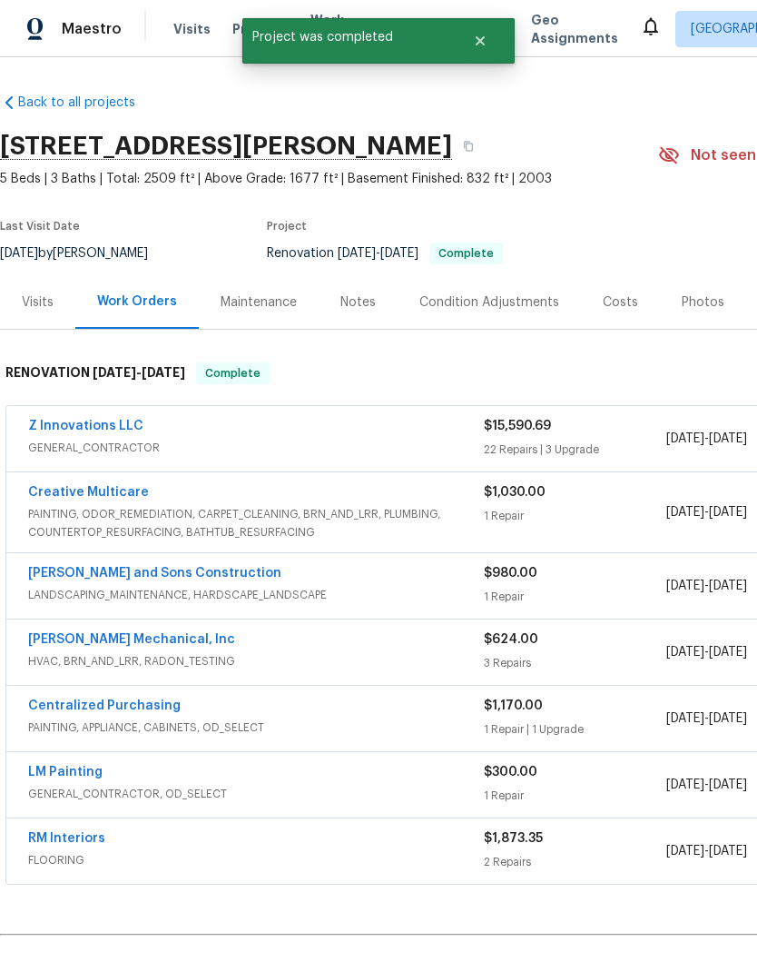
scroll to position [0, 0]
